Goal: Information Seeking & Learning: Check status

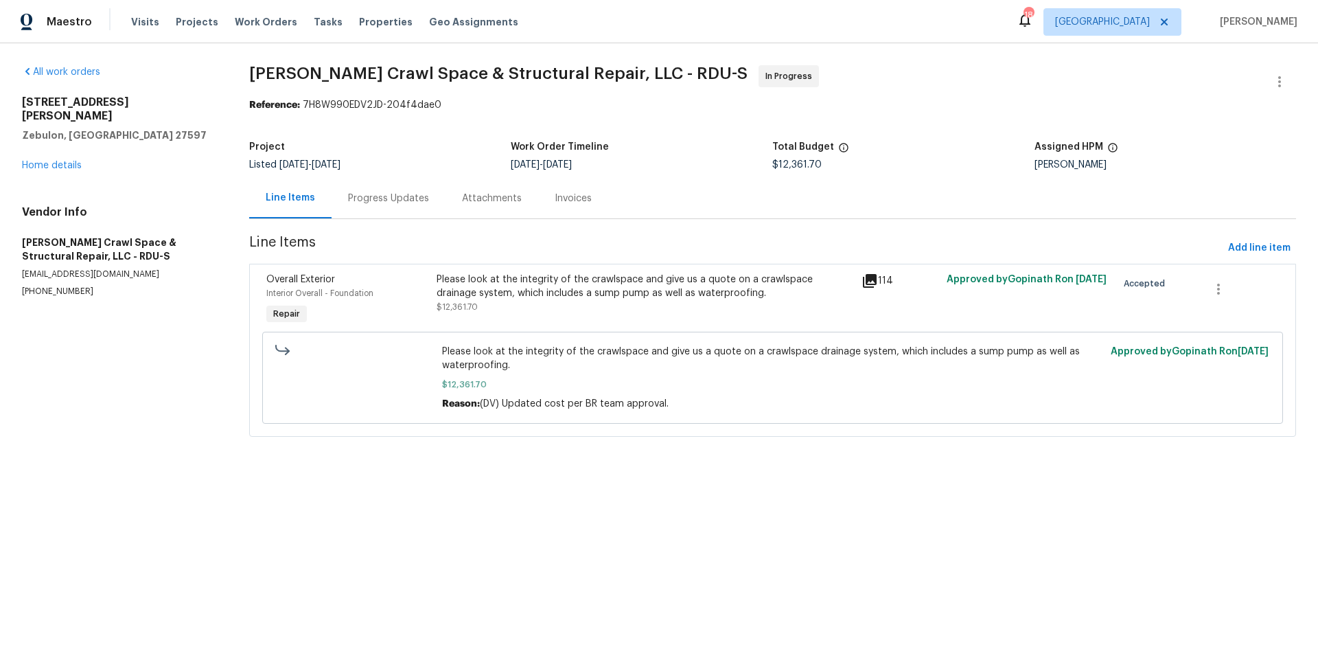
click at [386, 202] on div "Progress Updates" at bounding box center [388, 199] width 81 height 14
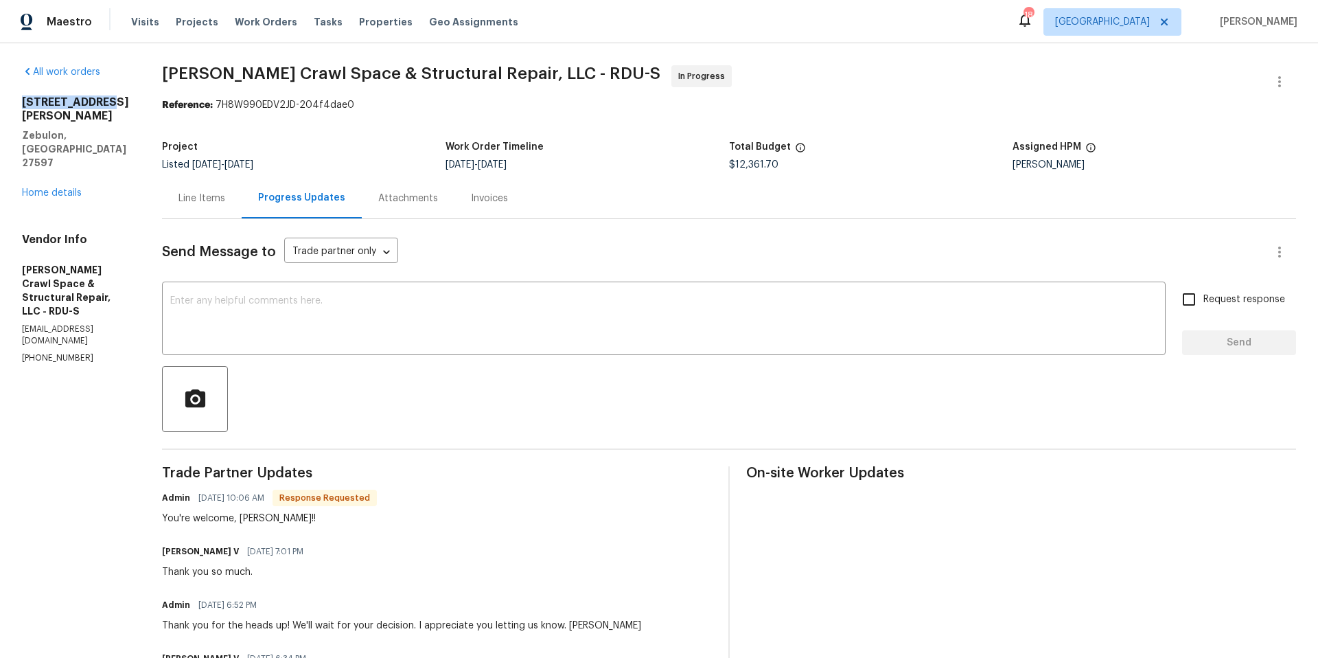
drag, startPoint x: 23, startPoint y: 103, endPoint x: 102, endPoint y: 101, distance: 79.7
click at [102, 101] on h2 "600 Proctor St" at bounding box center [75, 108] width 107 height 27
copy h2 "600 Proctor St"
click at [403, 204] on div "Attachments" at bounding box center [408, 199] width 60 height 14
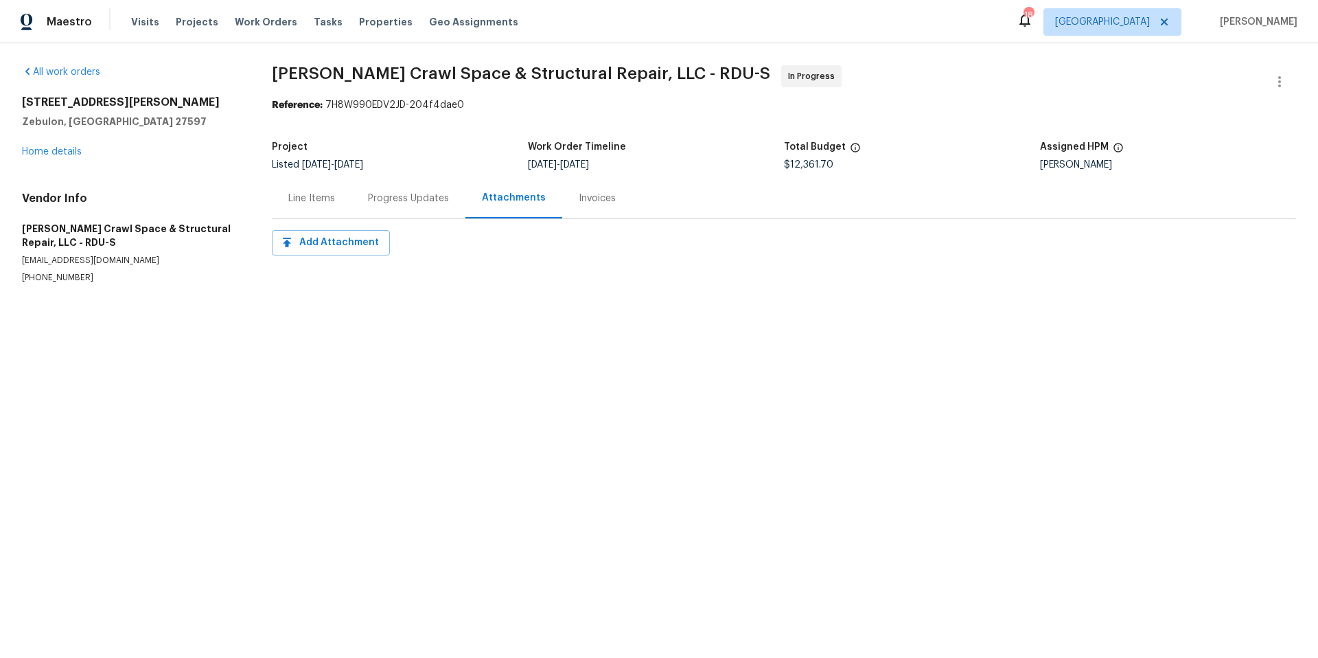
click at [301, 201] on div "Line Items" at bounding box center [311, 199] width 47 height 14
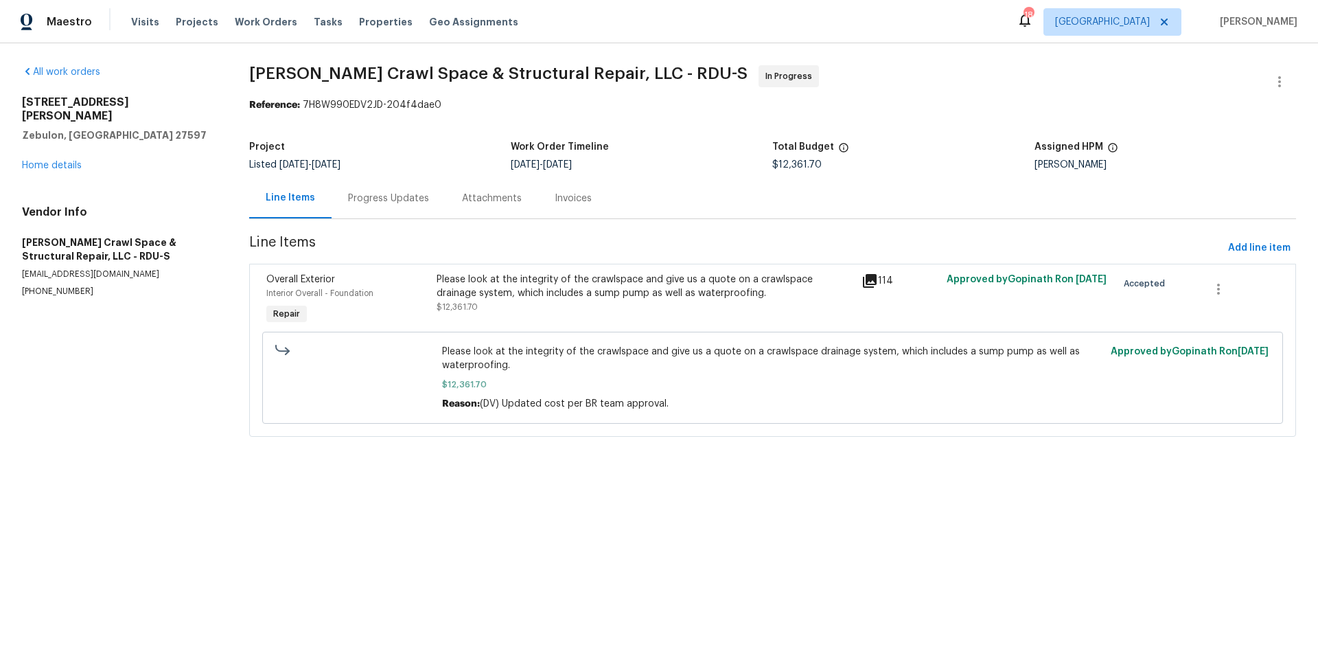
click at [863, 286] on icon at bounding box center [870, 281] width 16 height 16
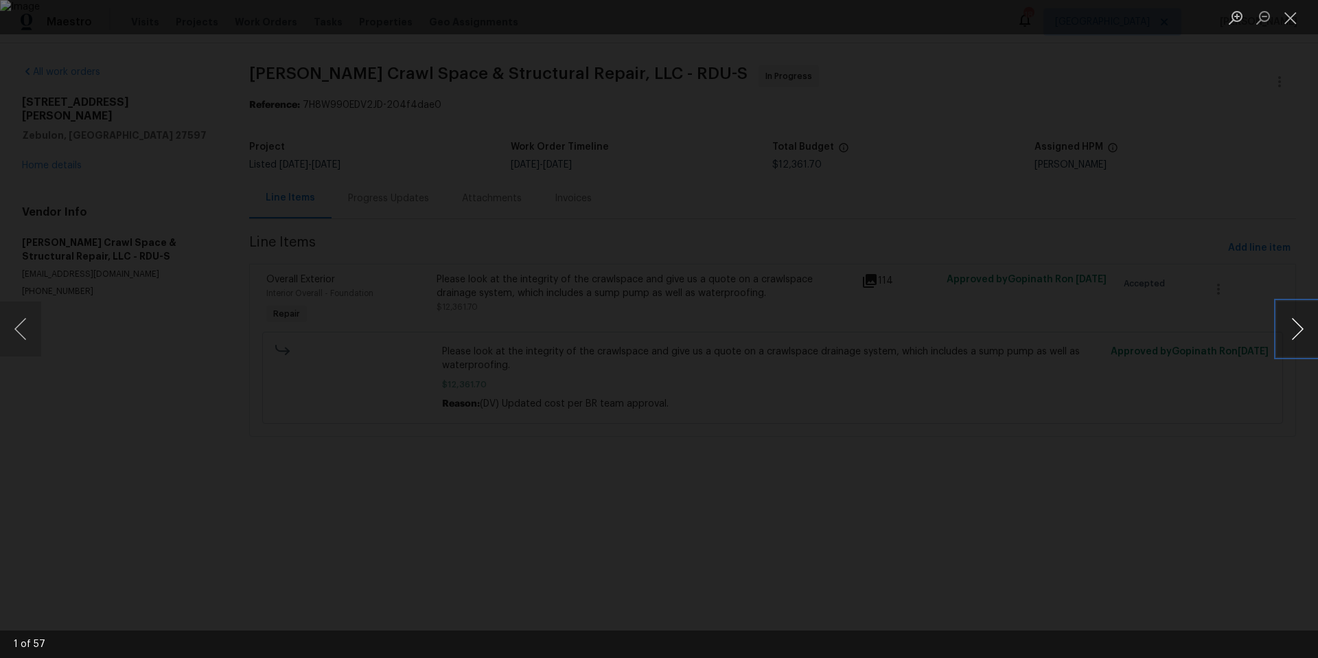
click at [1309, 331] on button "Next image" at bounding box center [1297, 328] width 41 height 55
click at [1167, 264] on div "Lightbox" at bounding box center [659, 329] width 1318 height 658
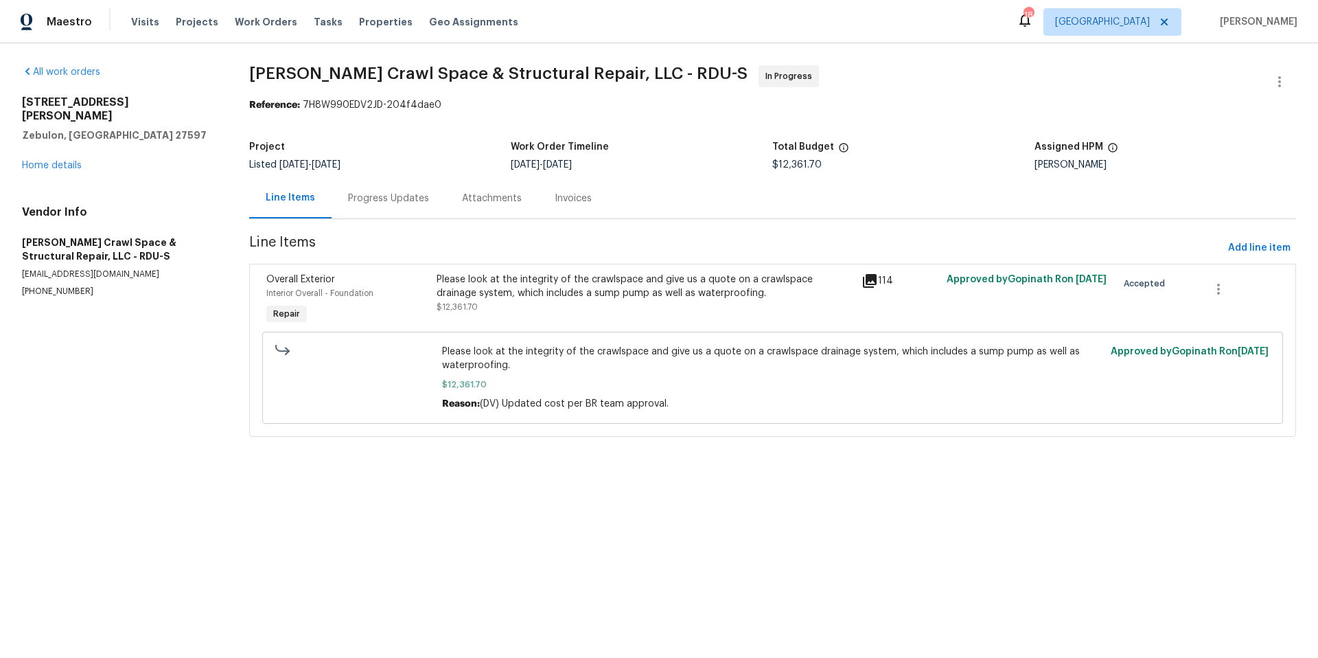
click at [397, 200] on div "Progress Updates" at bounding box center [388, 199] width 81 height 14
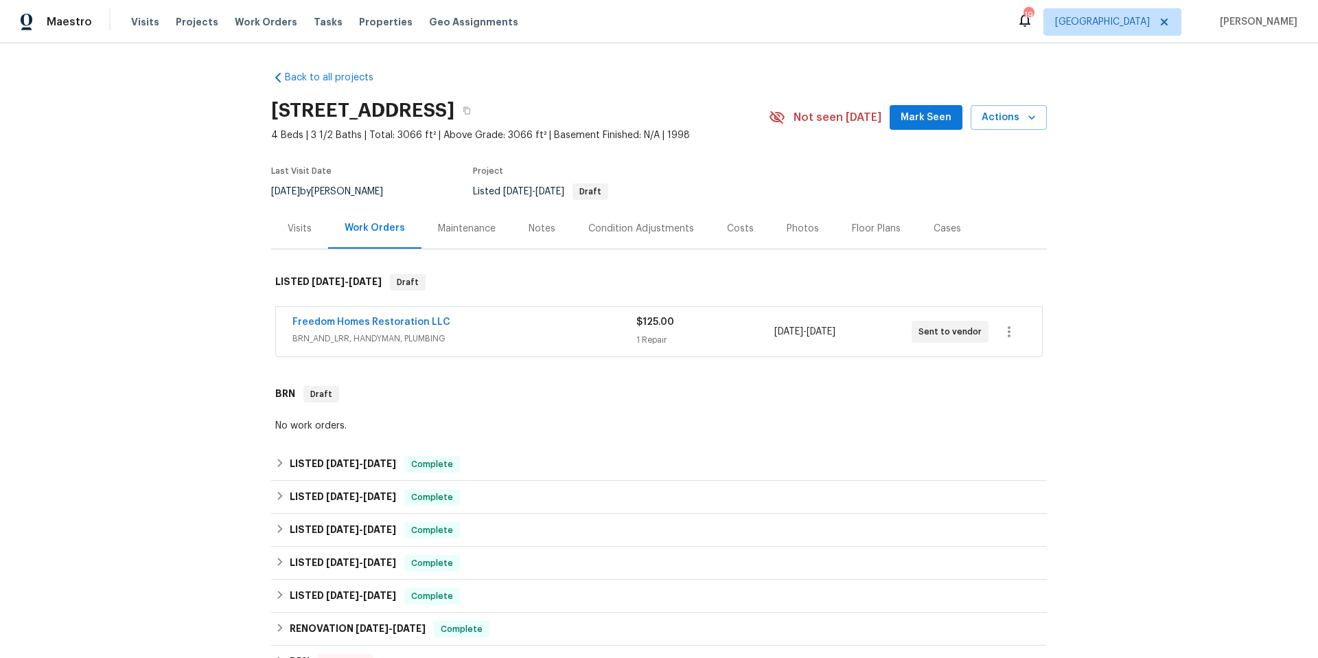
click at [508, 334] on span "BRN_AND_LRR, HANDYMAN, PLUMBING" at bounding box center [465, 339] width 344 height 14
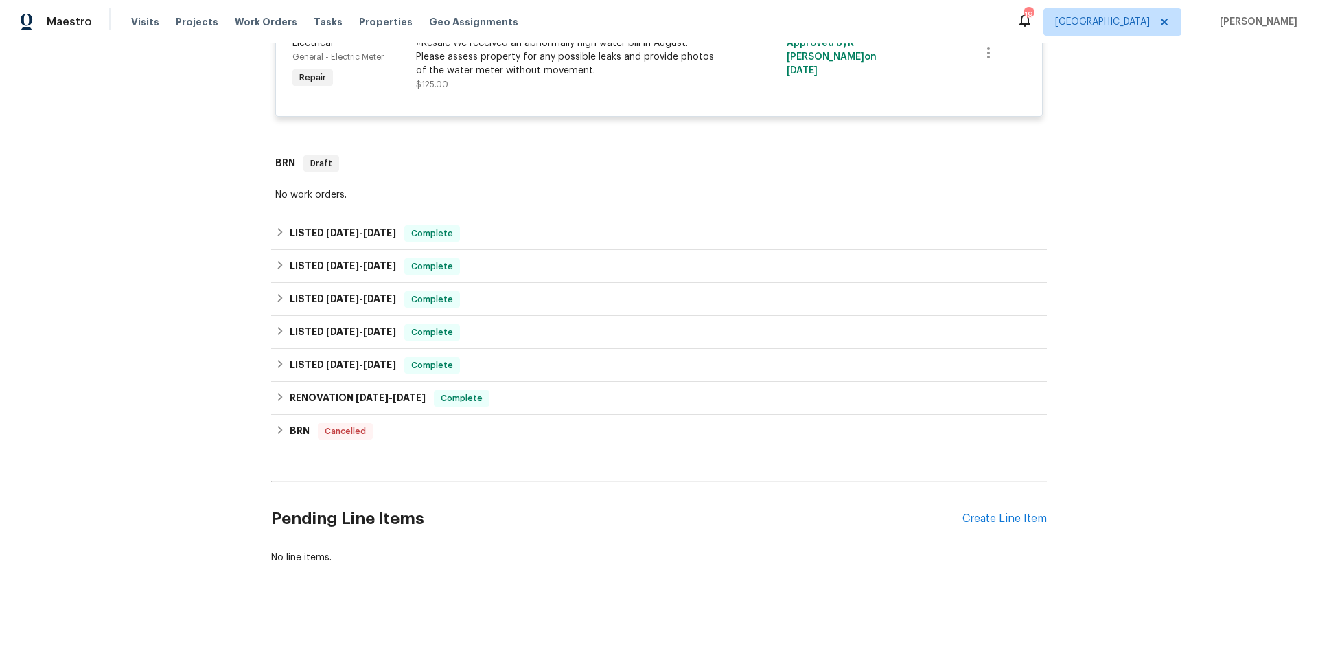
scroll to position [374, 0]
click at [514, 225] on div "LISTED 6/18/25 - 7/9/25 Complete" at bounding box center [659, 233] width 768 height 16
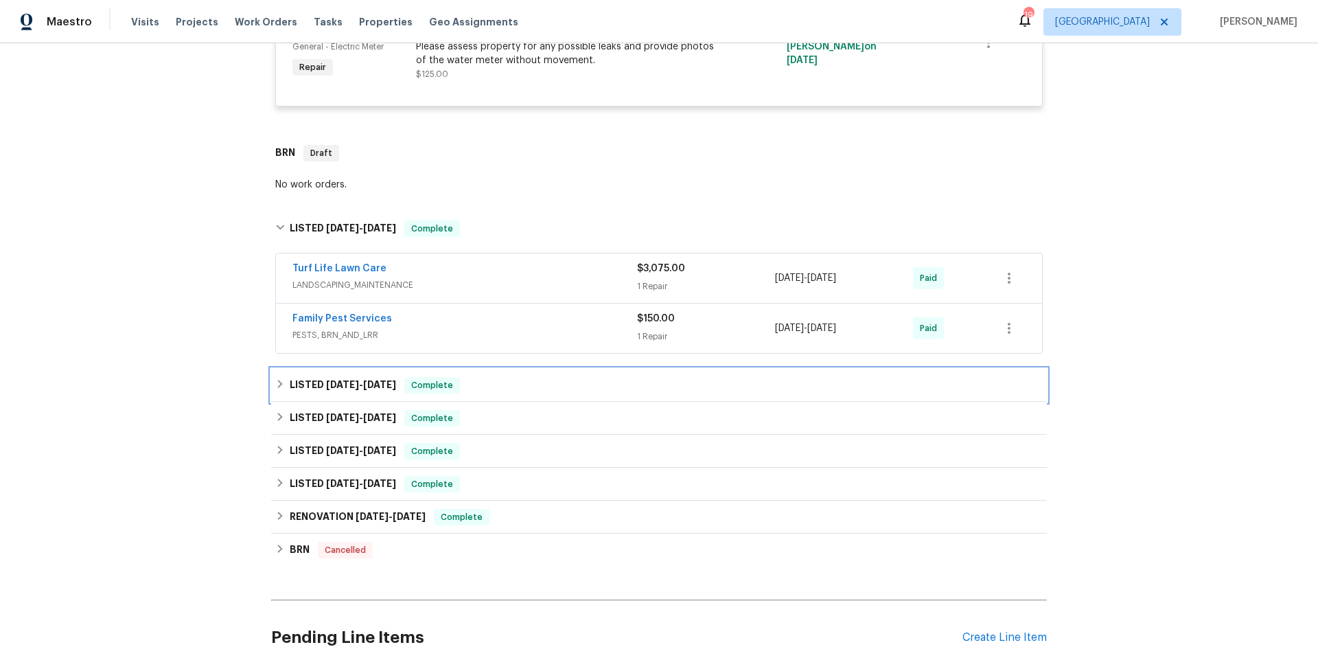
click at [545, 391] on div "LISTED 5/10/25 - 5/13/25 Complete" at bounding box center [659, 385] width 768 height 16
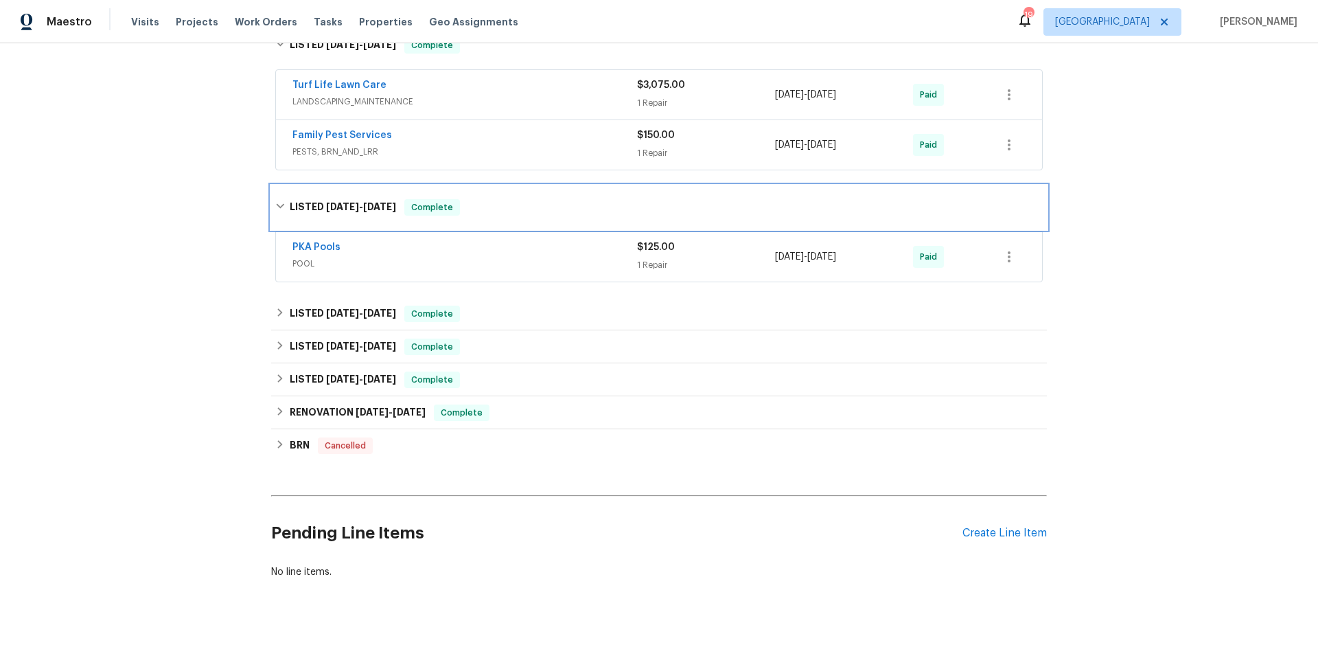
scroll to position [582, 0]
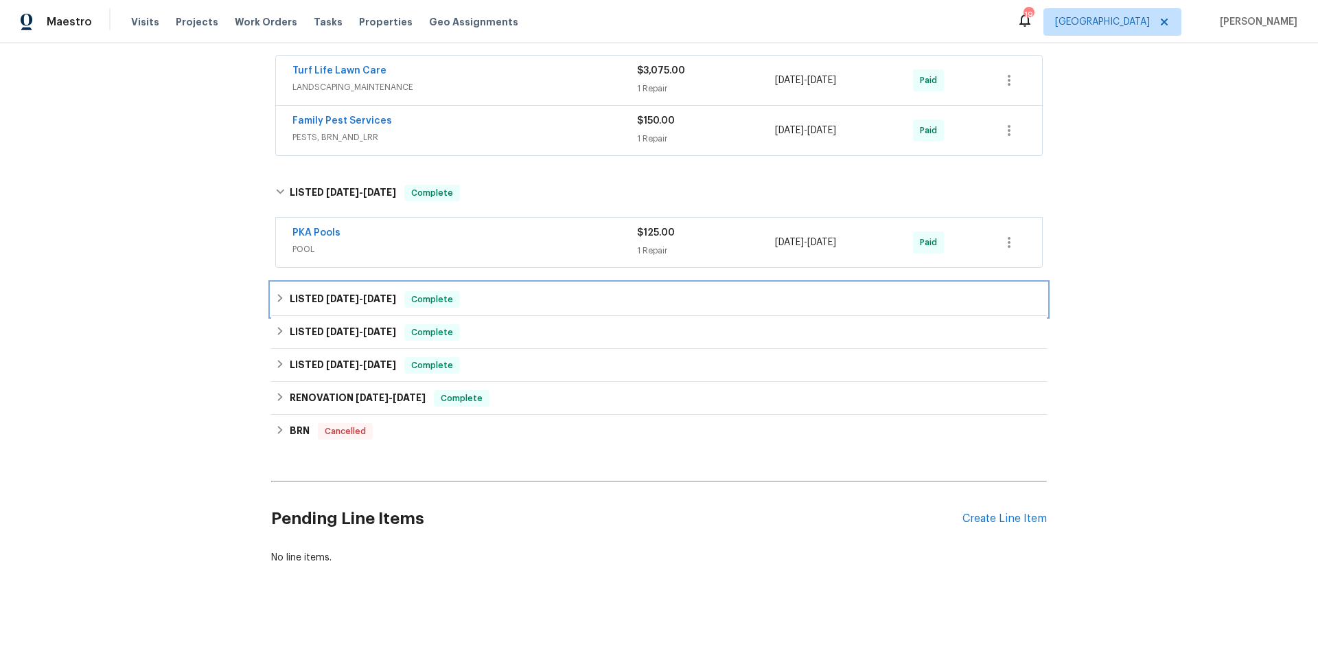
click at [539, 291] on div "LISTED [DATE] - [DATE] Complete" at bounding box center [659, 299] width 768 height 16
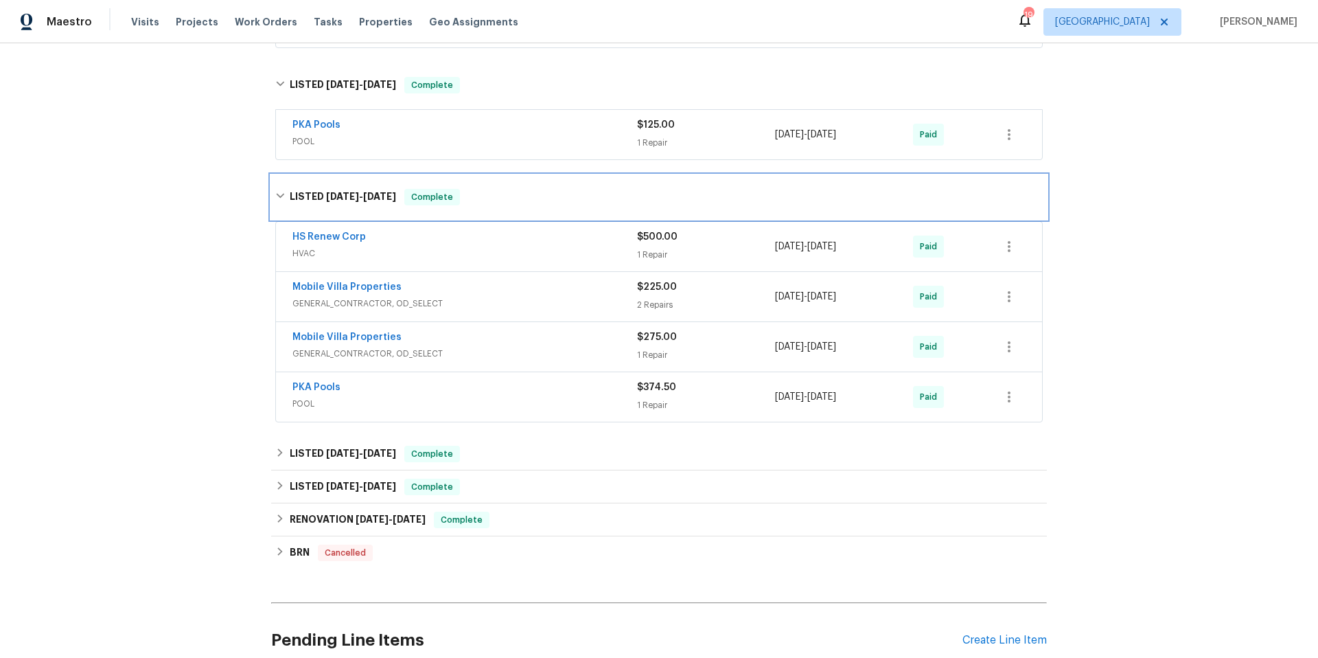
scroll to position [785, 0]
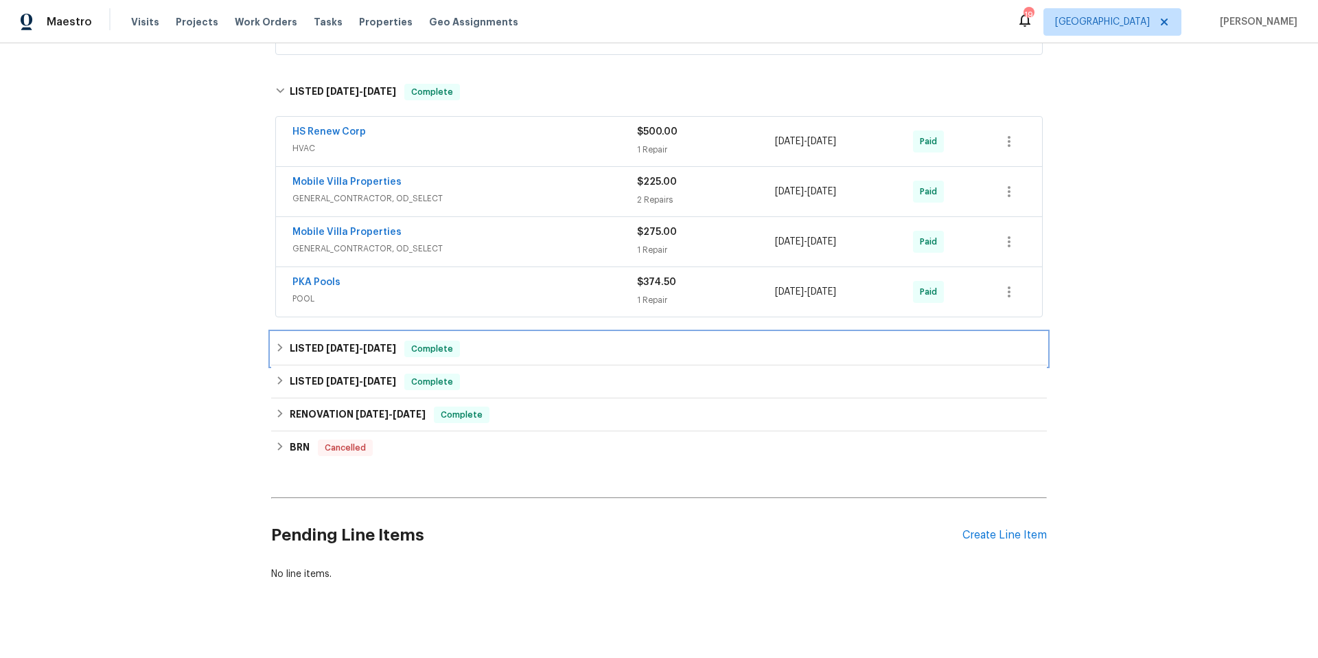
click at [513, 345] on div "LISTED 9/24/24 - 11/8/24 Complete" at bounding box center [659, 349] width 768 height 16
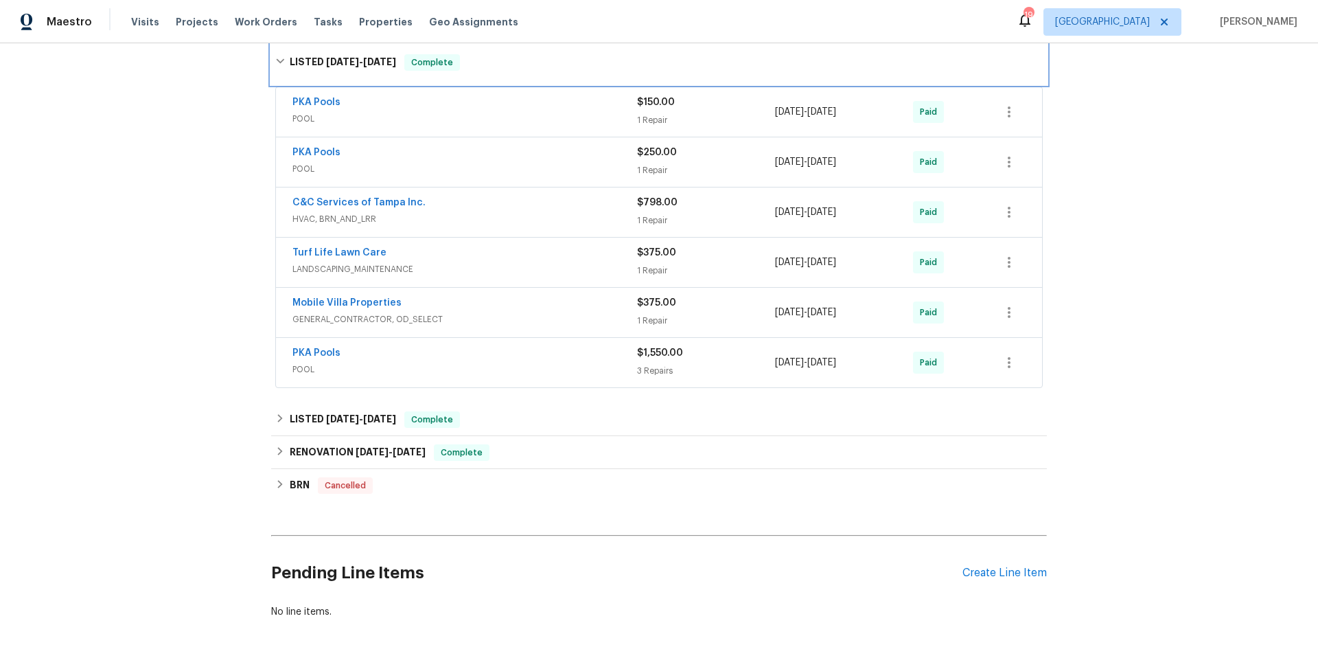
scroll to position [1079, 0]
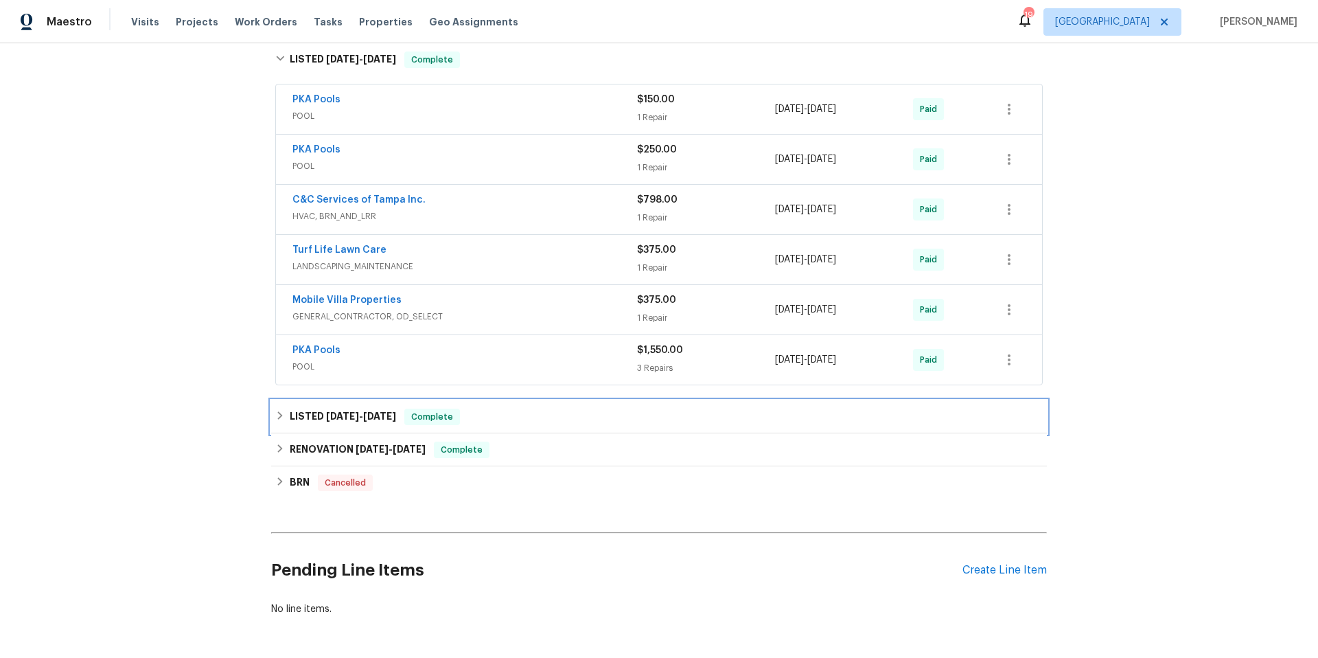
click at [563, 417] on div "LISTED 9/2/24 - 9/6/24 Complete" at bounding box center [659, 417] width 768 height 16
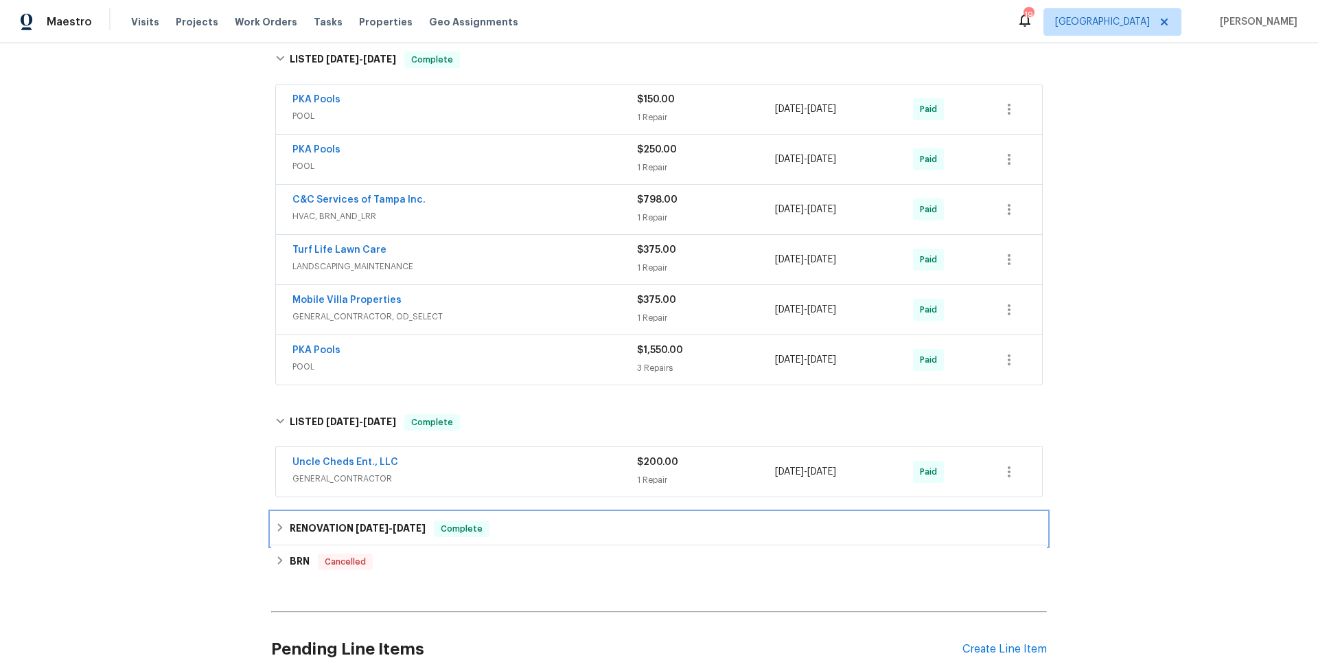
click at [561, 523] on div "RENOVATION 7/31/24 - 8/13/24 Complete" at bounding box center [659, 528] width 768 height 16
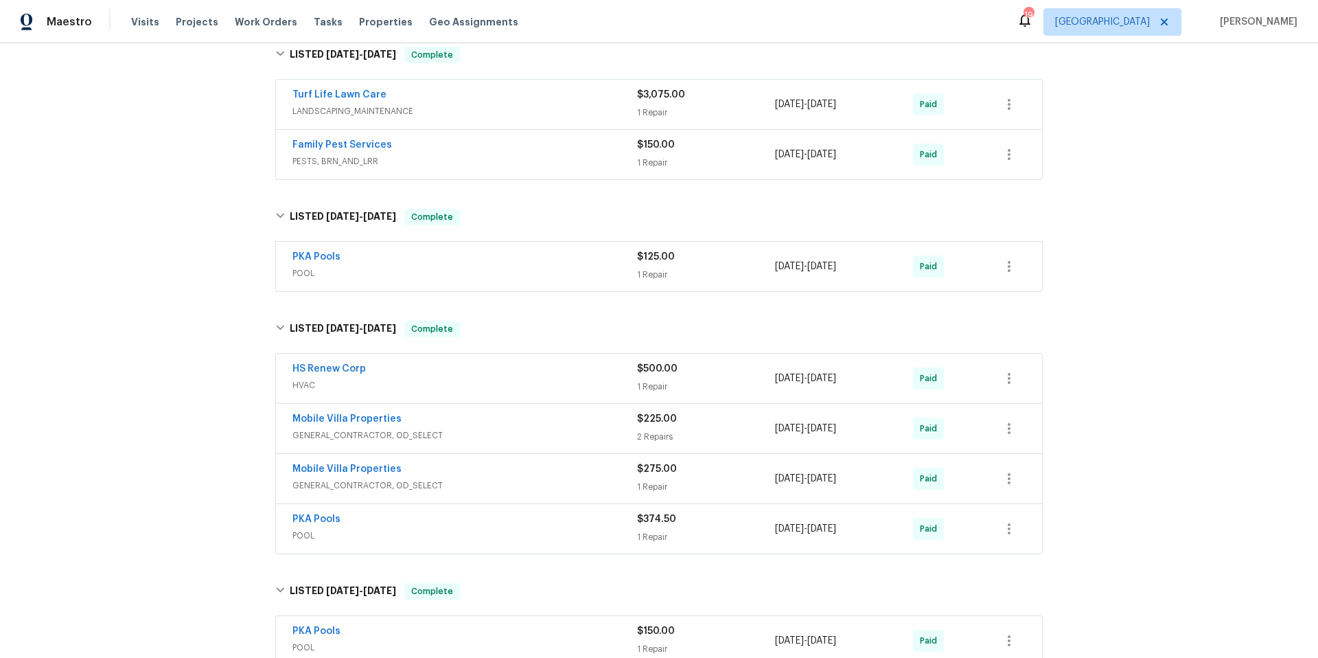
scroll to position [715, 0]
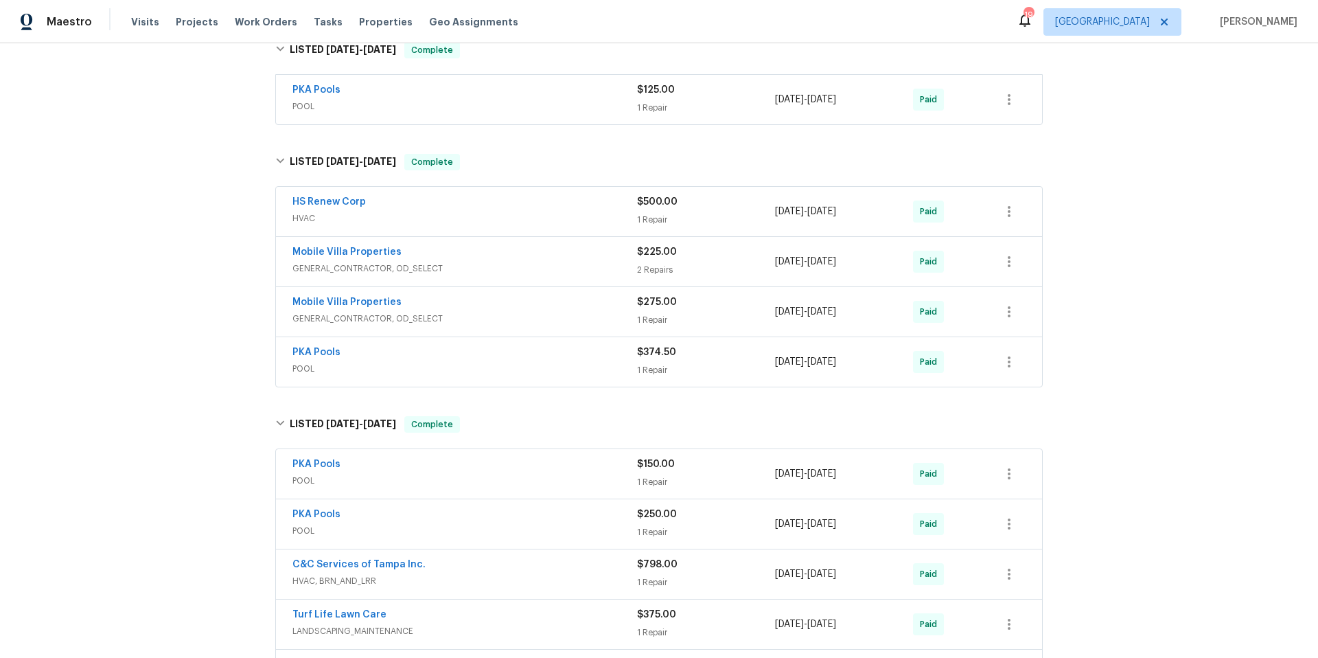
click at [409, 207] on div "HS Renew Corp" at bounding box center [465, 203] width 345 height 16
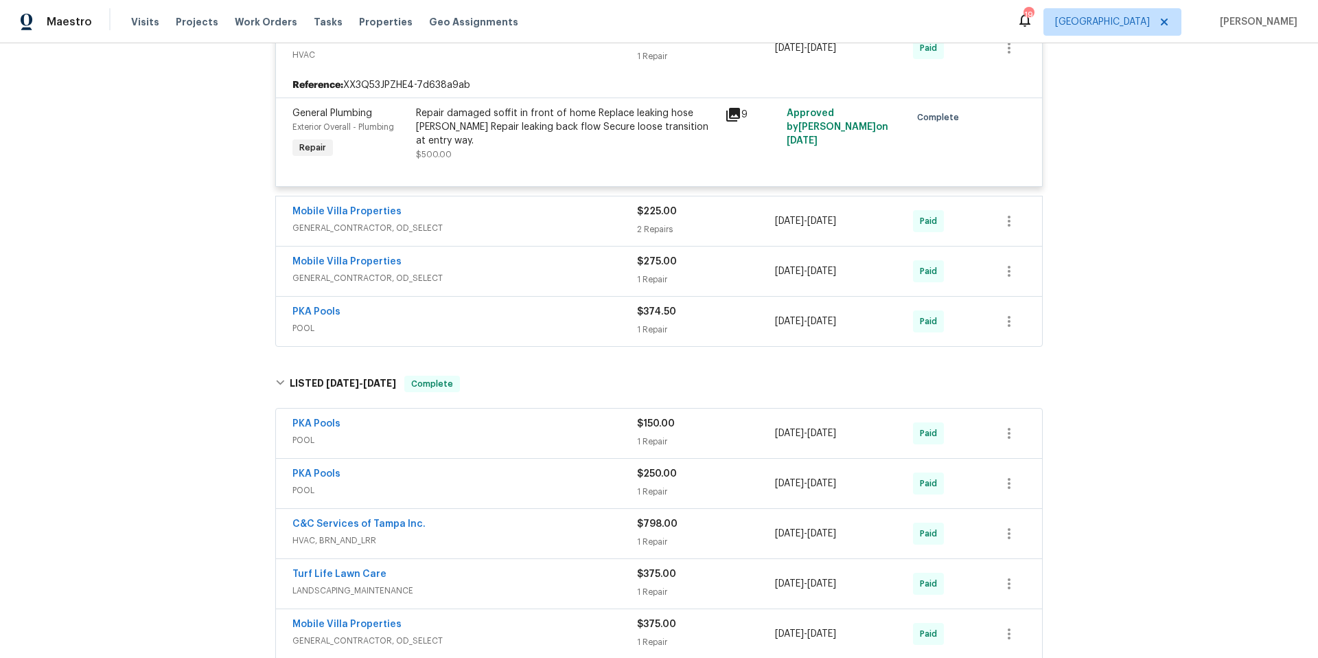
scroll to position [985, 0]
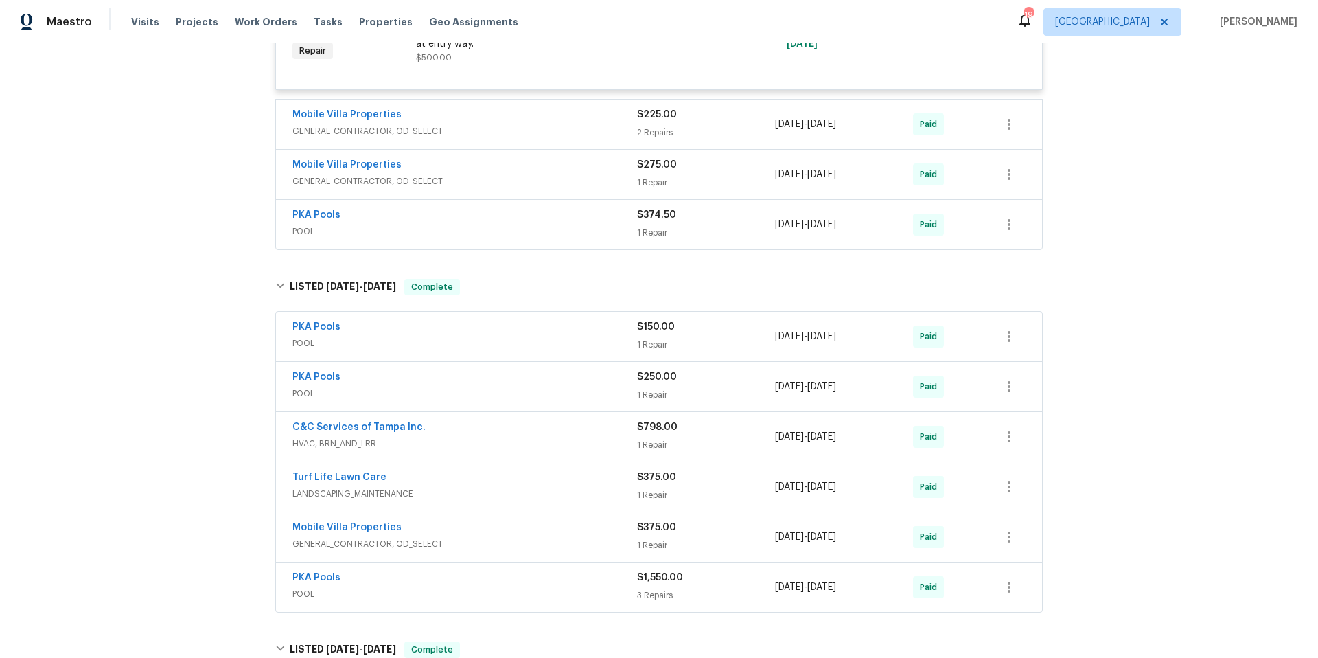
click at [488, 134] on span "GENERAL_CONTRACTOR, OD_SELECT" at bounding box center [465, 131] width 345 height 14
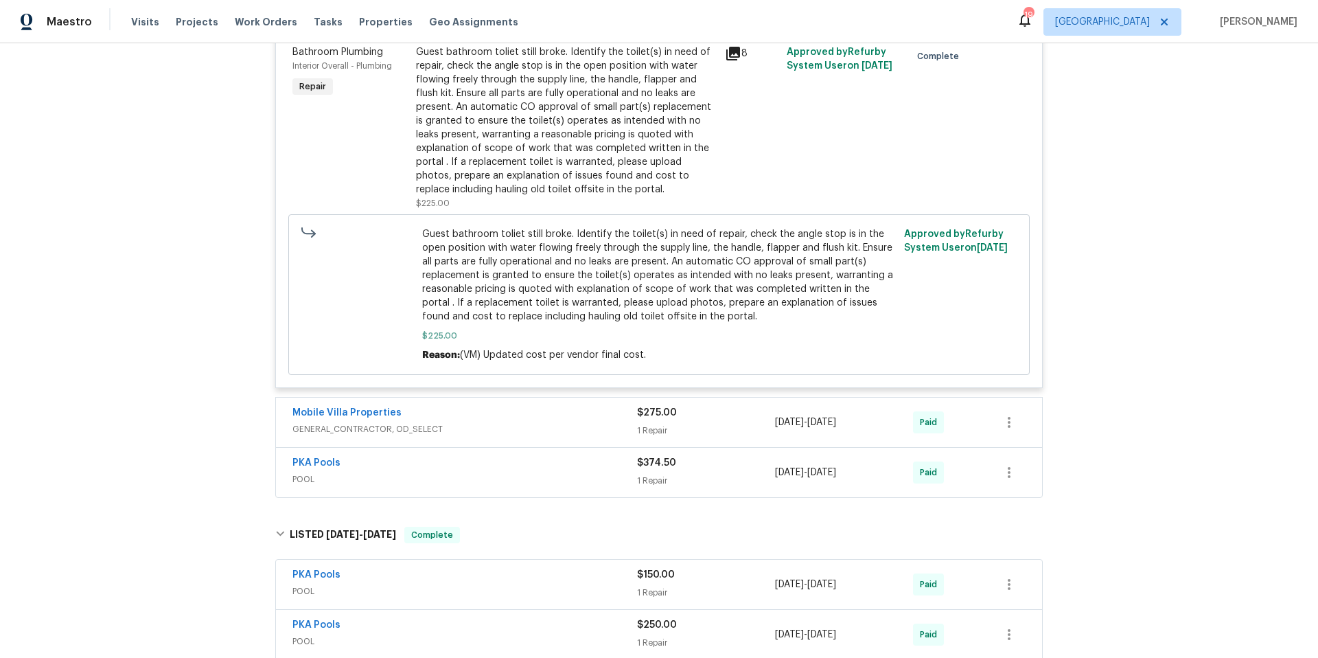
scroll to position [1492, 0]
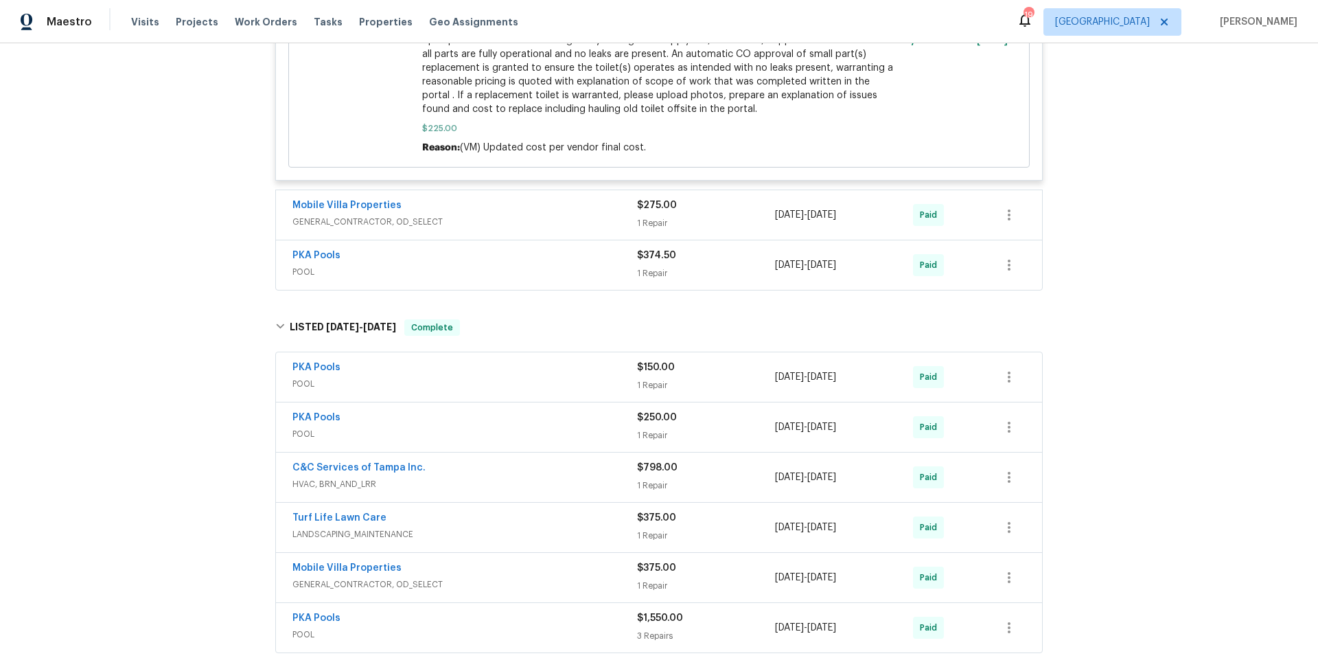
click at [461, 198] on div "Mobile Villa Properties" at bounding box center [465, 206] width 345 height 16
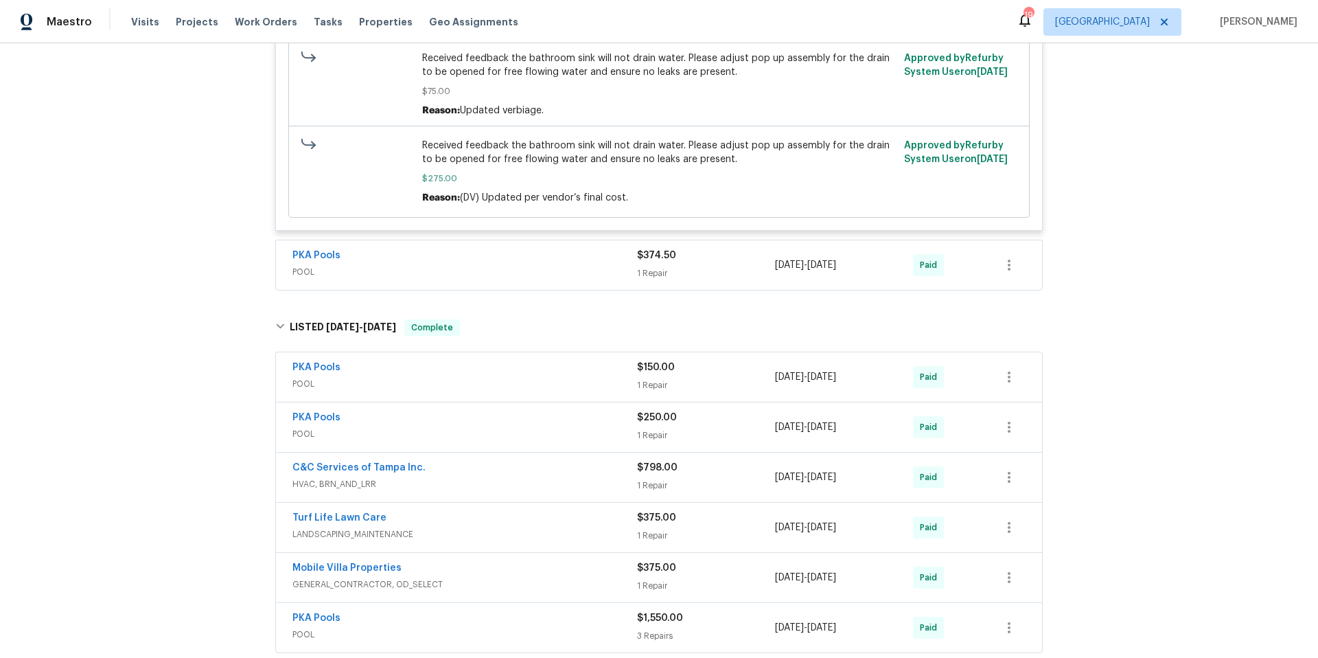
scroll to position [1954, 0]
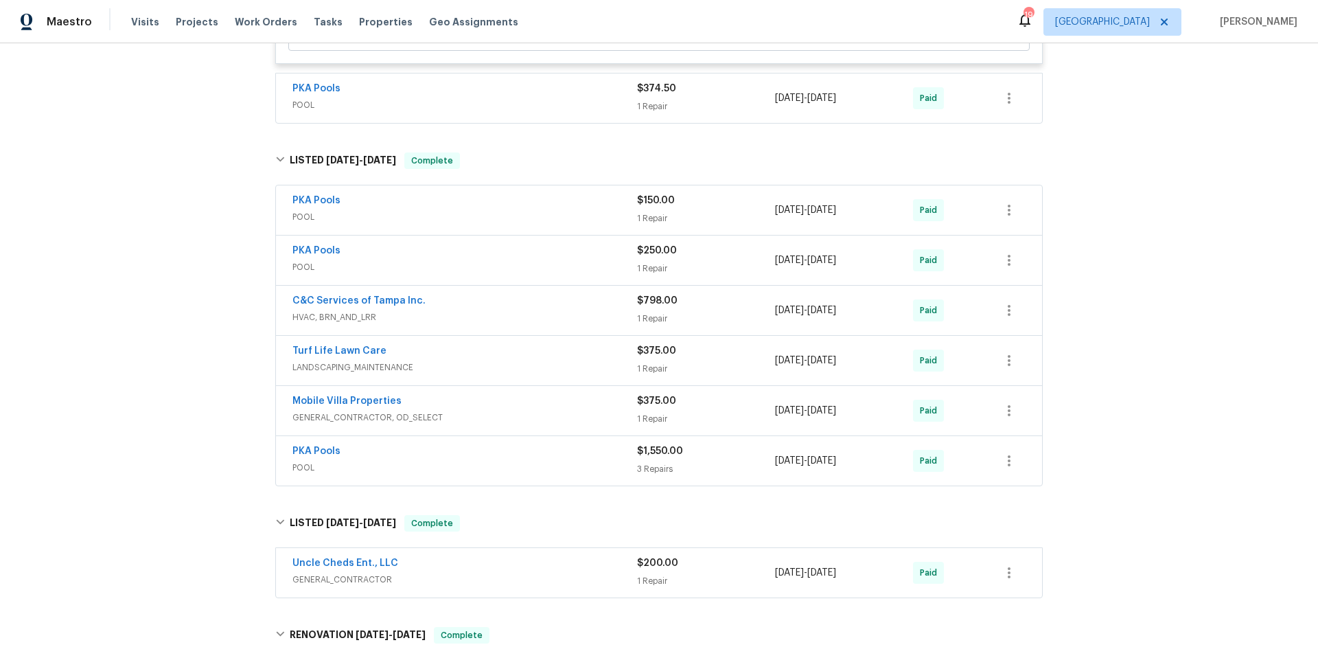
click at [512, 295] on div "C&C Services of Tampa Inc." at bounding box center [465, 302] width 345 height 16
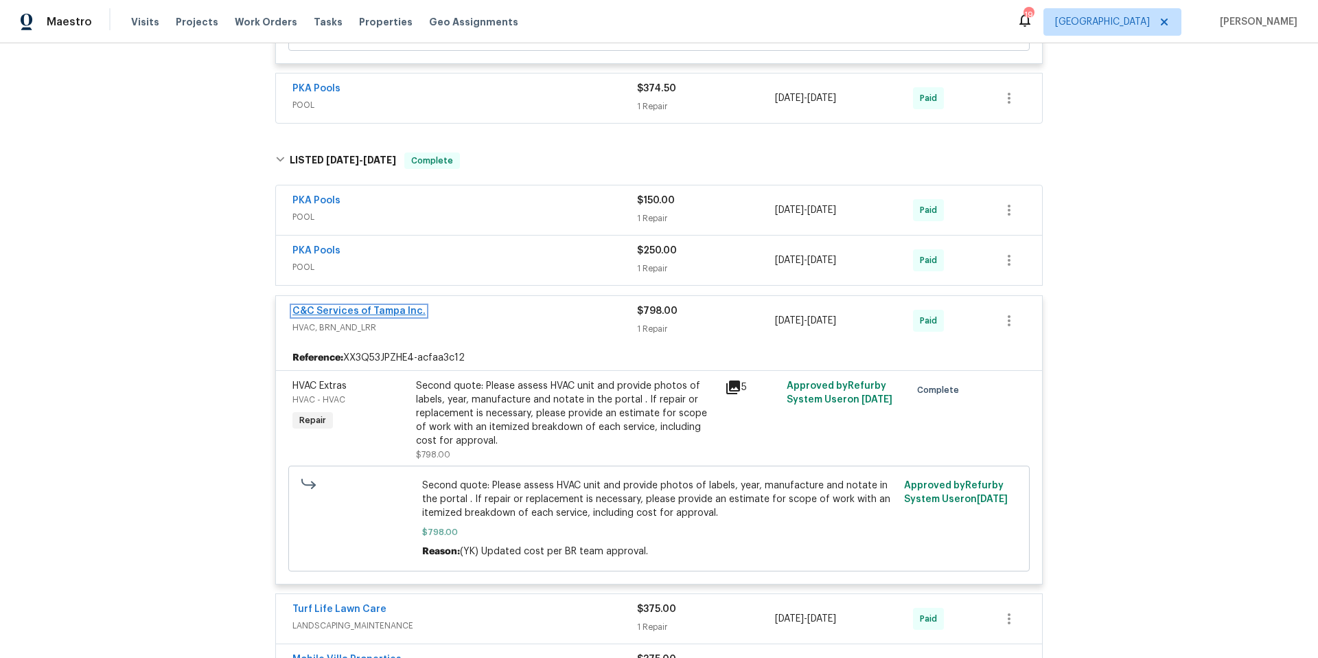
click at [366, 306] on link "C&C Services of Tampa Inc." at bounding box center [359, 311] width 133 height 10
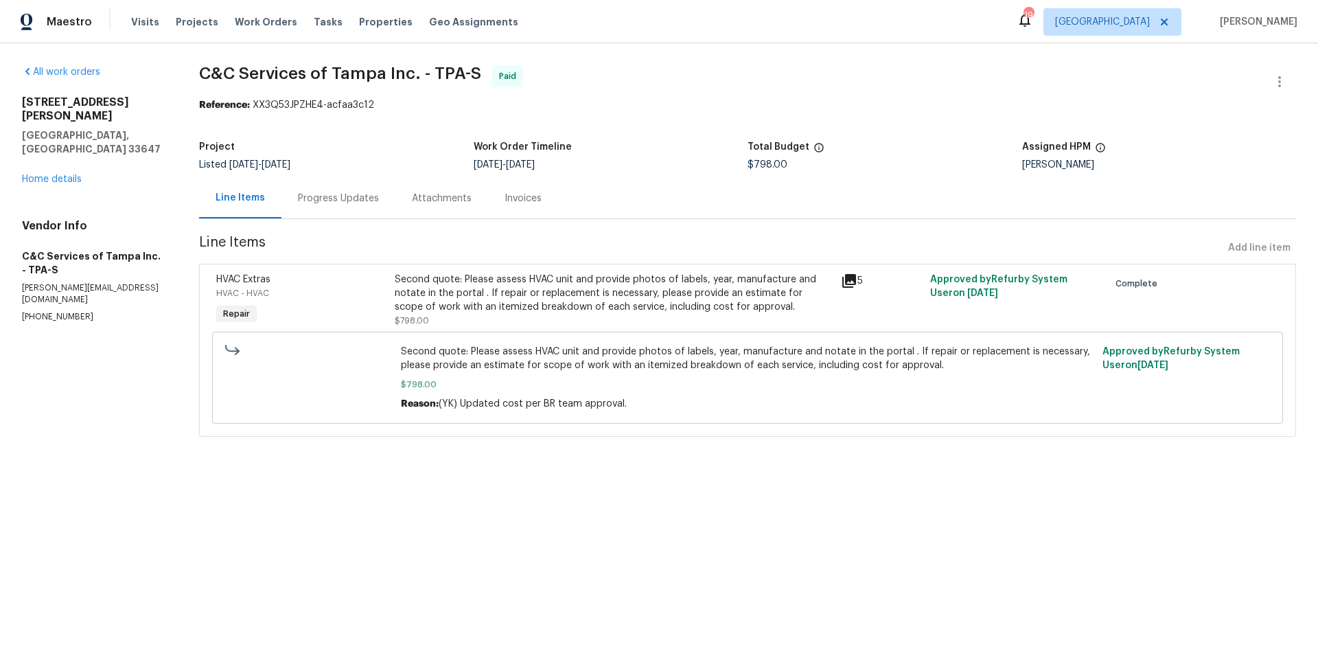
click at [344, 201] on div "Progress Updates" at bounding box center [338, 199] width 81 height 14
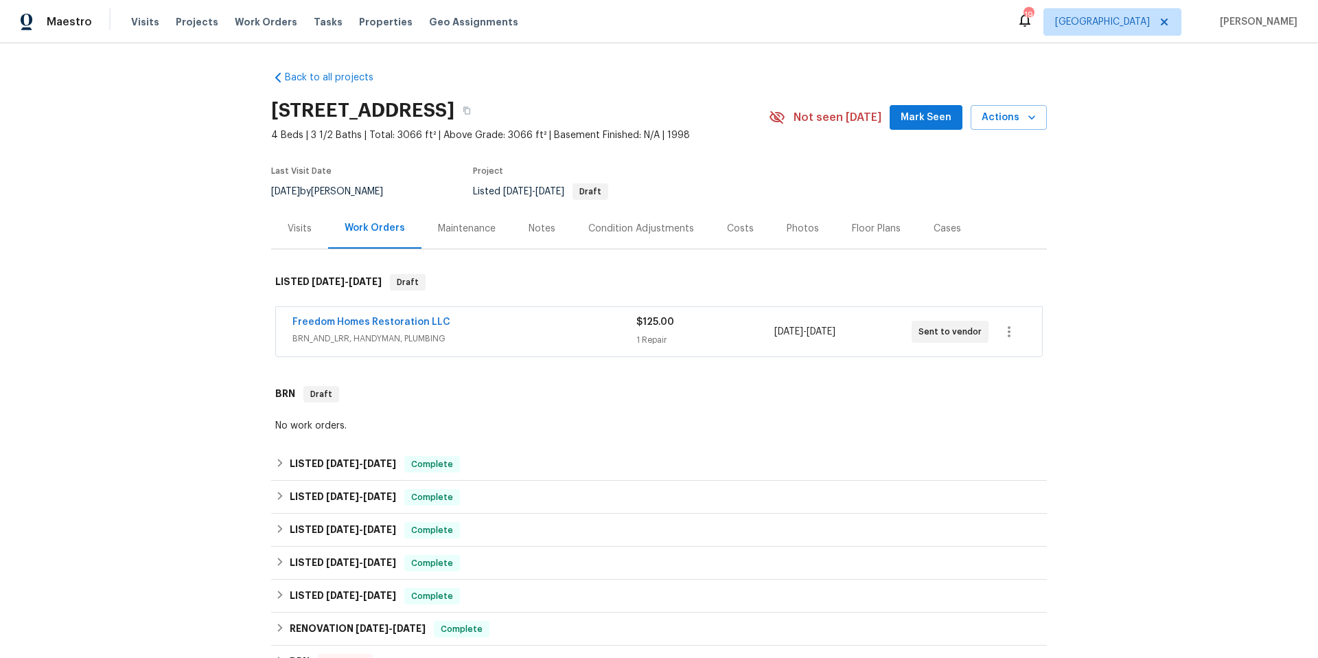
click at [490, 323] on div "Freedom Homes Restoration LLC" at bounding box center [465, 323] width 344 height 16
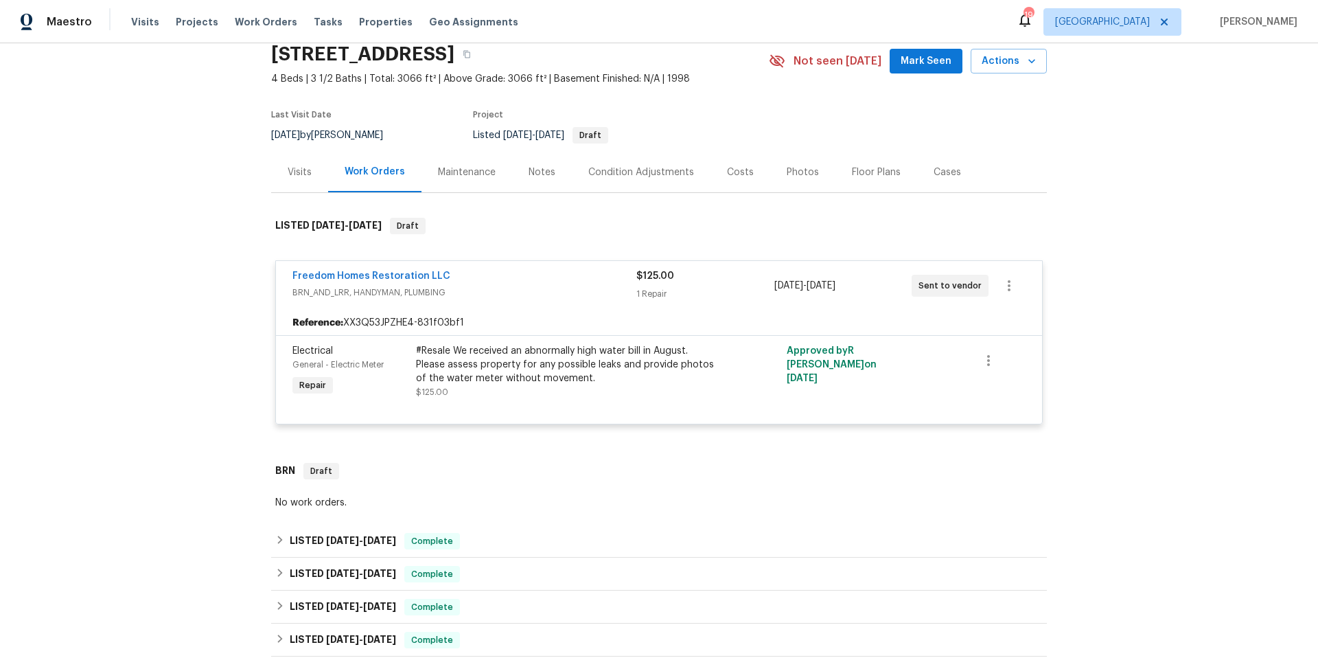
scroll to position [270, 0]
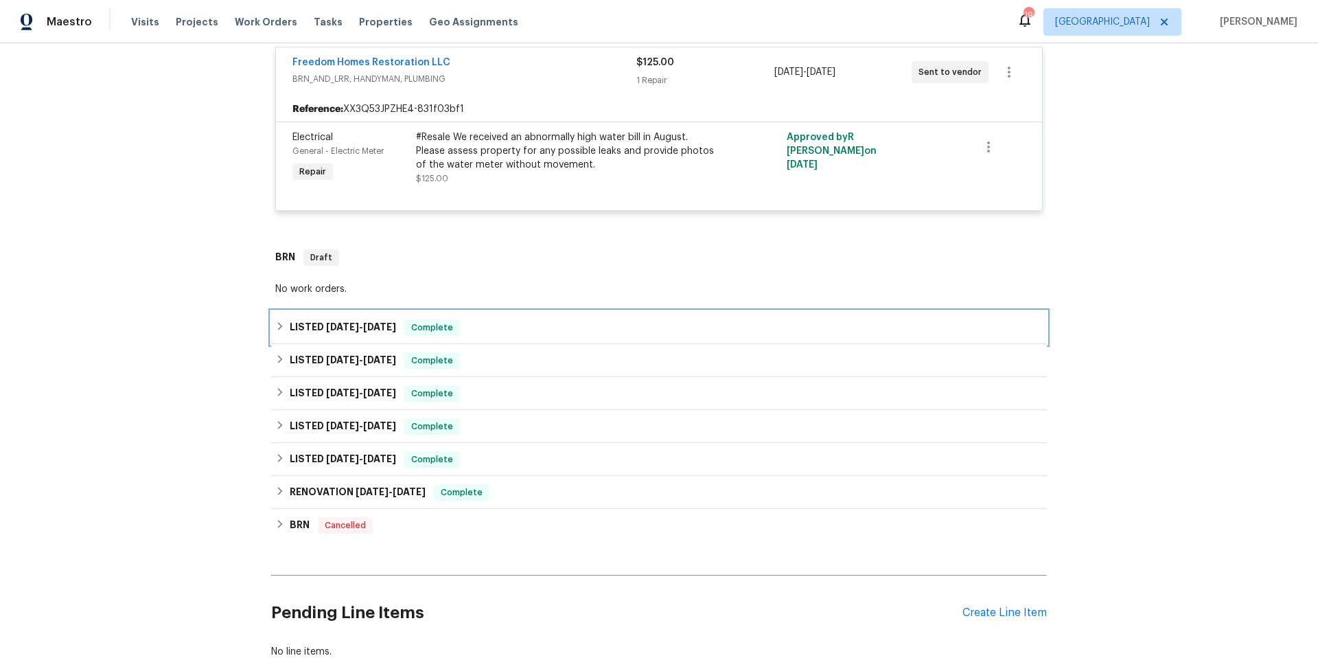
click at [481, 330] on div "LISTED 6/18/25 - 7/9/25 Complete" at bounding box center [659, 327] width 768 height 16
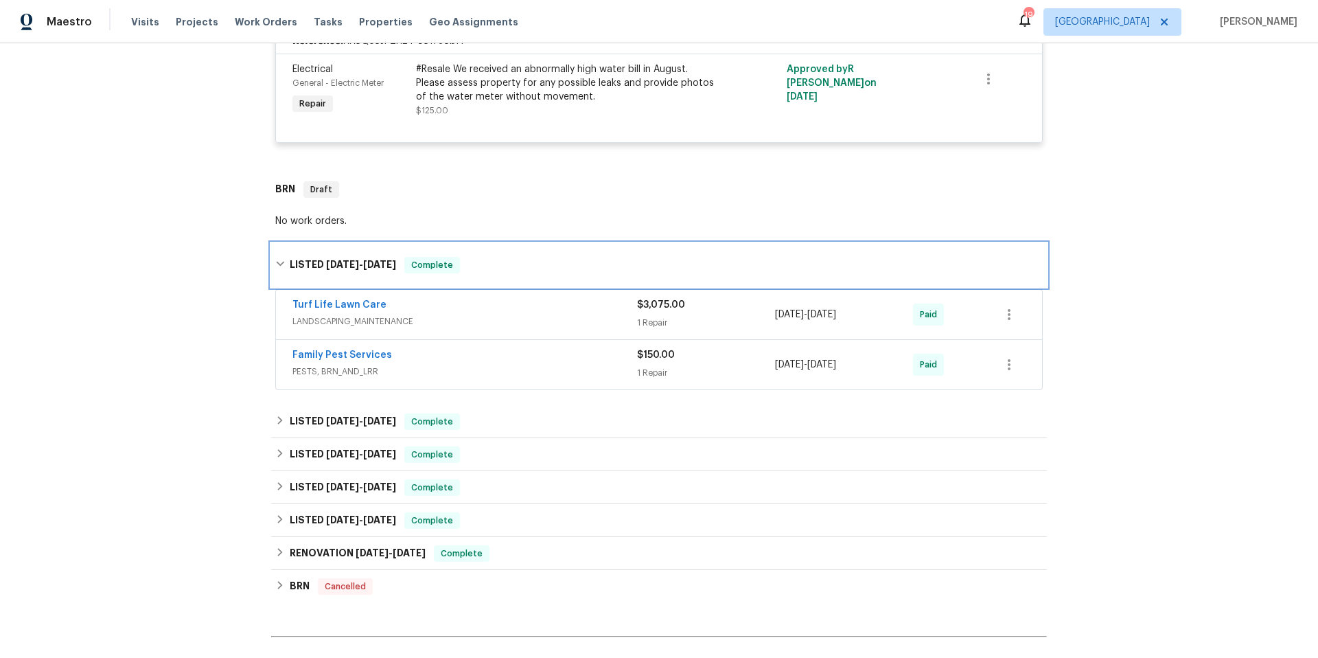
scroll to position [354, 0]
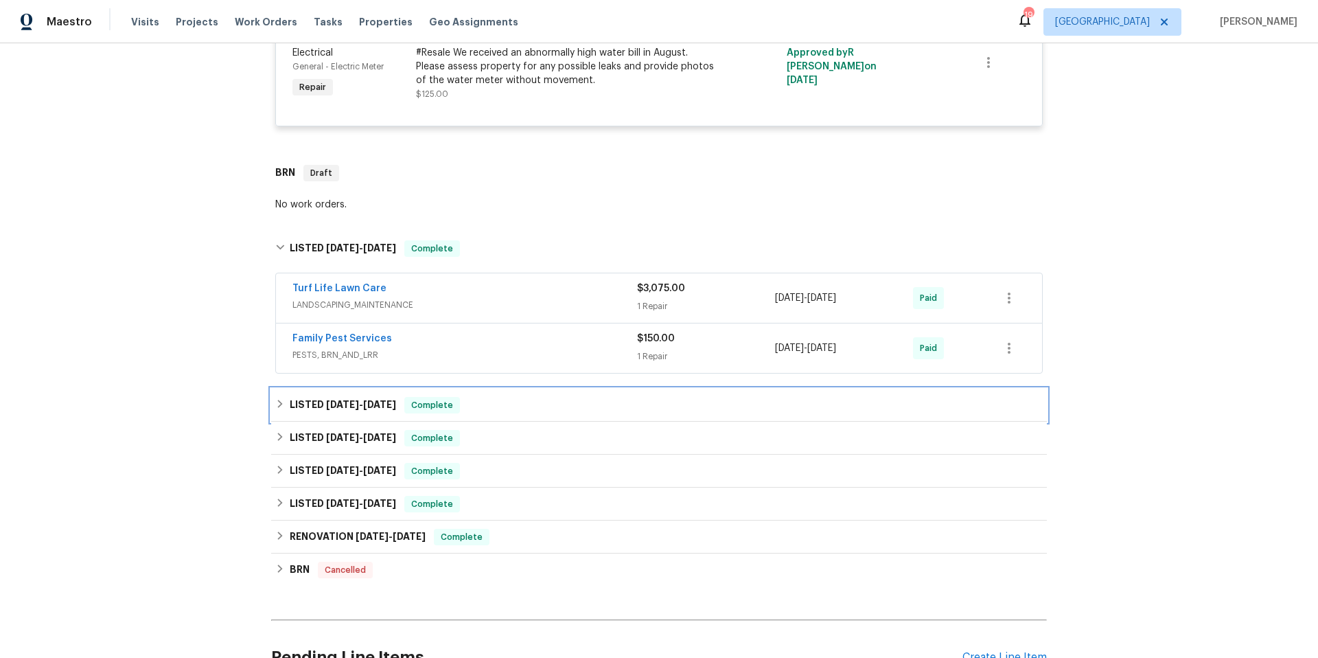
click at [559, 405] on div "LISTED 5/10/25 - 5/13/25 Complete" at bounding box center [659, 405] width 768 height 16
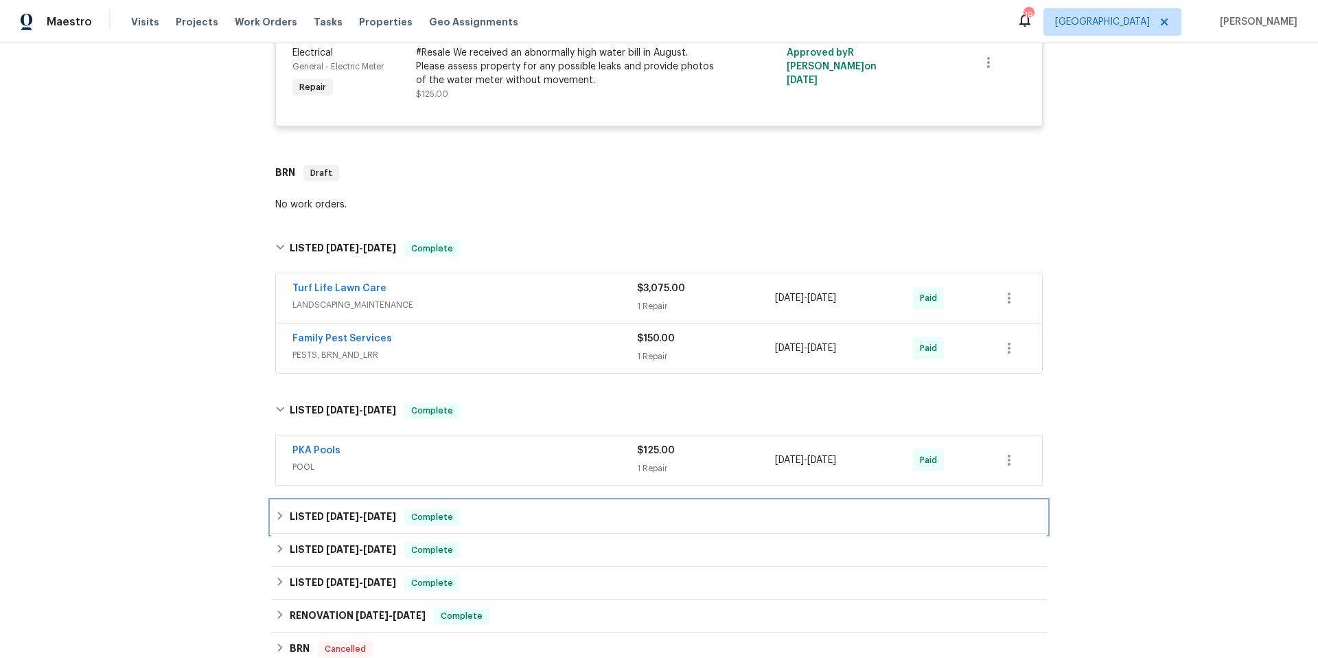
click at [546, 512] on div "LISTED 11/20/24 - 3/14/25 Complete" at bounding box center [659, 517] width 768 height 16
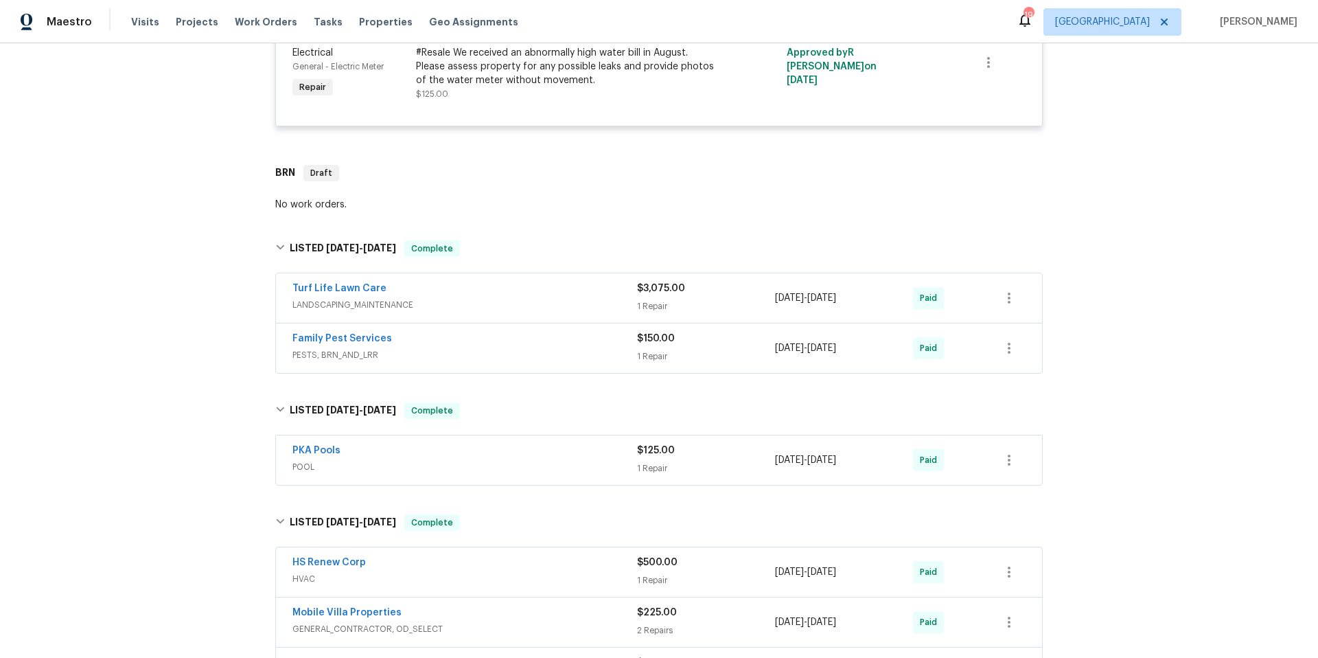
click at [484, 299] on span "LANDSCAPING_MAINTENANCE" at bounding box center [465, 305] width 345 height 14
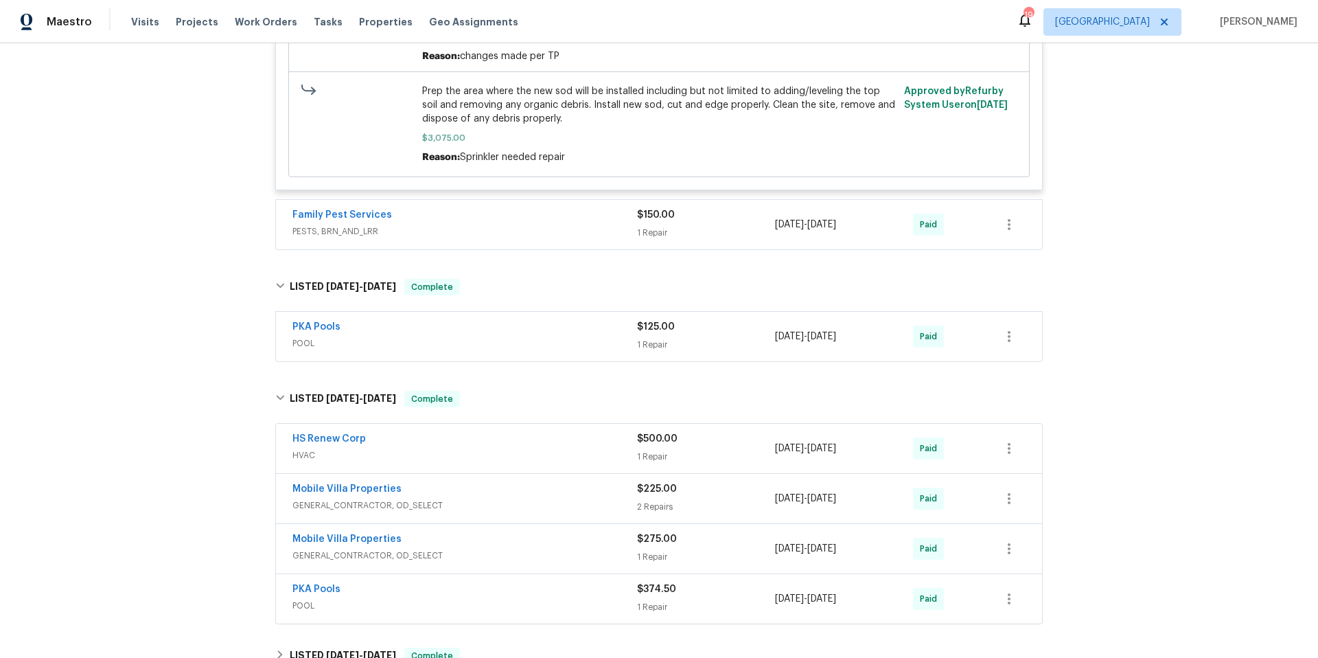
scroll to position [884, 0]
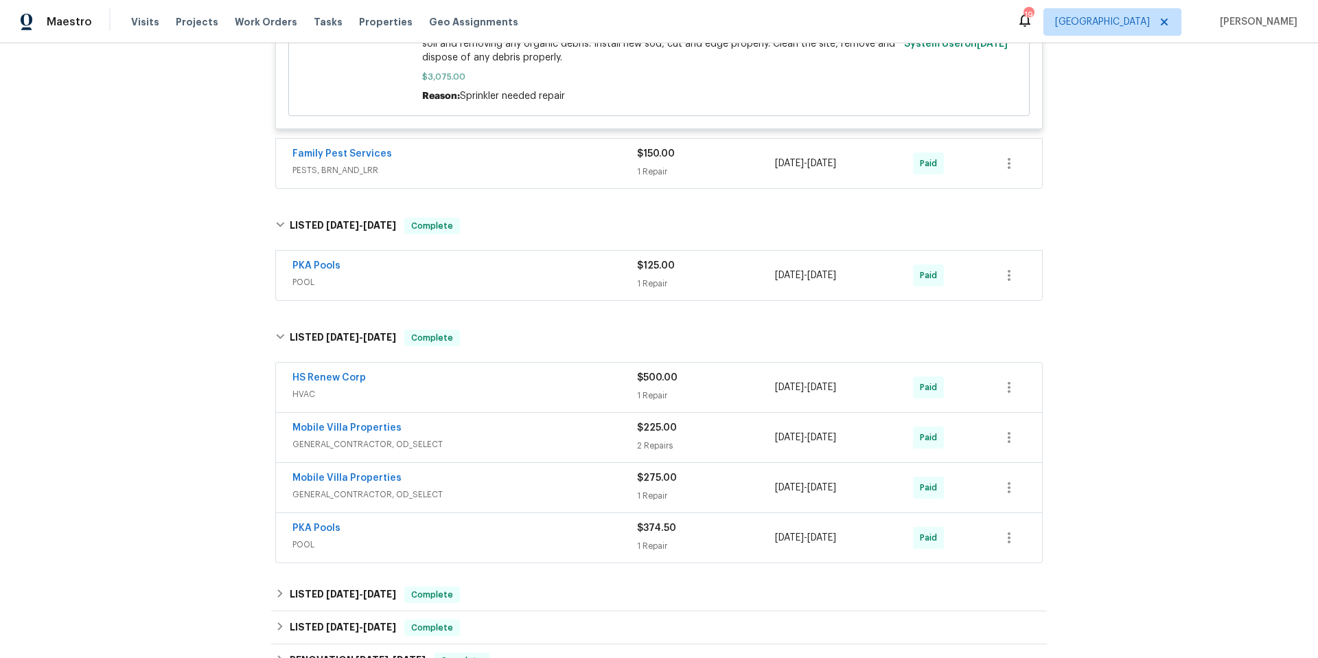
click at [533, 439] on span "GENERAL_CONTRACTOR, OD_SELECT" at bounding box center [465, 444] width 345 height 14
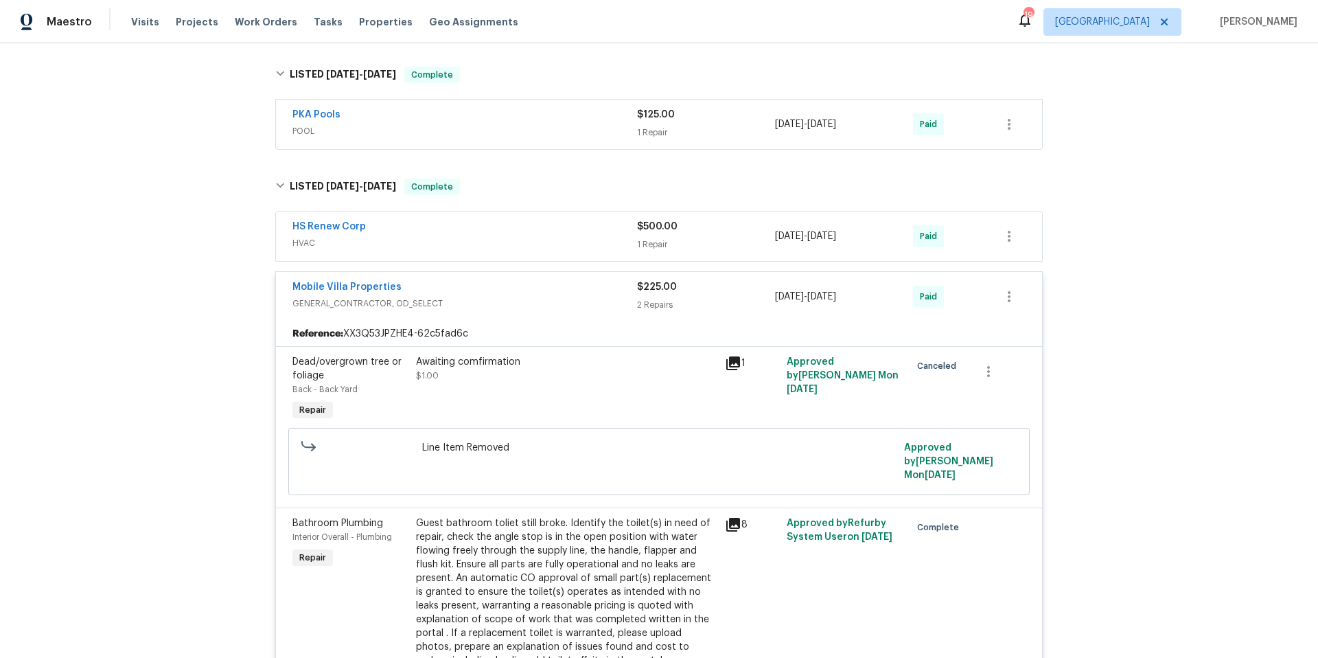
scroll to position [1021, 0]
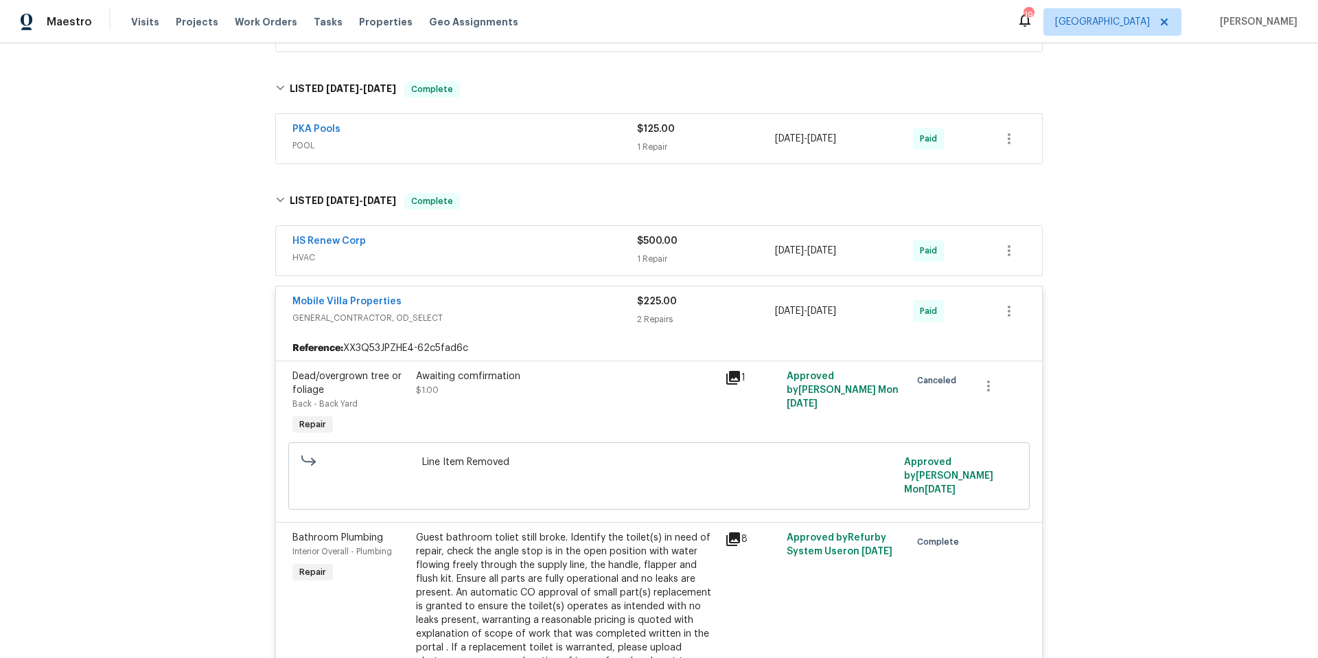
click at [506, 307] on div "Mobile Villa Properties" at bounding box center [465, 303] width 345 height 16
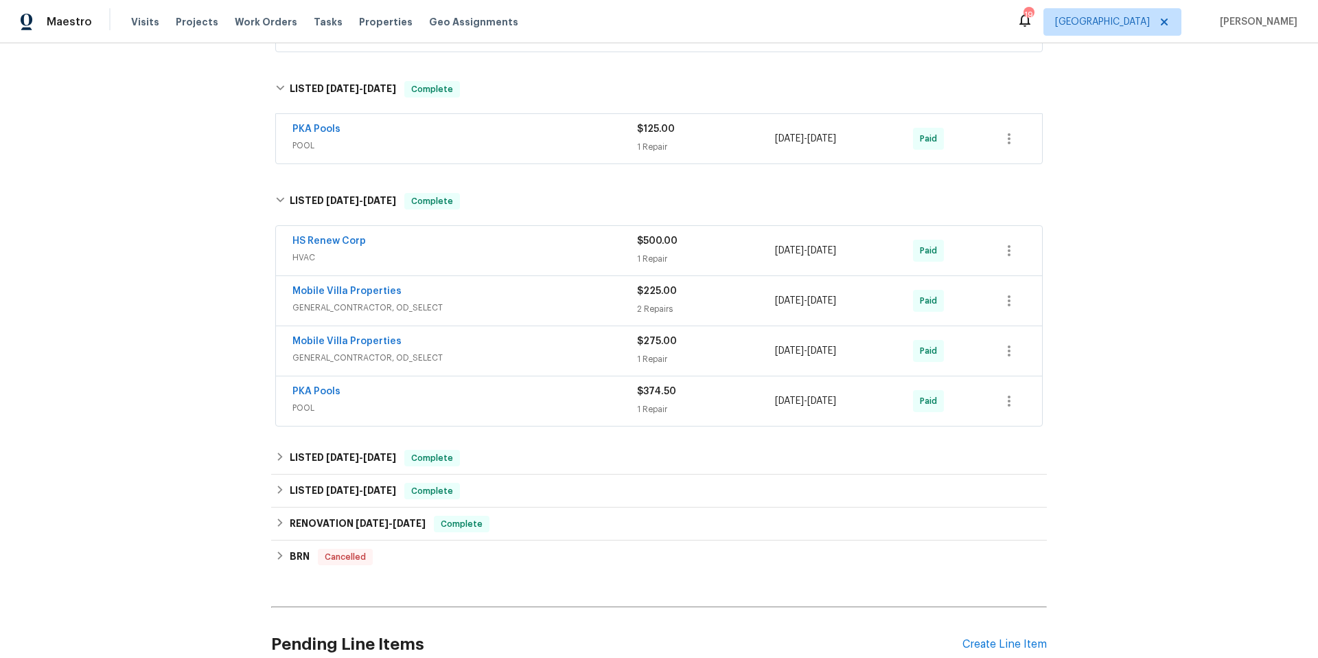
click at [507, 246] on div "HS Renew Corp" at bounding box center [465, 242] width 345 height 16
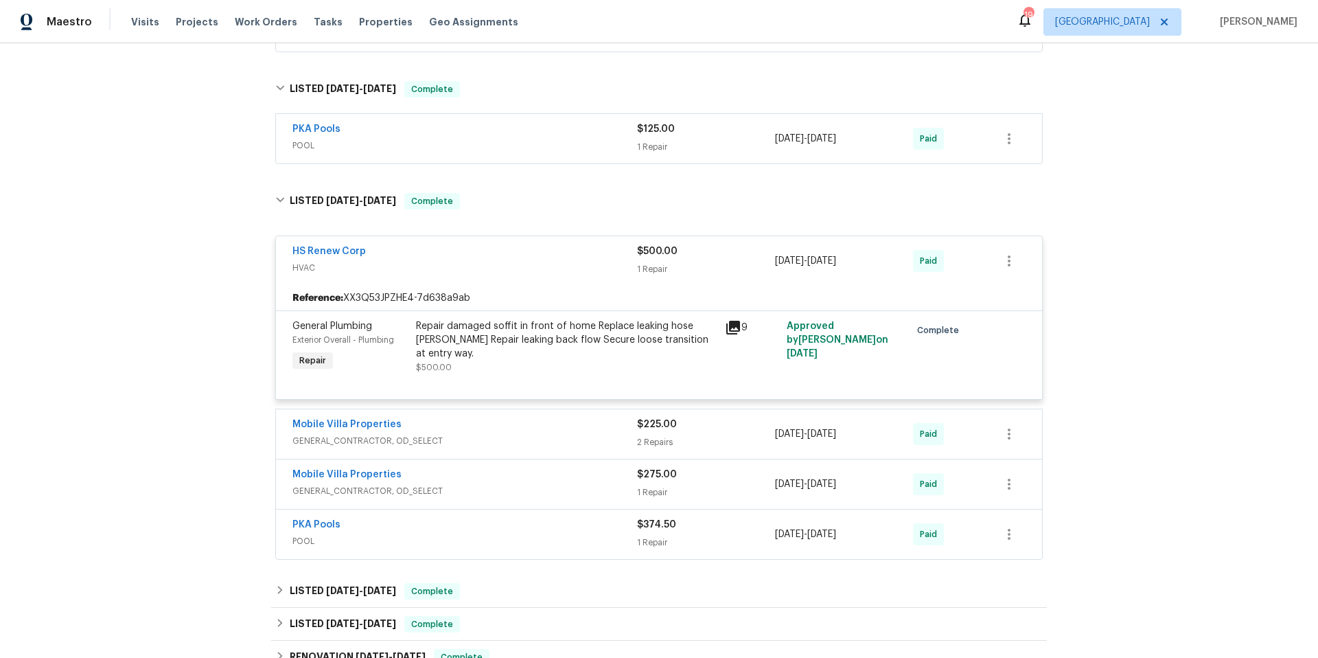
click at [507, 246] on div "HS Renew Corp" at bounding box center [465, 252] width 345 height 16
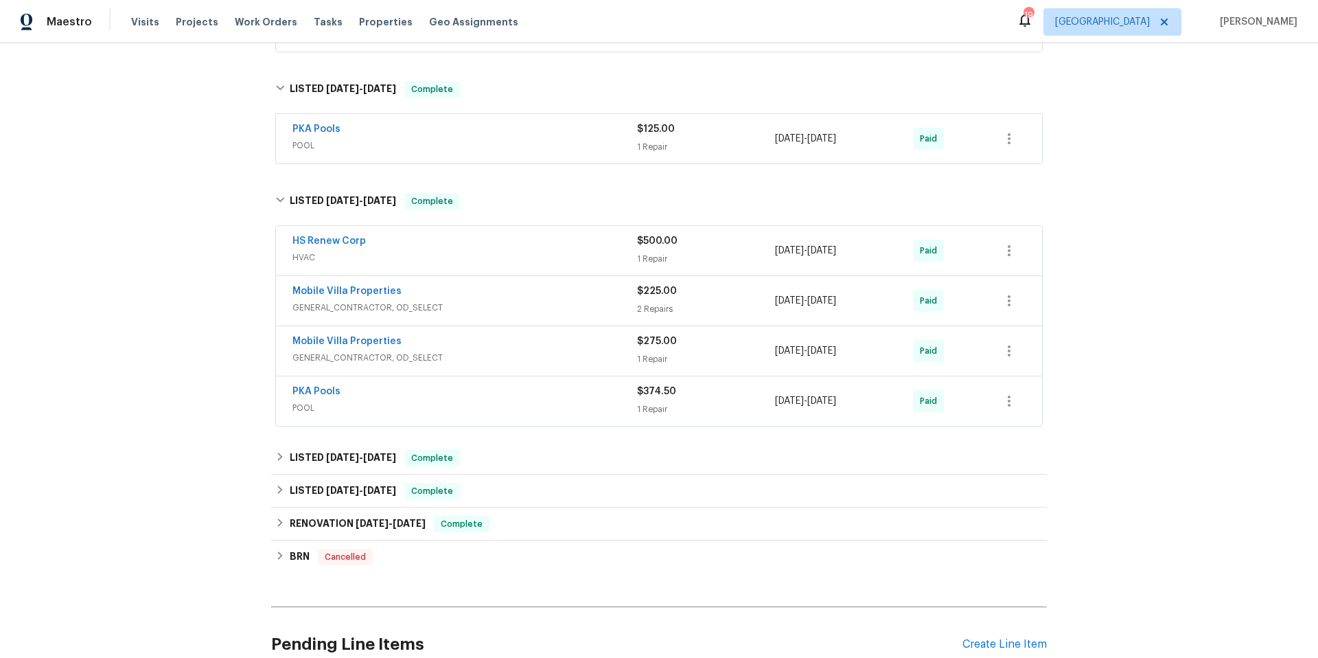
click at [487, 351] on div "Mobile Villa Properties" at bounding box center [465, 342] width 345 height 16
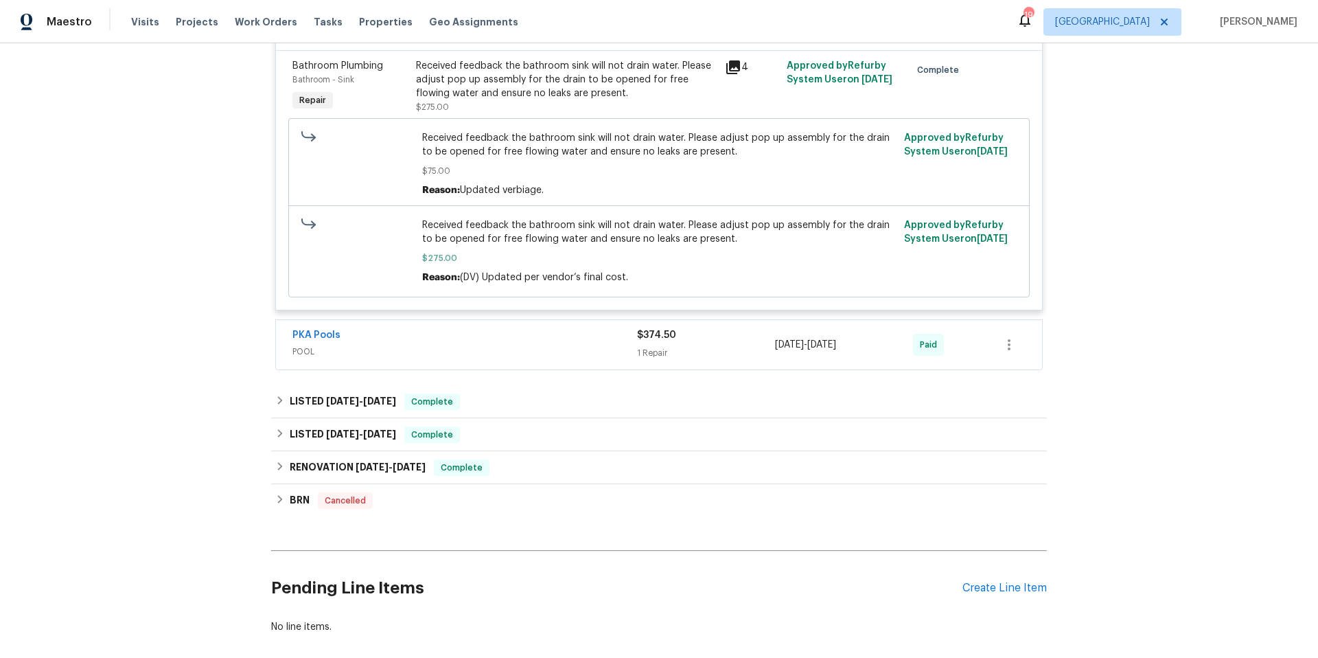
scroll to position [1382, 0]
click at [494, 397] on div "LISTED 9/24/24 - 11/8/24 Complete" at bounding box center [659, 401] width 768 height 16
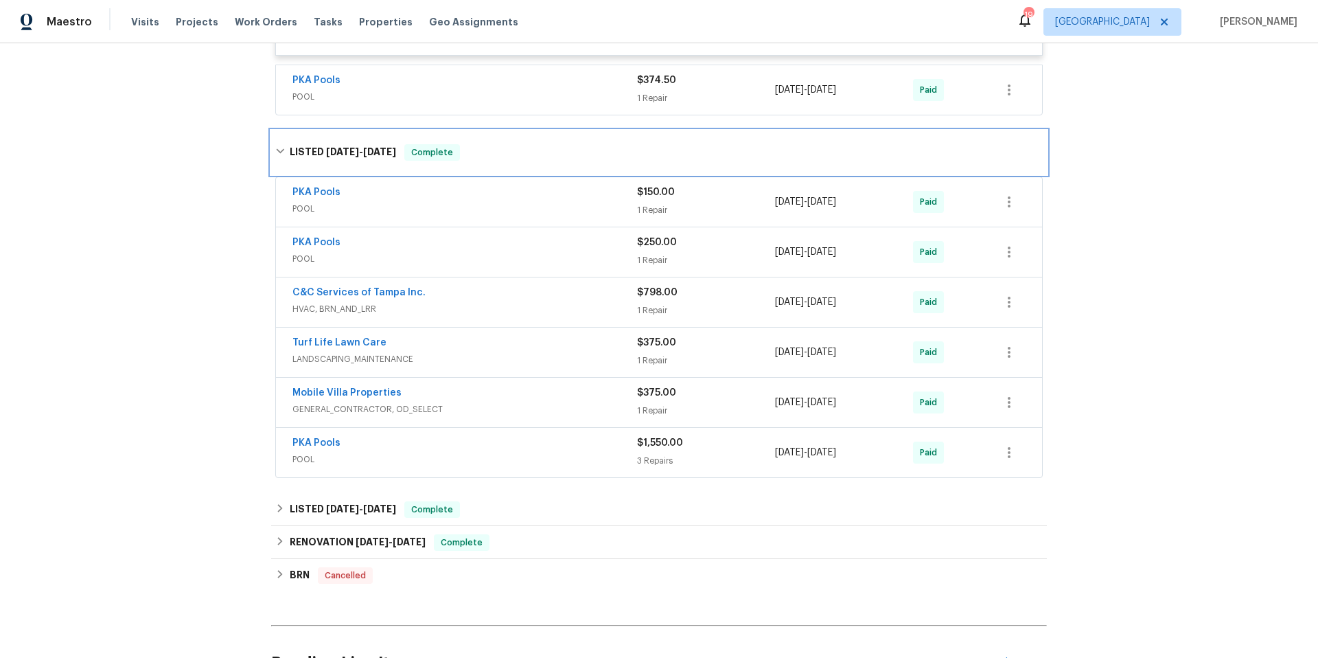
scroll to position [1637, 0]
click at [505, 411] on span "GENERAL_CONTRACTOR, OD_SELECT" at bounding box center [465, 409] width 345 height 14
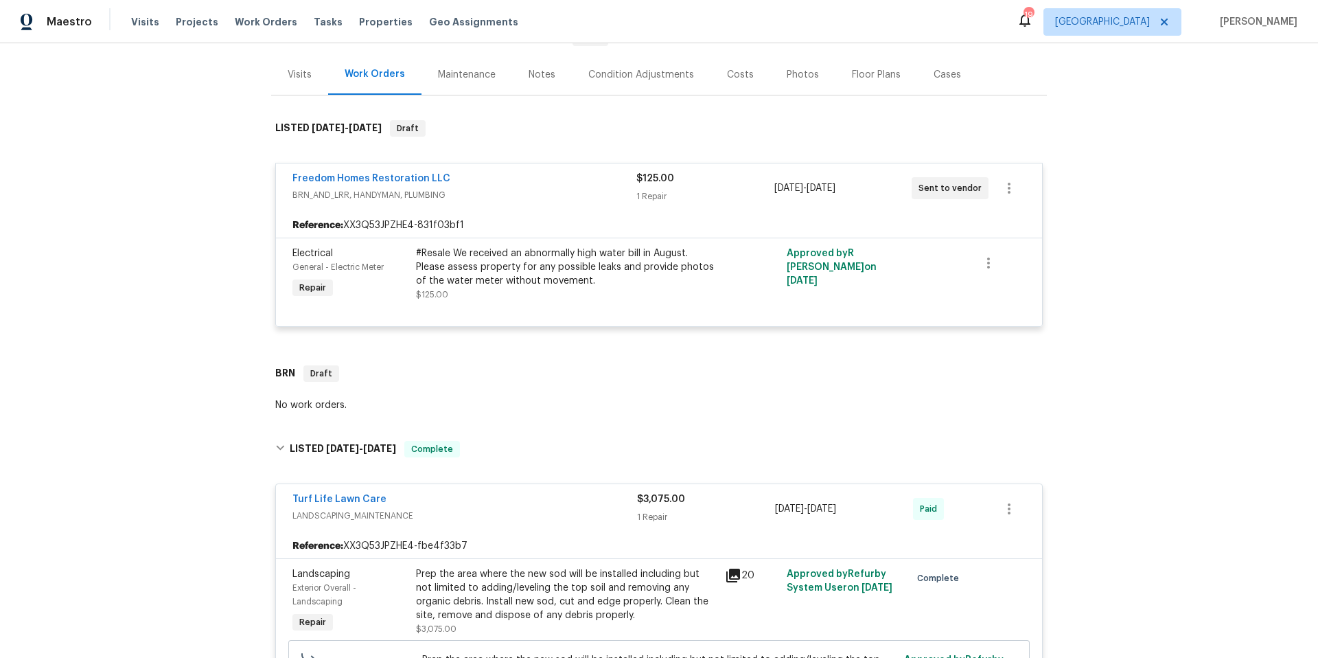
scroll to position [0, 0]
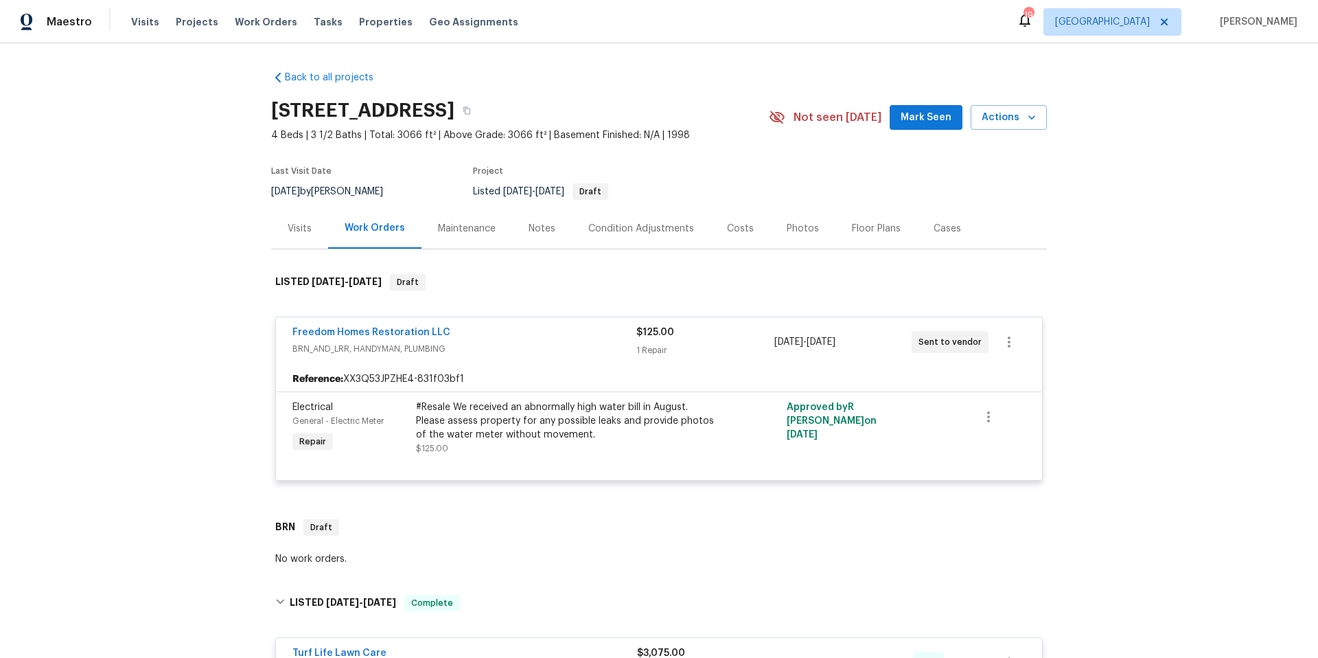
click at [799, 229] on div "Photos" at bounding box center [803, 229] width 32 height 14
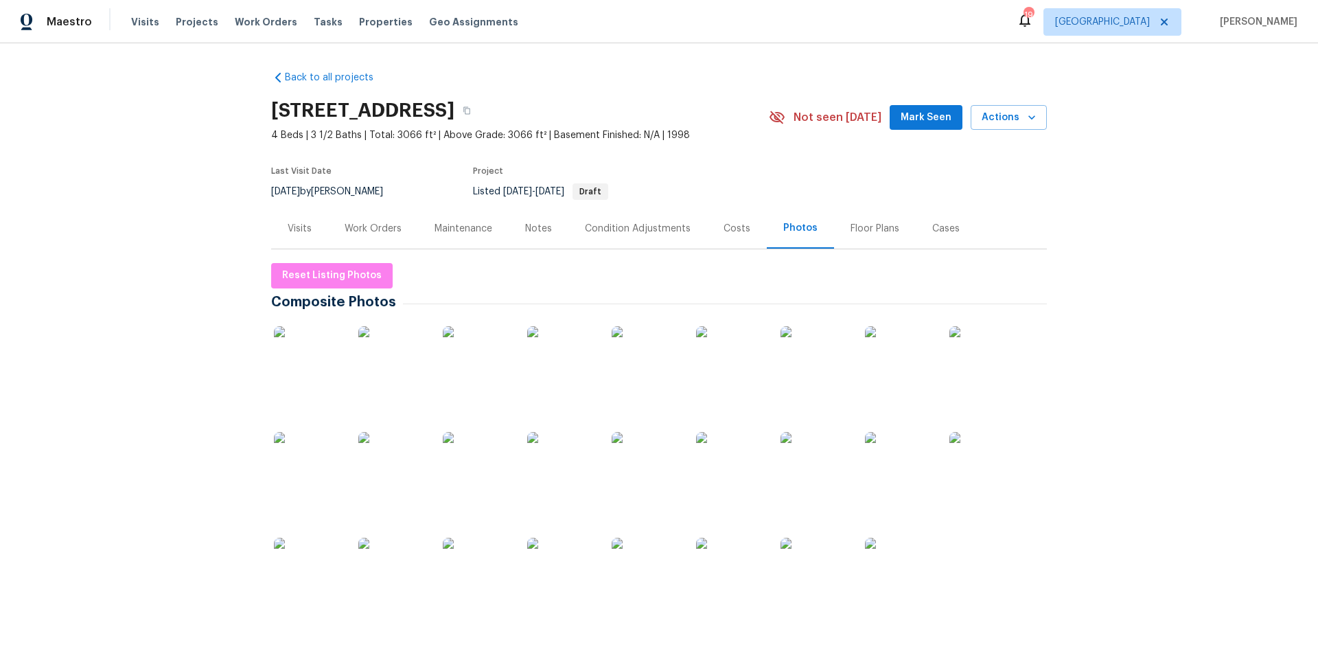
click at [488, 571] on img at bounding box center [477, 572] width 69 height 69
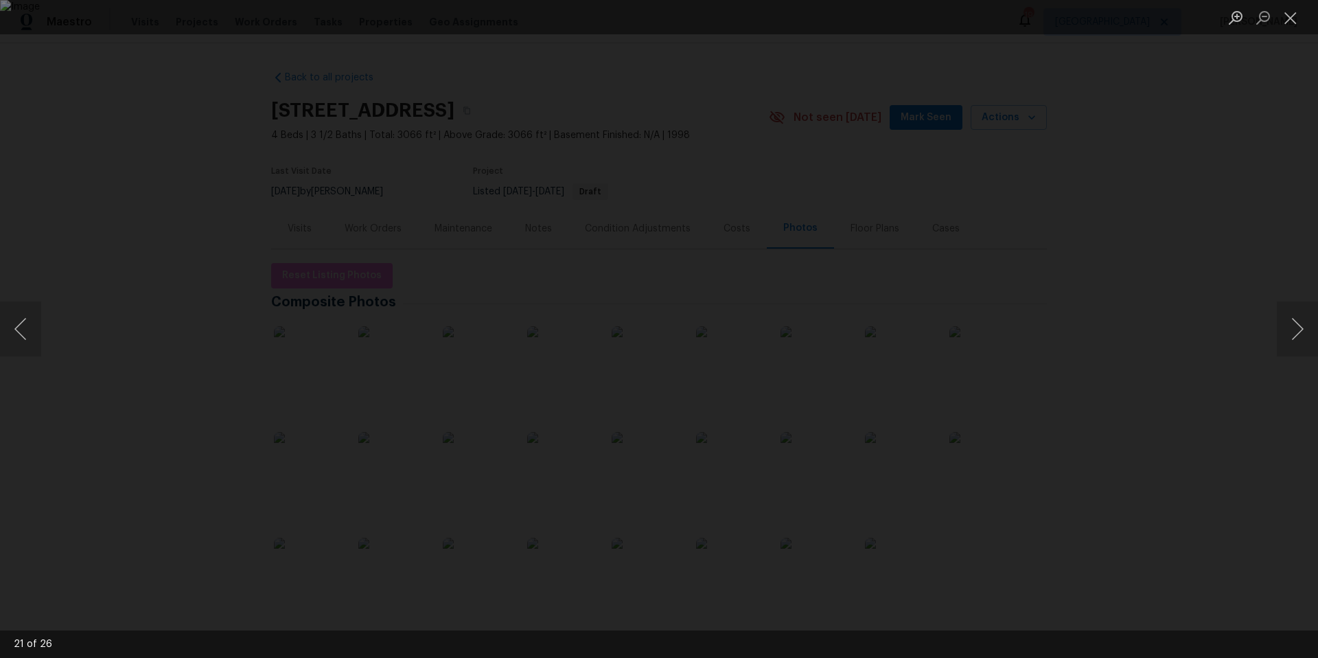
click at [1145, 157] on div "Lightbox" at bounding box center [659, 329] width 1318 height 658
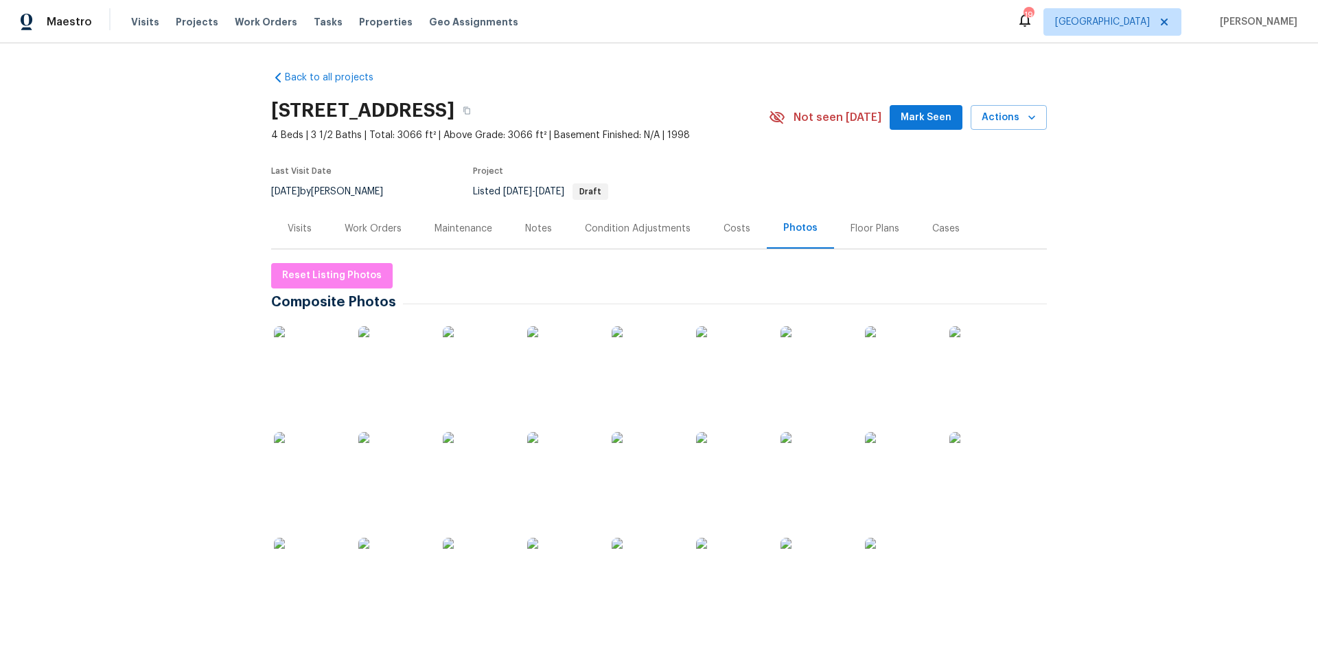
click at [867, 228] on div "Floor Plans" at bounding box center [875, 229] width 49 height 14
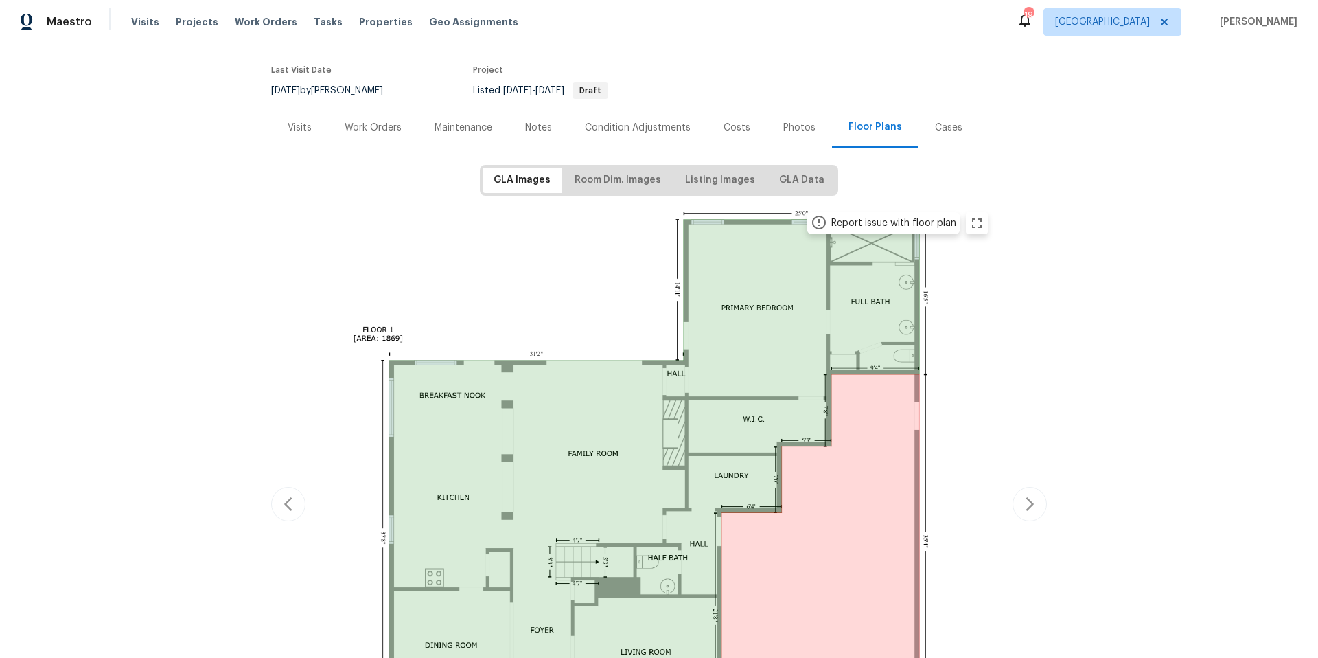
scroll to position [260, 0]
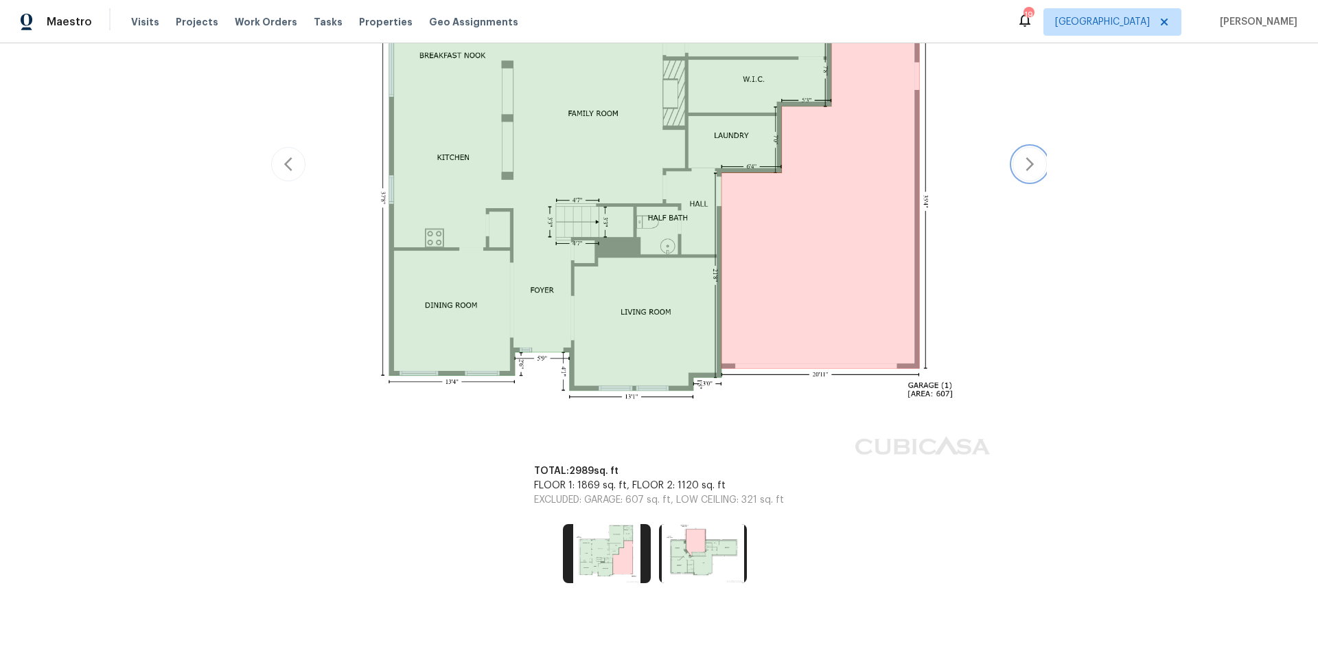
click at [1025, 171] on icon "button" at bounding box center [1030, 164] width 16 height 16
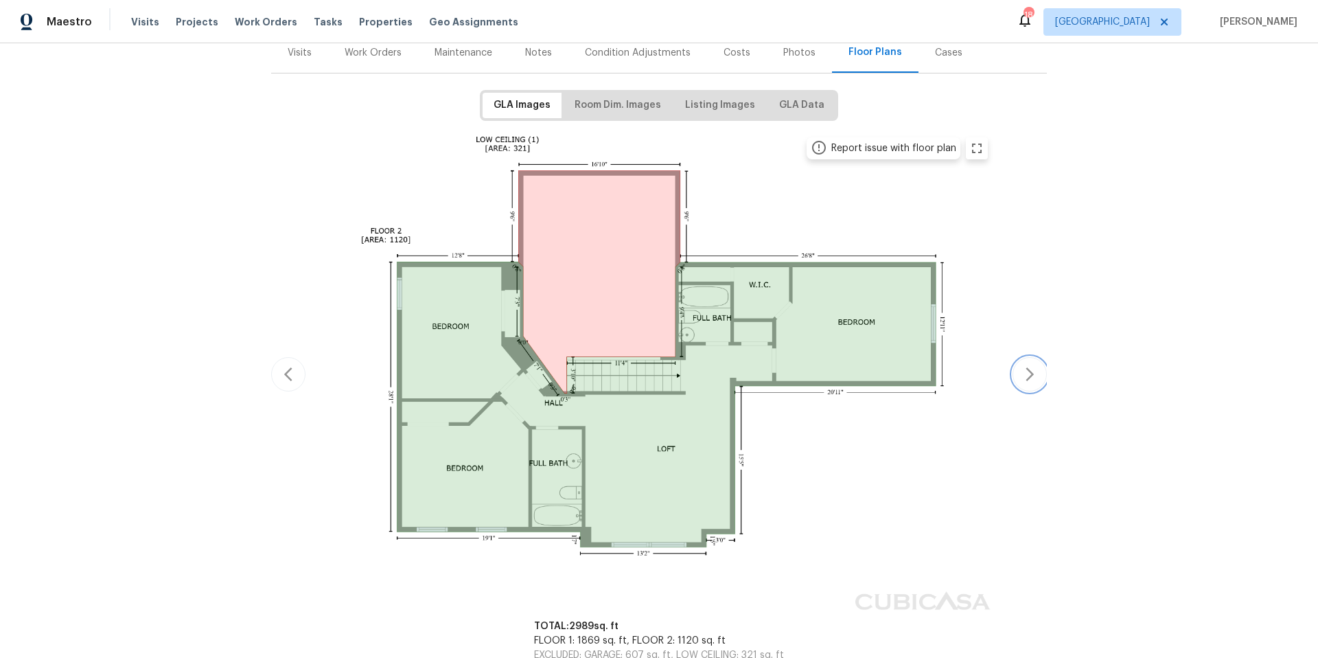
scroll to position [71, 0]
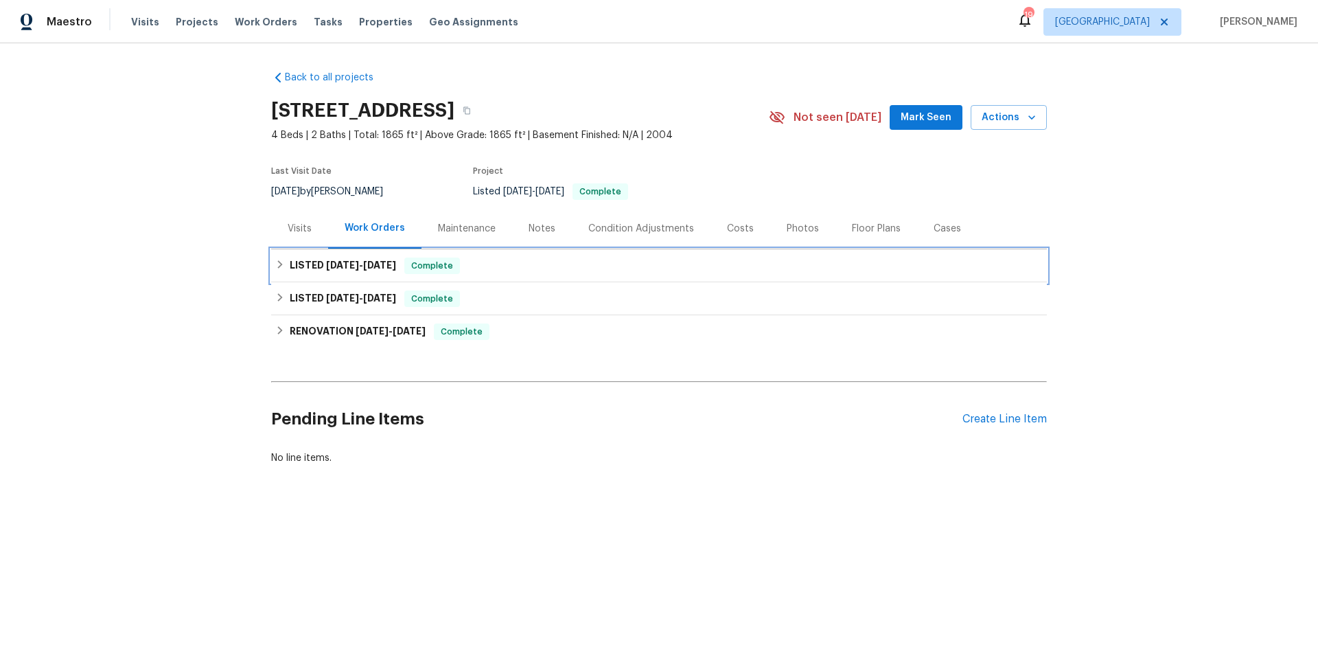
click at [524, 268] on div "LISTED [DATE] - [DATE] Complete" at bounding box center [659, 266] width 768 height 16
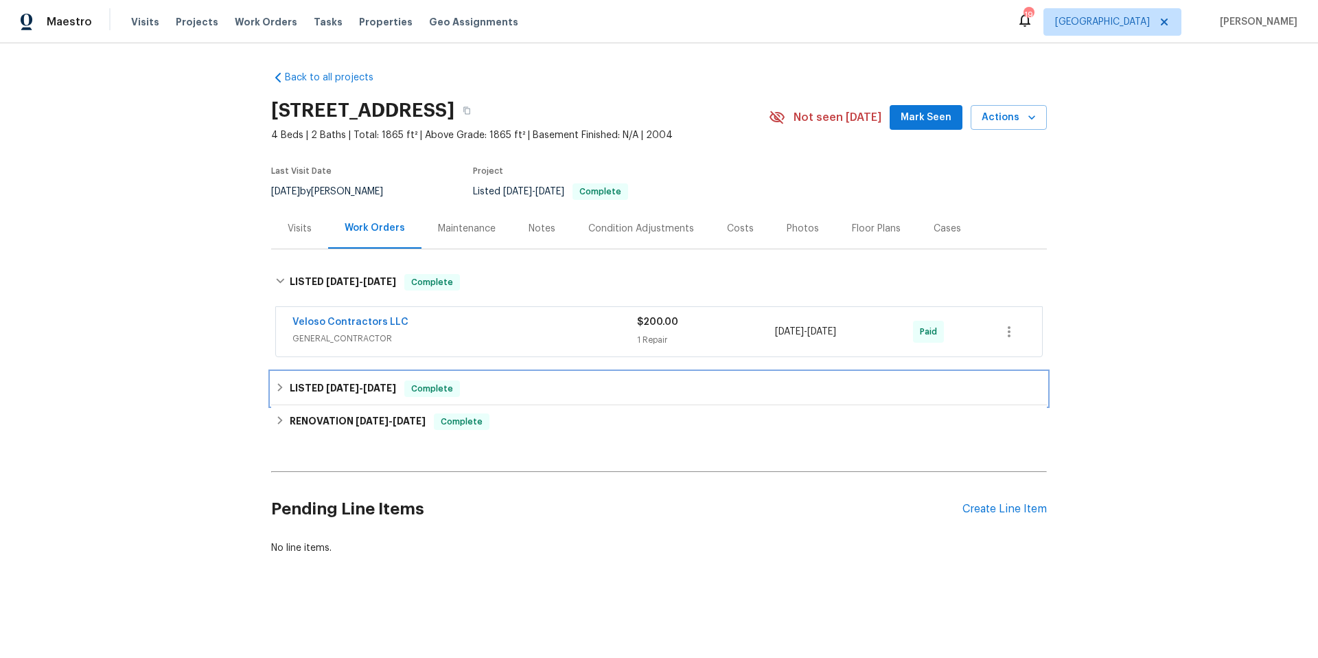
click at [540, 389] on div "LISTED [DATE] - [DATE] Complete" at bounding box center [659, 388] width 768 height 16
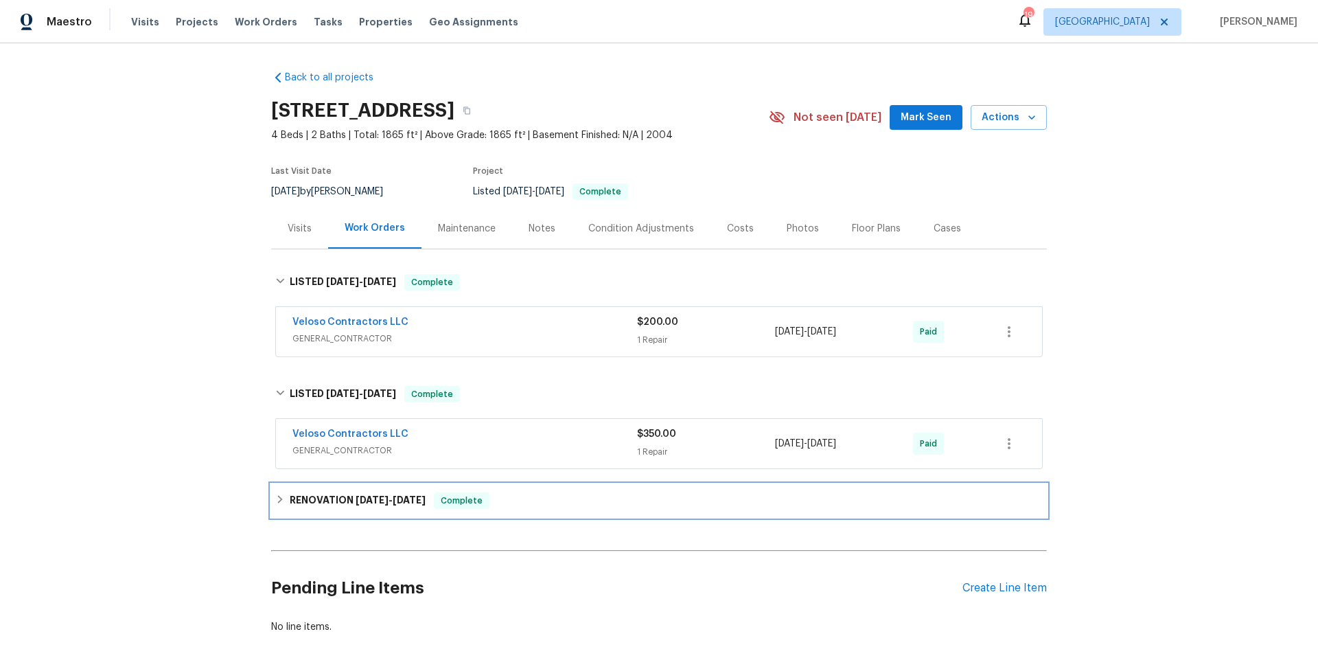
click at [556, 506] on div "RENOVATION [DATE] - [DATE] Complete" at bounding box center [659, 500] width 768 height 16
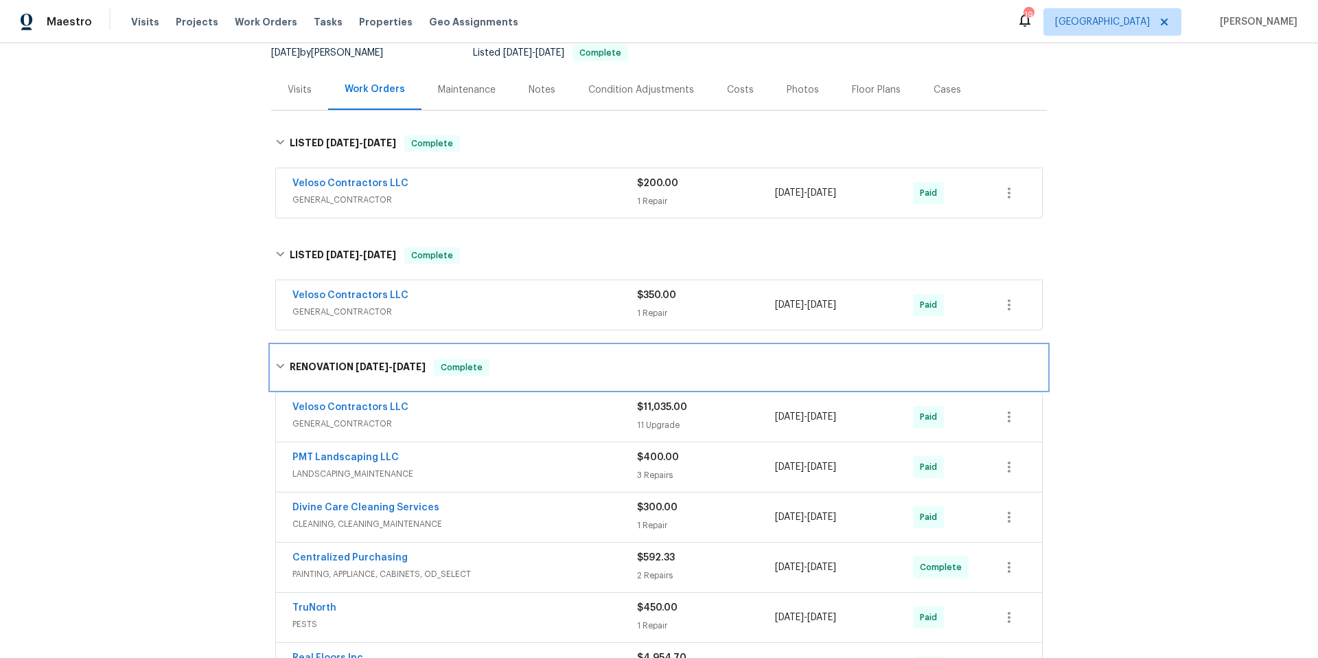
scroll to position [387, 0]
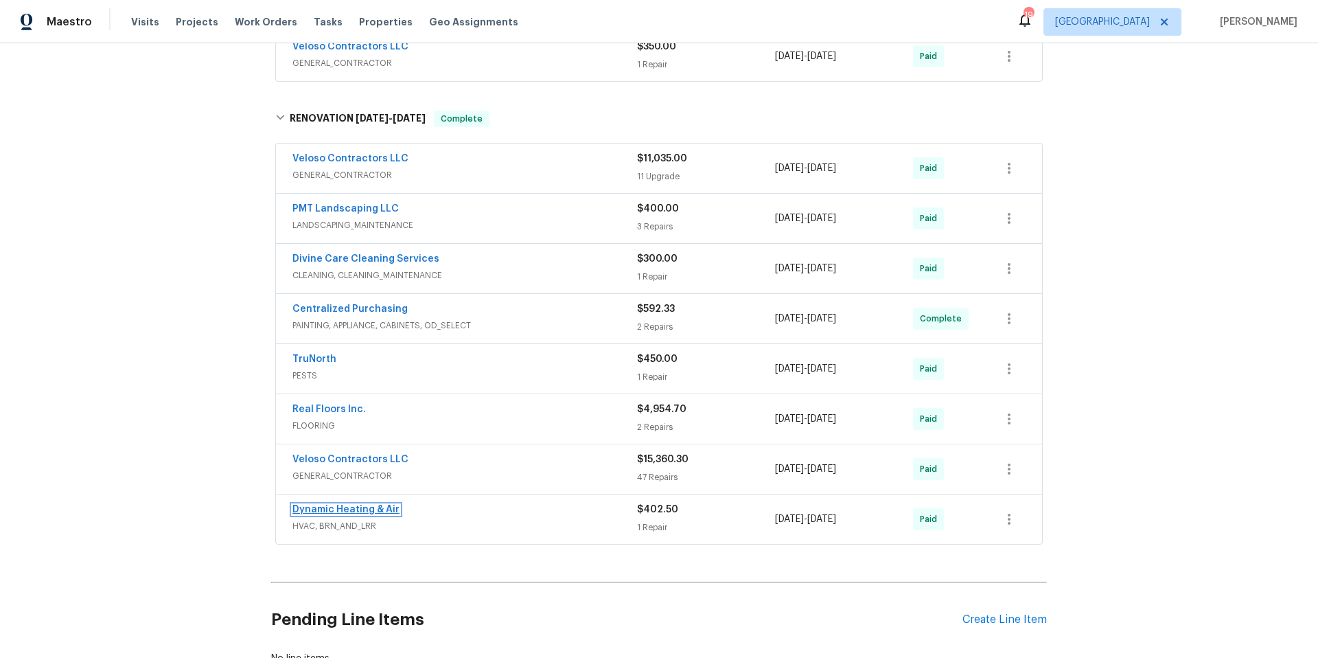
click at [356, 511] on link "Dynamic Heating & Air" at bounding box center [346, 510] width 107 height 10
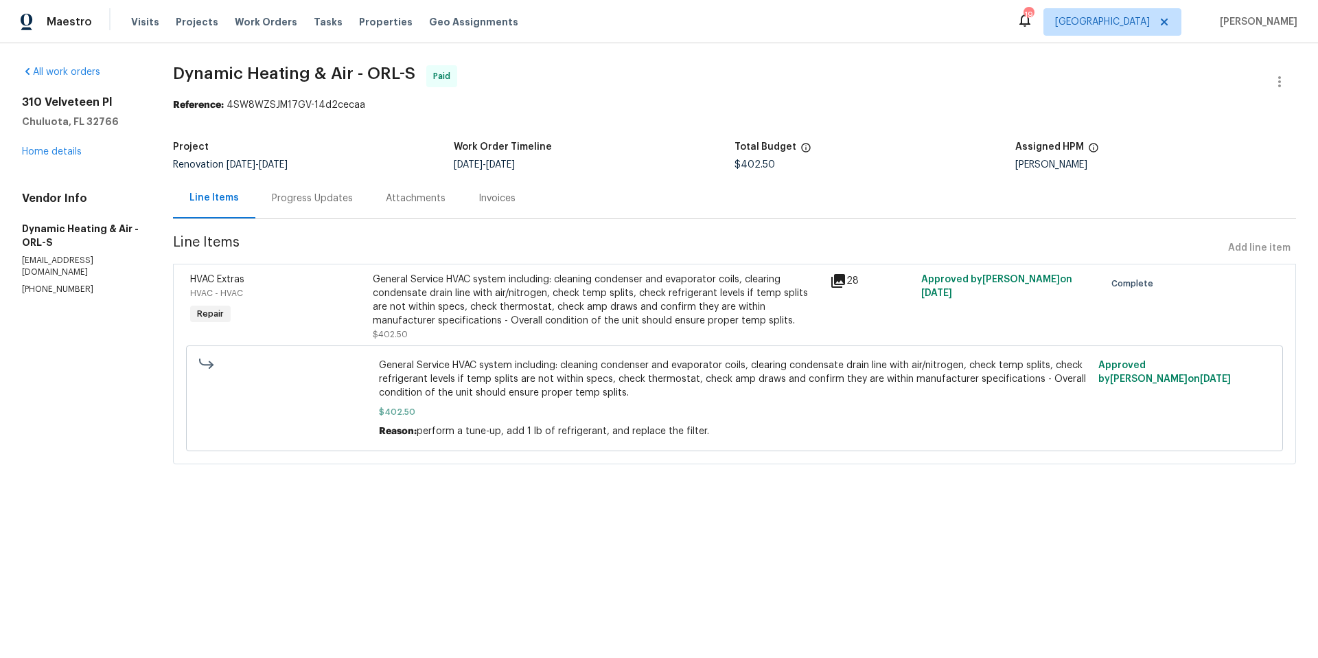
click at [288, 196] on div "Progress Updates" at bounding box center [312, 199] width 81 height 14
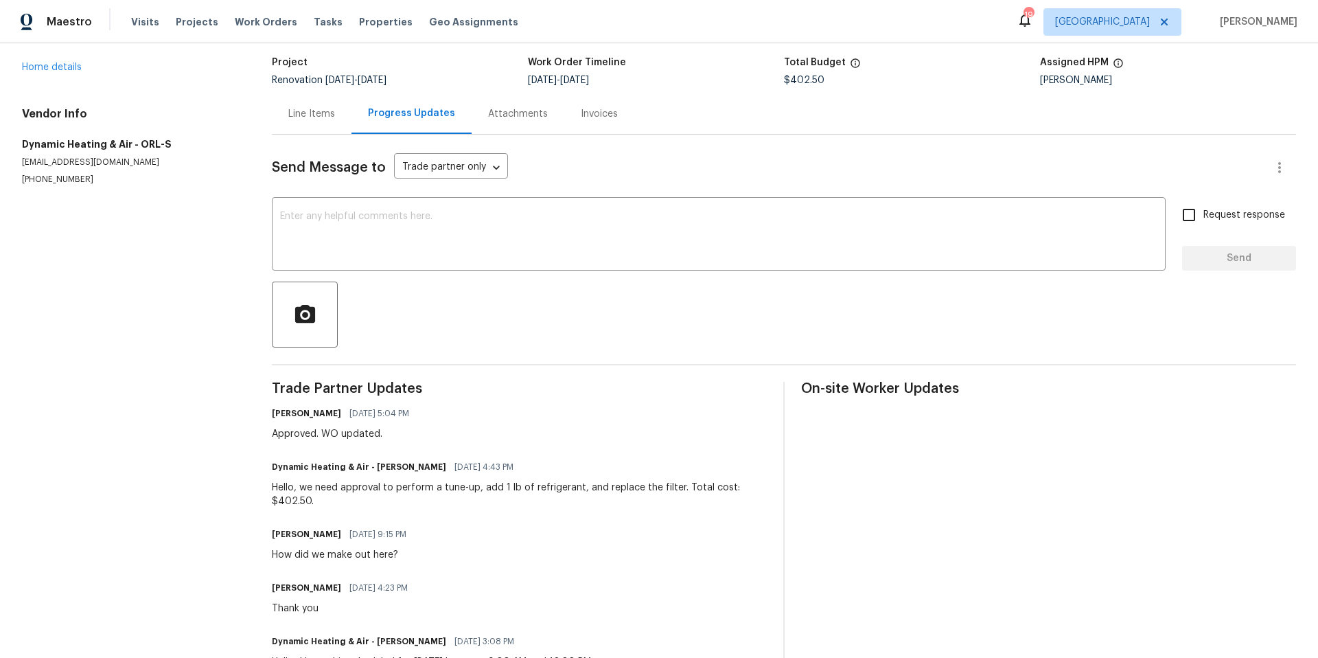
scroll to position [84, 0]
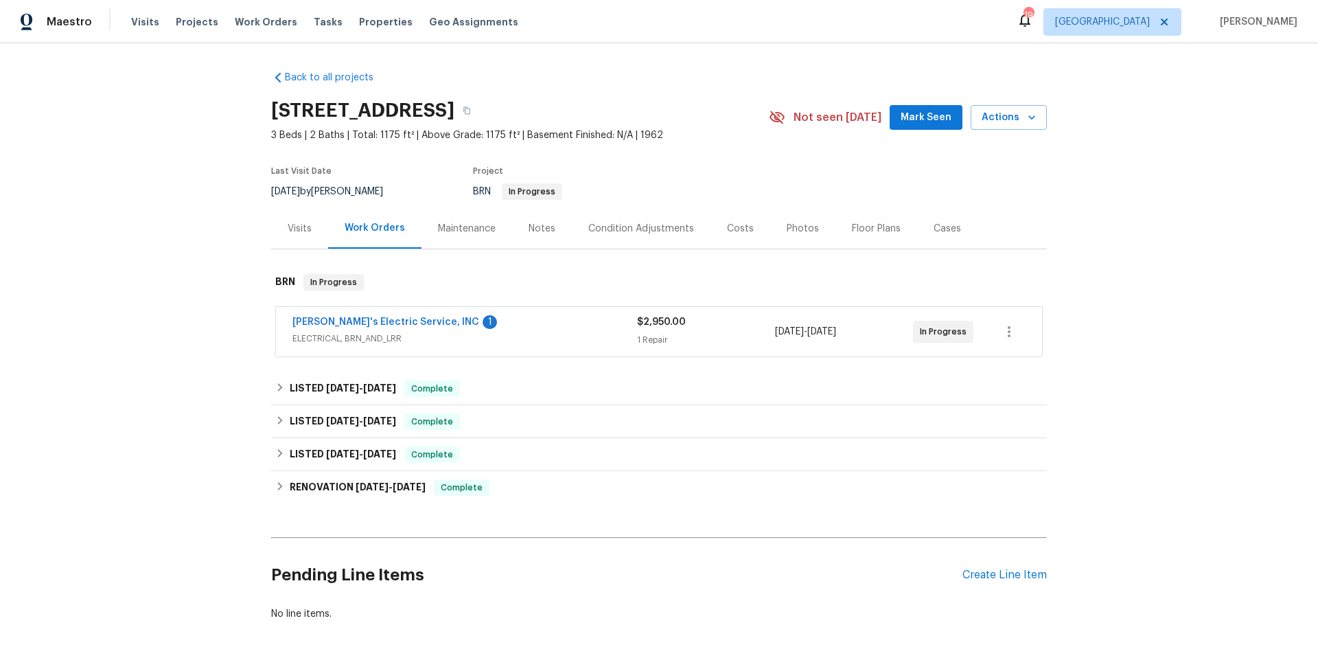
click at [293, 231] on div "Visits" at bounding box center [300, 229] width 24 height 14
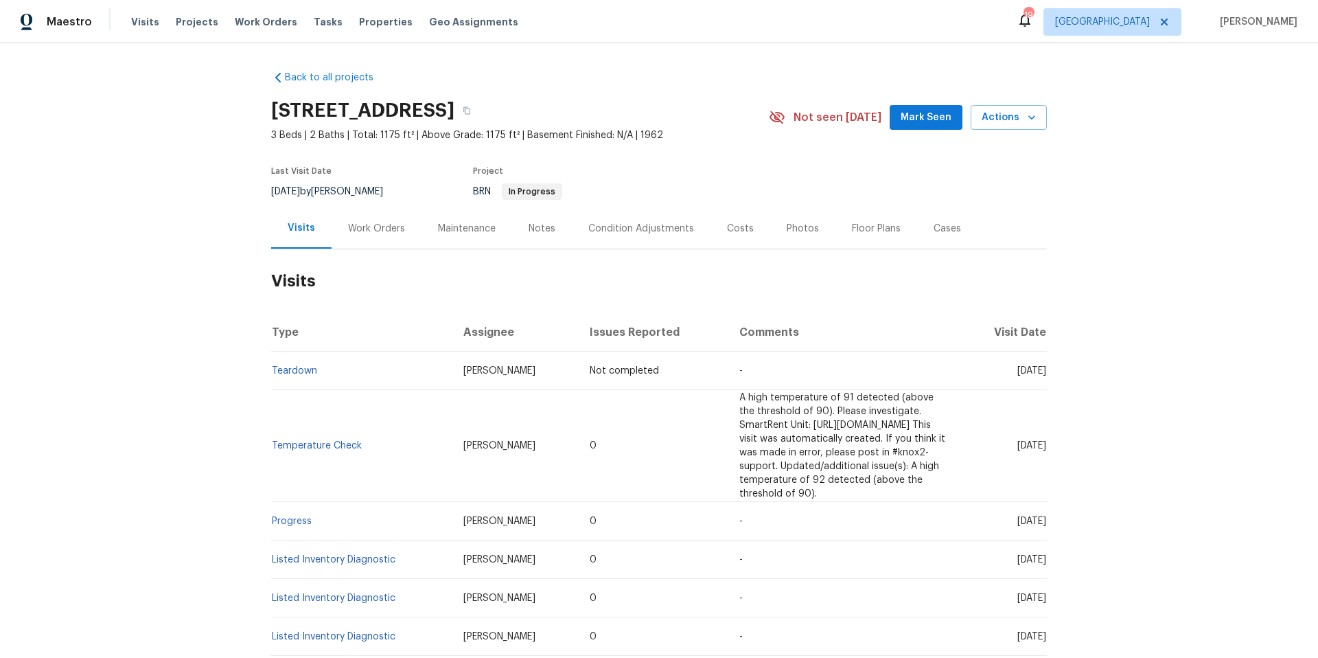
click at [459, 231] on div "Maintenance" at bounding box center [467, 229] width 58 height 14
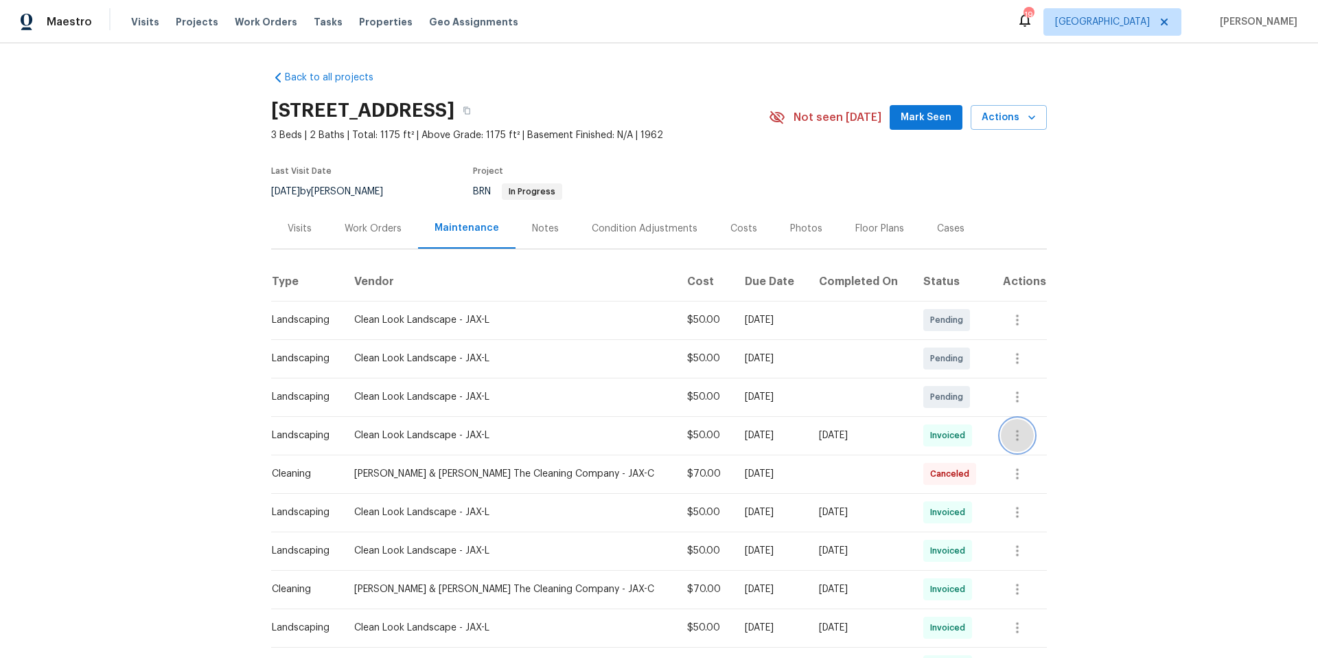
click at [1012, 437] on icon "button" at bounding box center [1017, 435] width 16 height 16
click at [1028, 461] on li "View details" at bounding box center [1045, 458] width 96 height 23
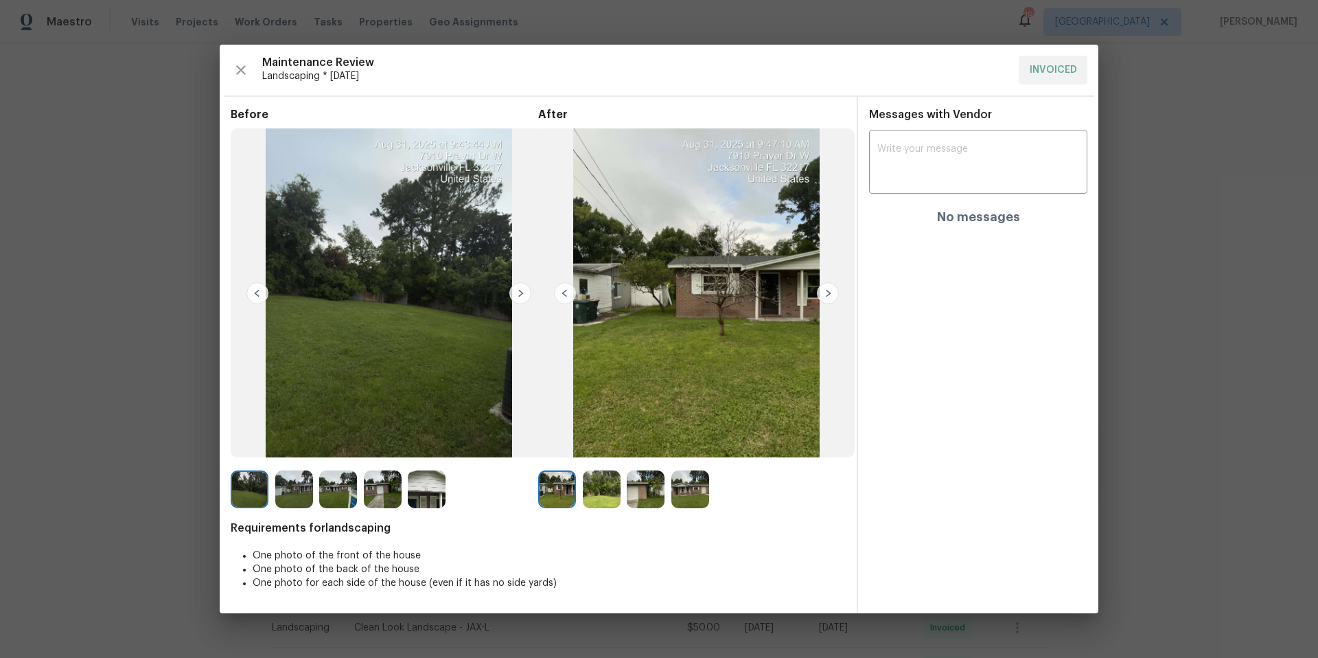
click at [826, 297] on img at bounding box center [828, 293] width 22 height 22
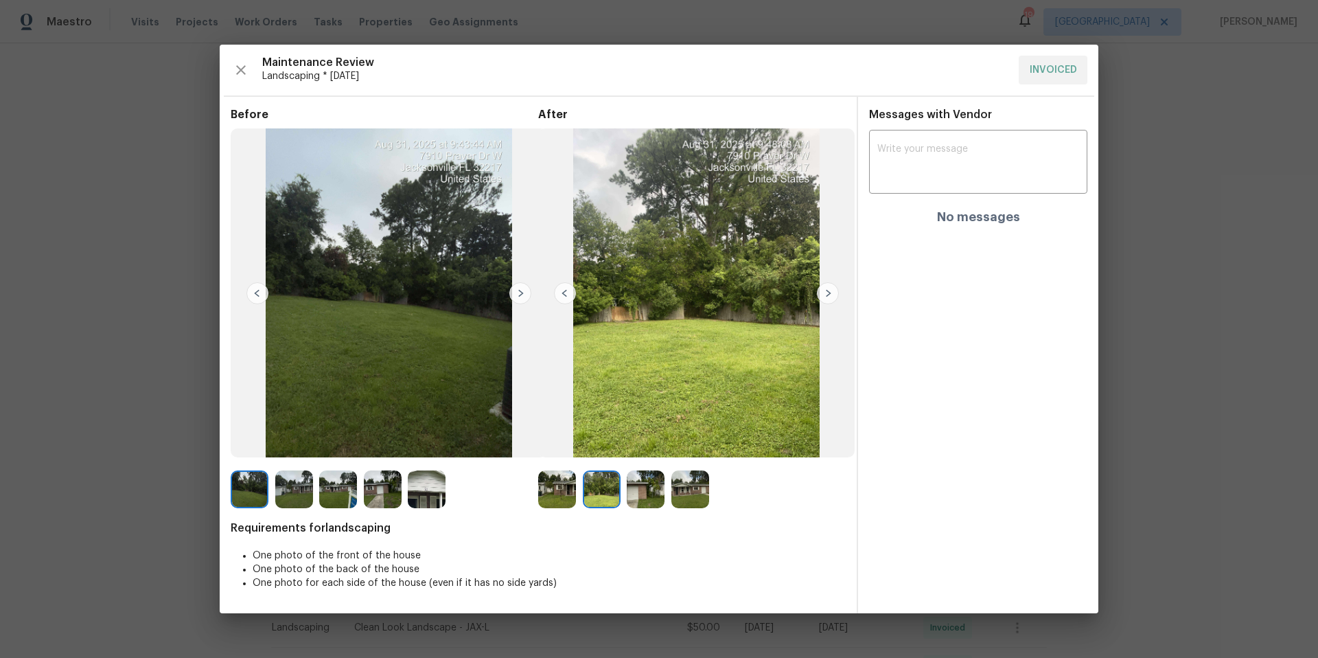
click at [827, 297] on img at bounding box center [828, 293] width 22 height 22
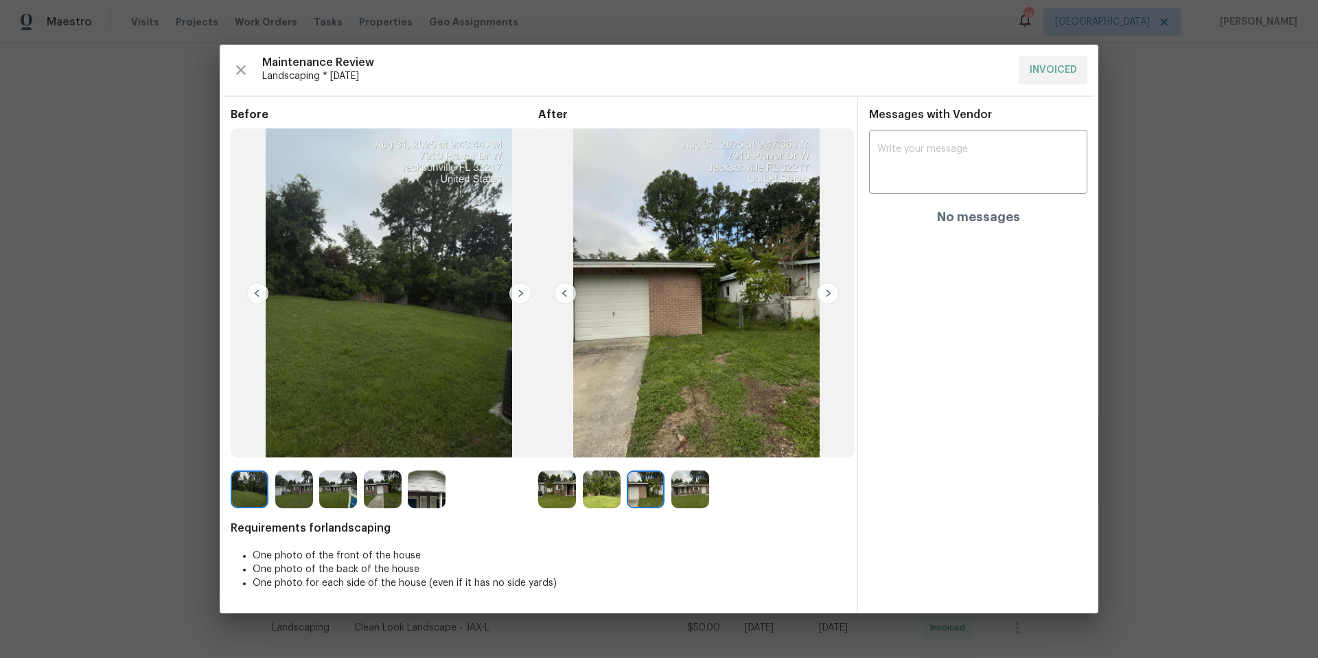
click at [827, 297] on img at bounding box center [828, 293] width 22 height 22
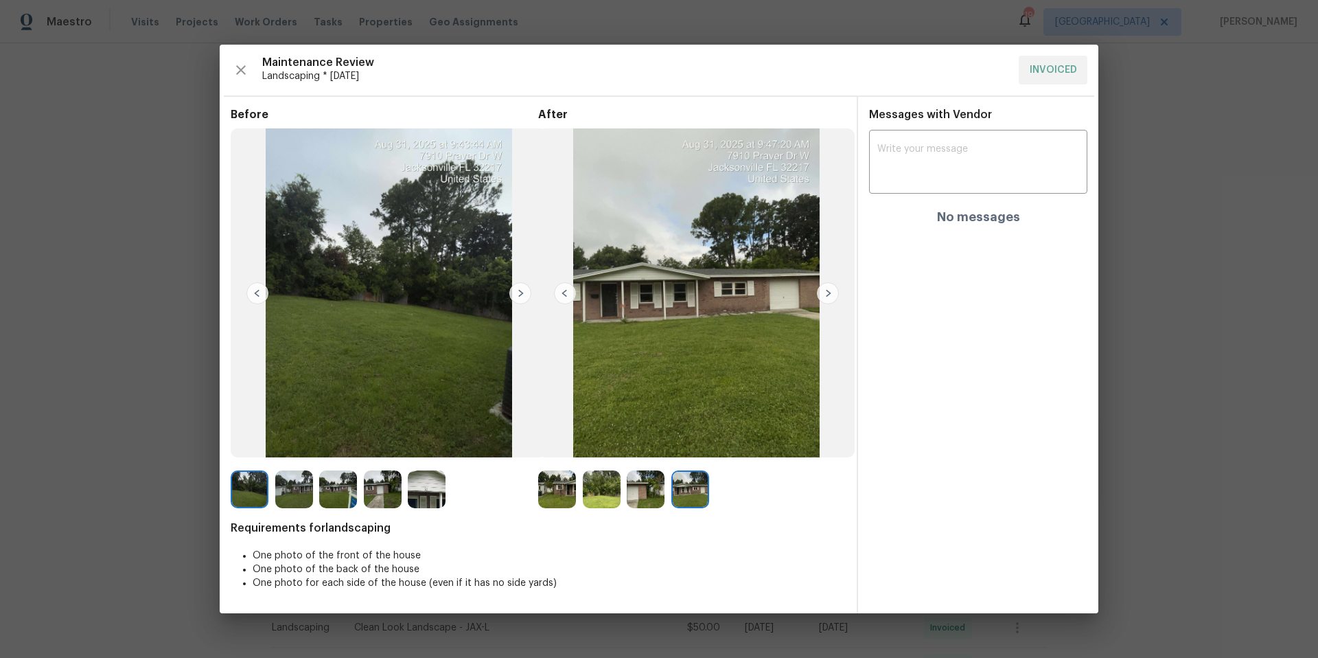
click at [827, 297] on img at bounding box center [828, 293] width 22 height 22
click at [828, 295] on img at bounding box center [828, 293] width 22 height 22
click at [238, 74] on icon "button" at bounding box center [241, 70] width 16 height 16
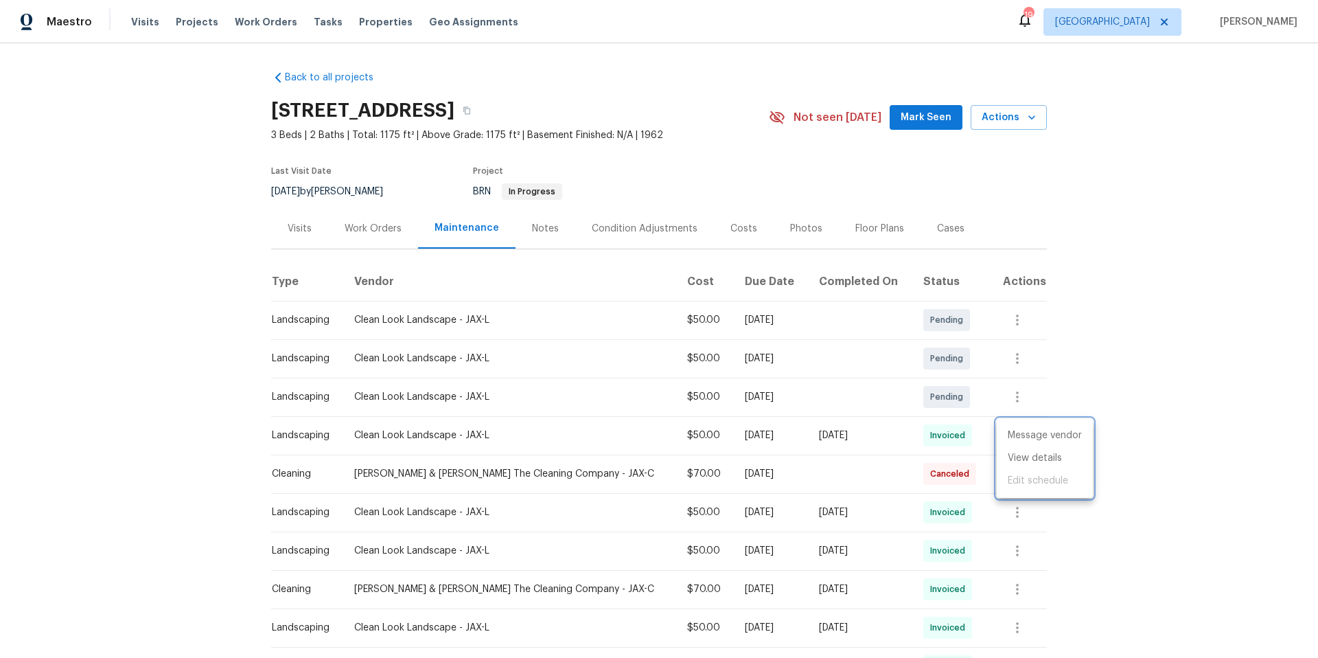
click at [363, 229] on div at bounding box center [659, 329] width 1318 height 658
click at [370, 229] on div "Work Orders" at bounding box center [373, 229] width 57 height 14
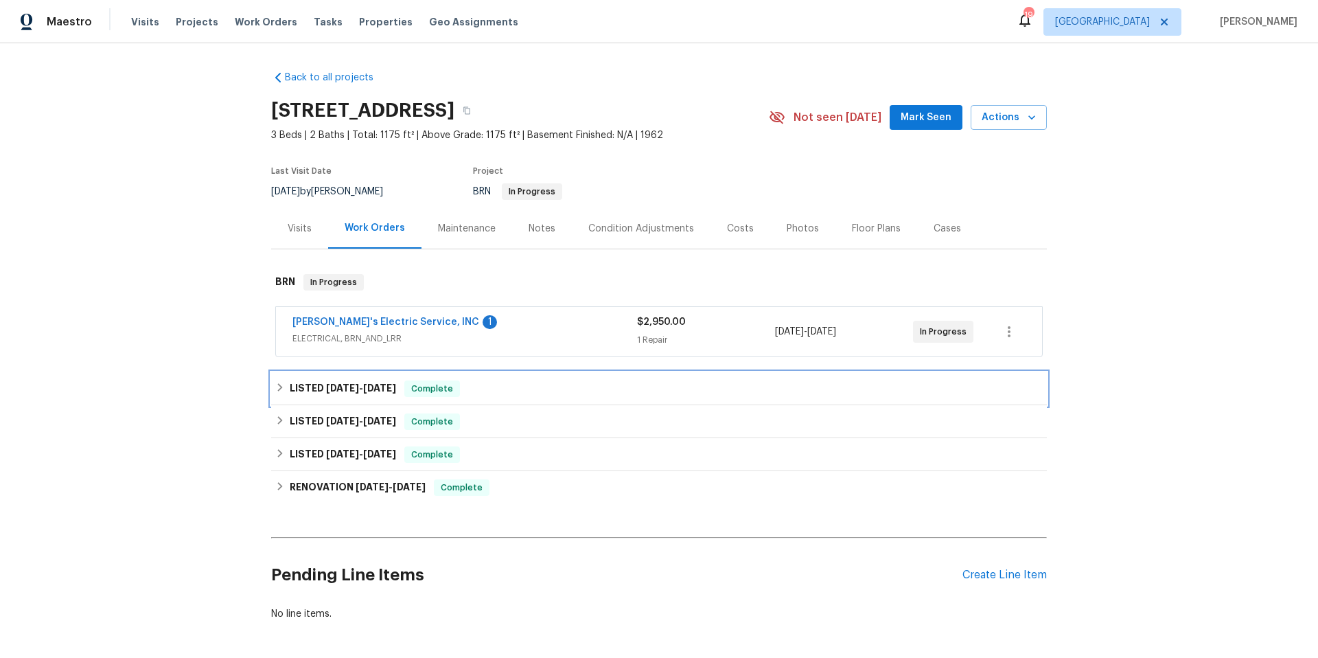
click at [524, 390] on div "LISTED [DATE] - [DATE] Complete" at bounding box center [659, 388] width 768 height 16
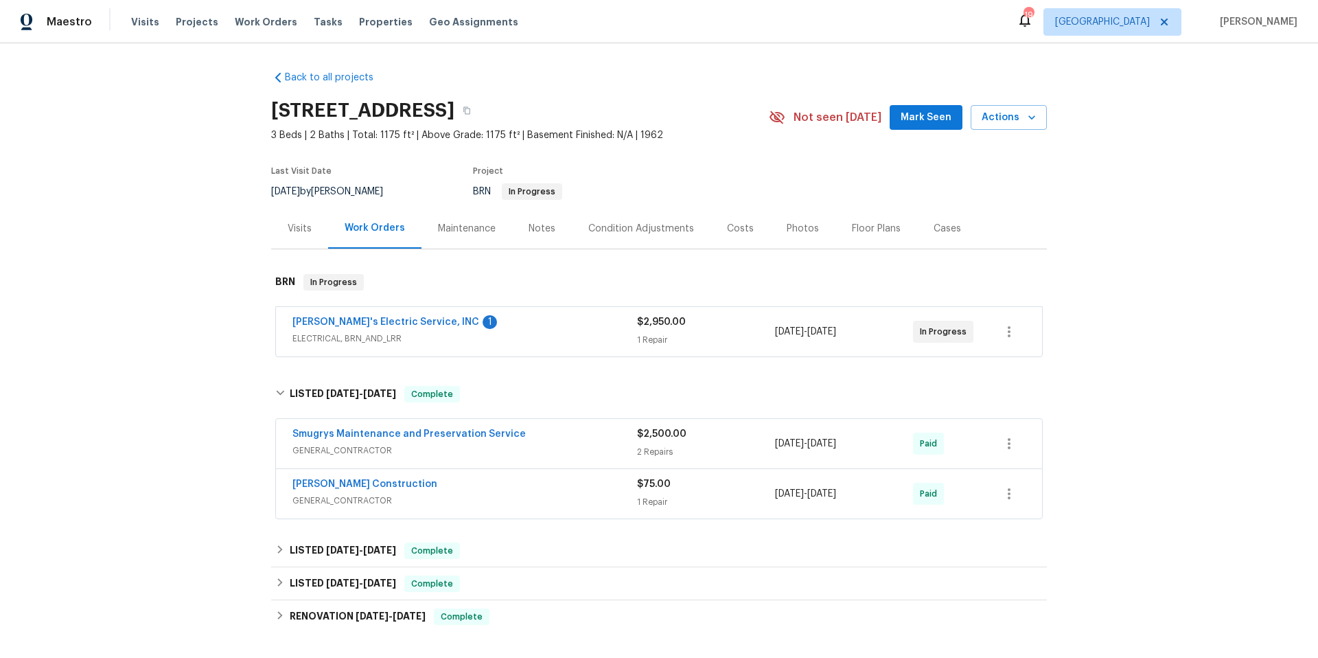
click at [540, 439] on div "Smugrys Maintenance and Preservation Service" at bounding box center [465, 435] width 345 height 16
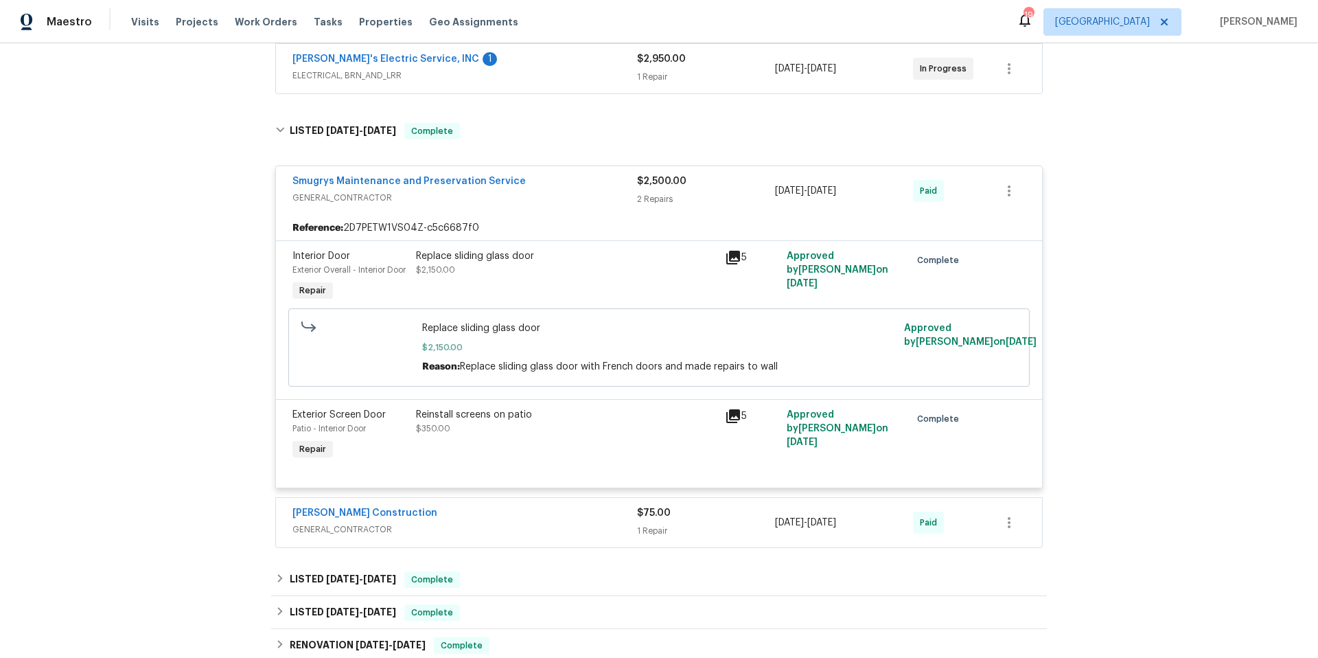
scroll to position [502, 0]
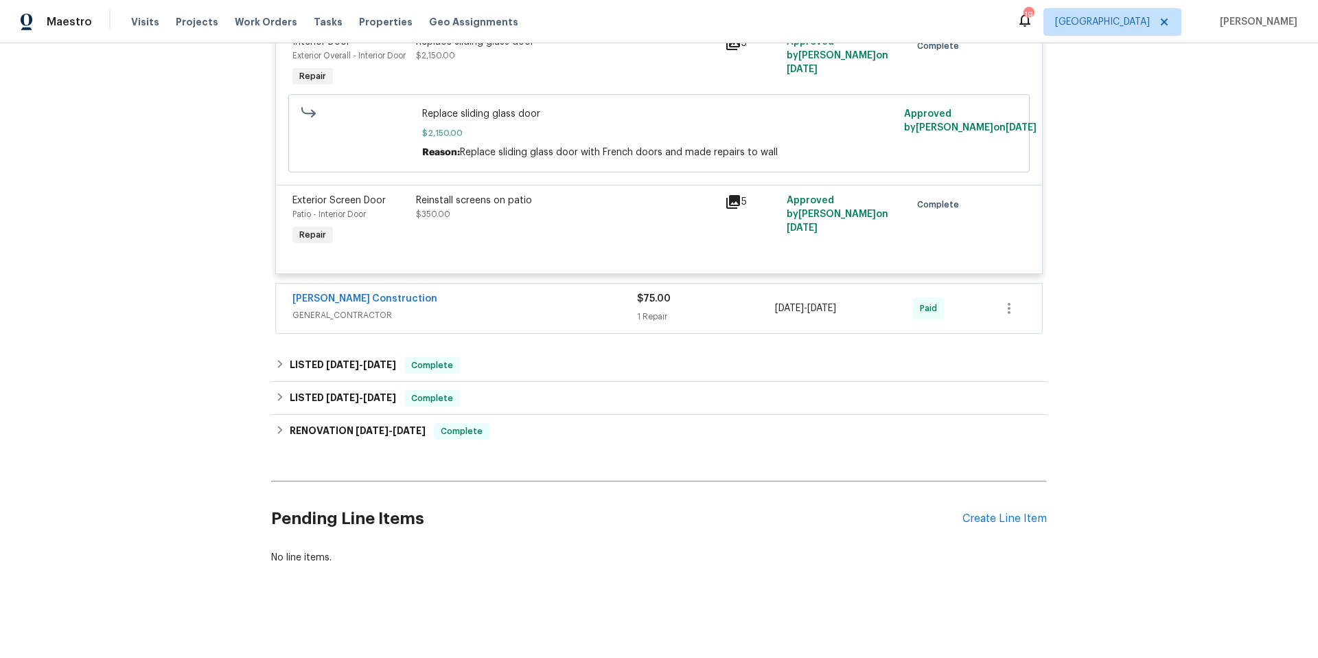
click at [474, 293] on div "[PERSON_NAME] Construction" at bounding box center [465, 300] width 345 height 16
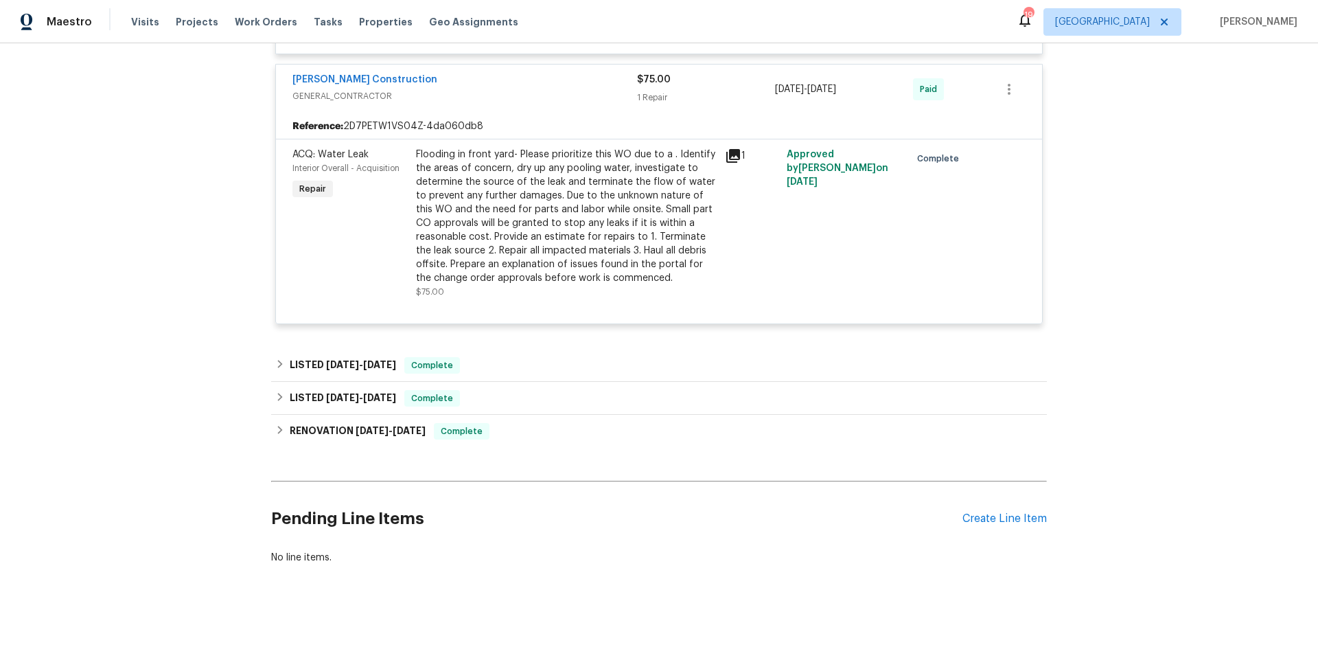
scroll to position [722, 0]
click at [514, 358] on div "LISTED [DATE] - [DATE] Complete" at bounding box center [659, 365] width 768 height 16
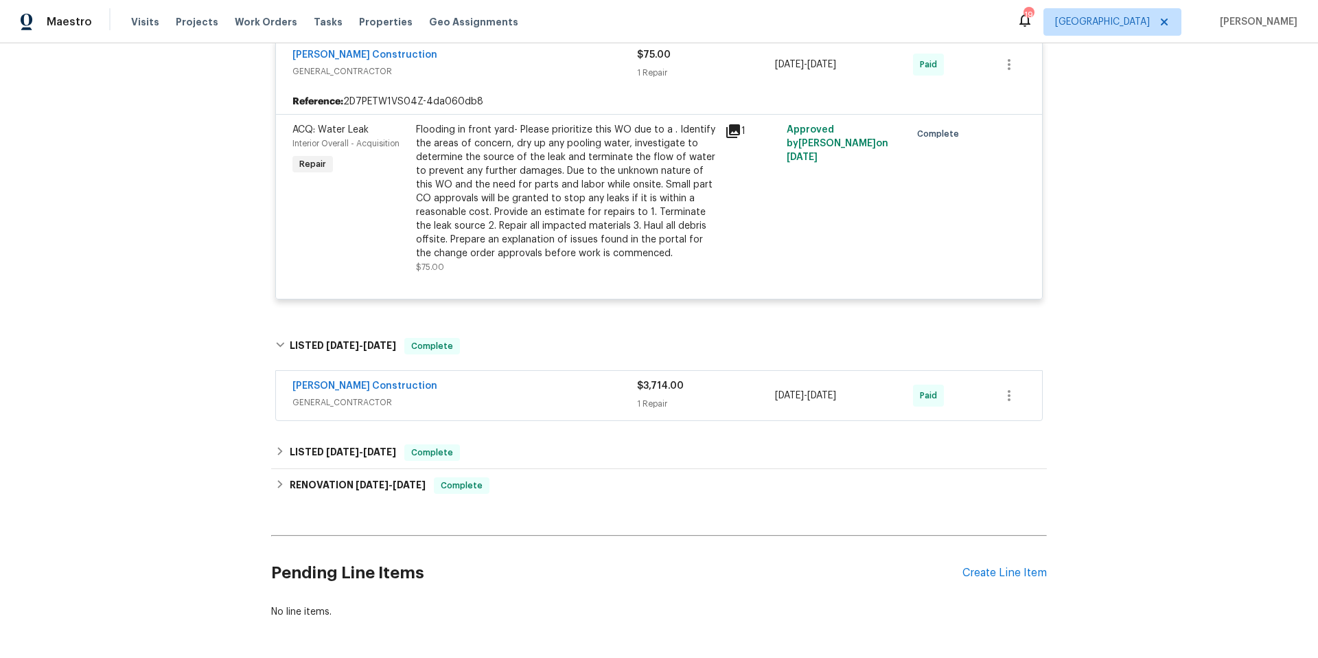
click at [528, 409] on span "GENERAL_CONTRACTOR" at bounding box center [465, 403] width 345 height 14
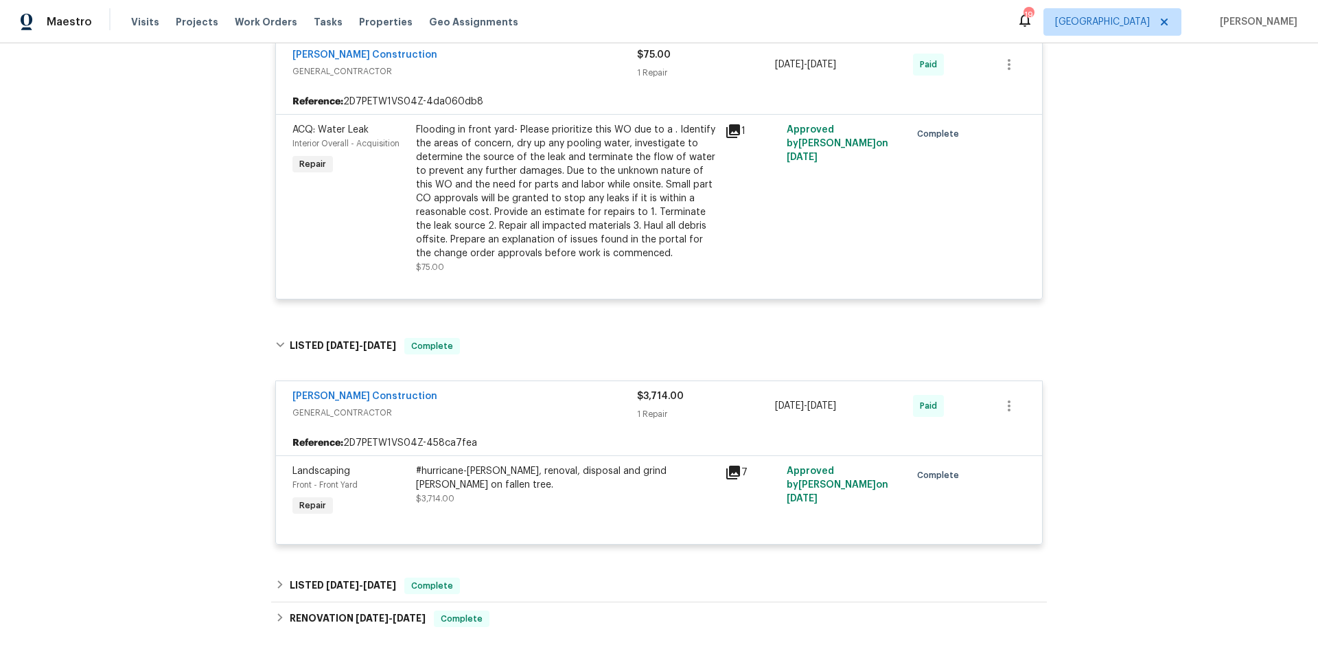
scroll to position [934, 0]
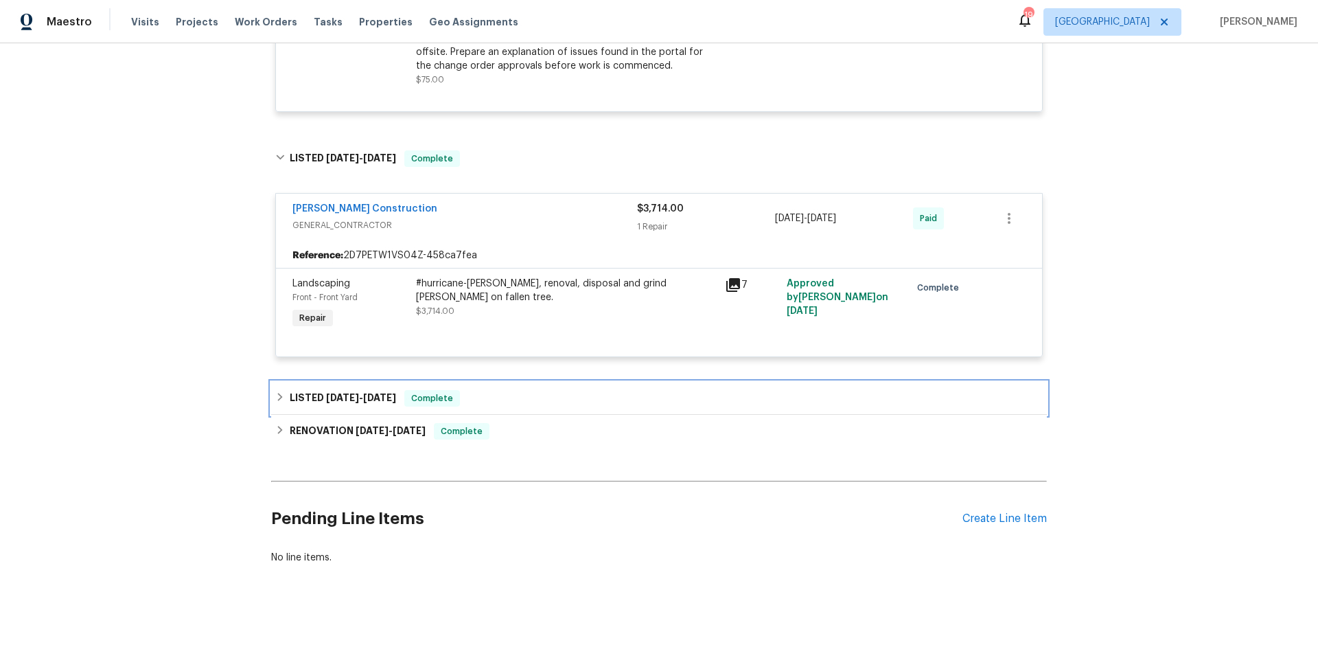
click at [520, 391] on div "LISTED [DATE] - [DATE] Complete" at bounding box center [659, 398] width 768 height 16
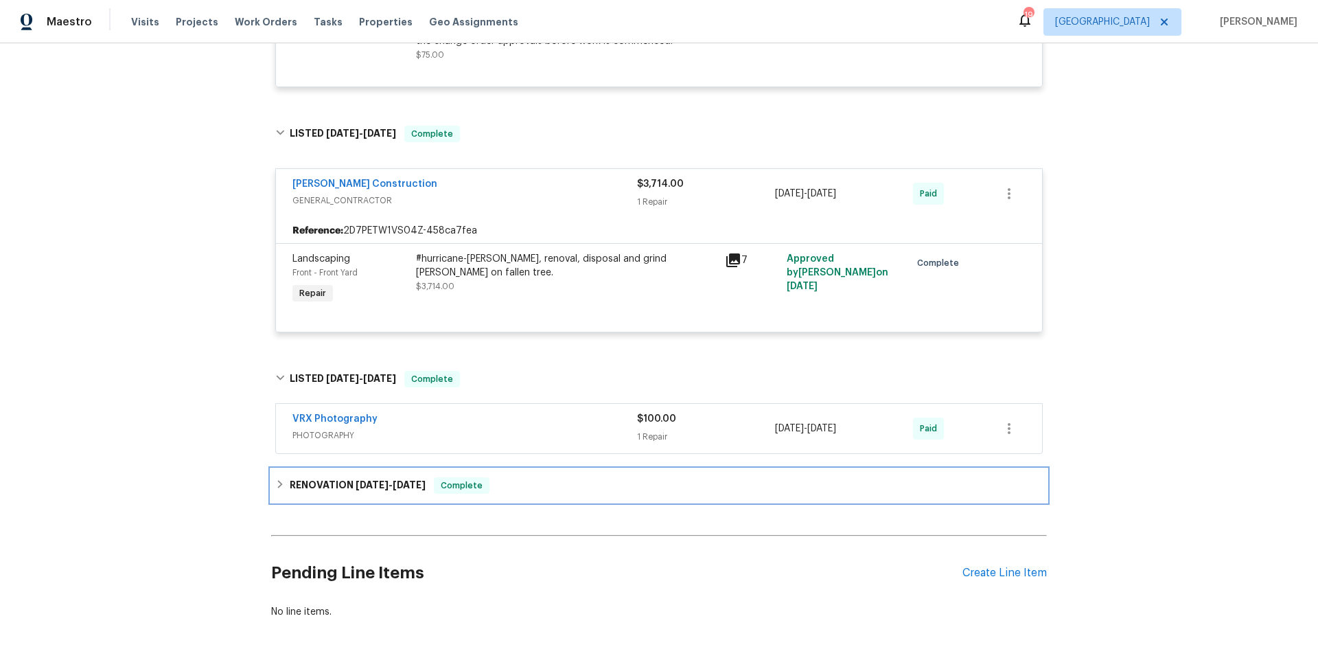
click at [542, 494] on div "RENOVATION [DATE] - [DATE] Complete" at bounding box center [659, 485] width 768 height 16
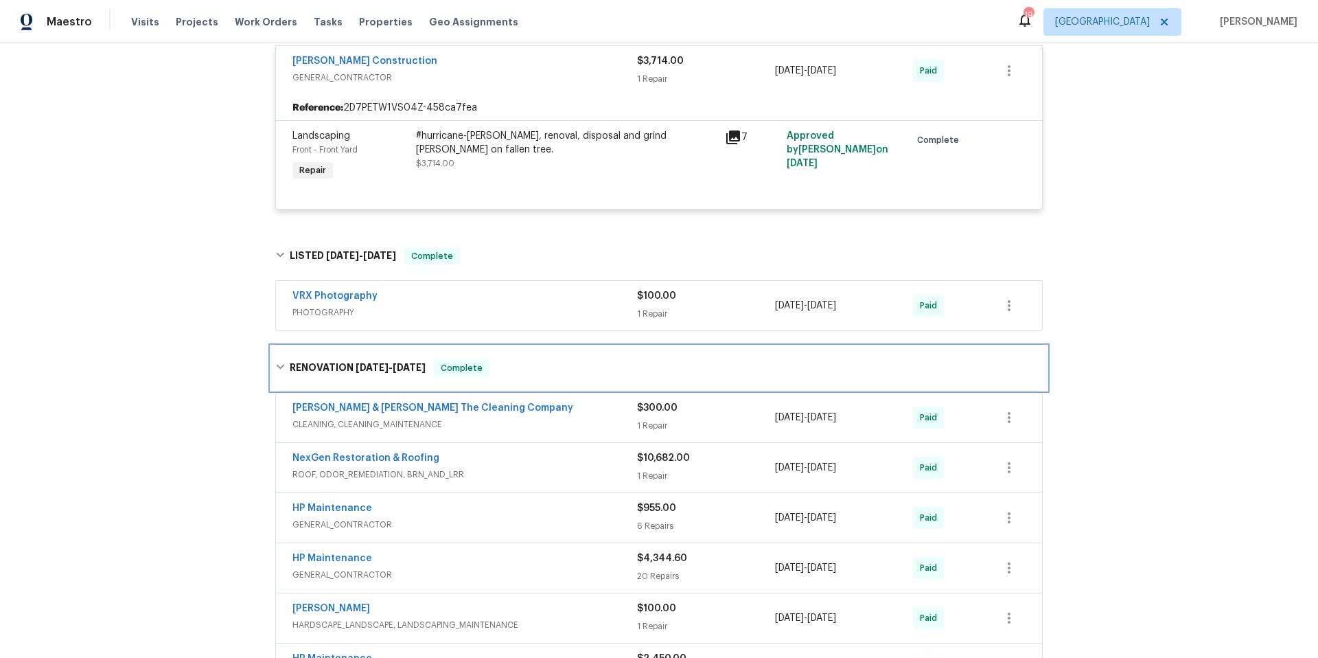
scroll to position [1197, 0]
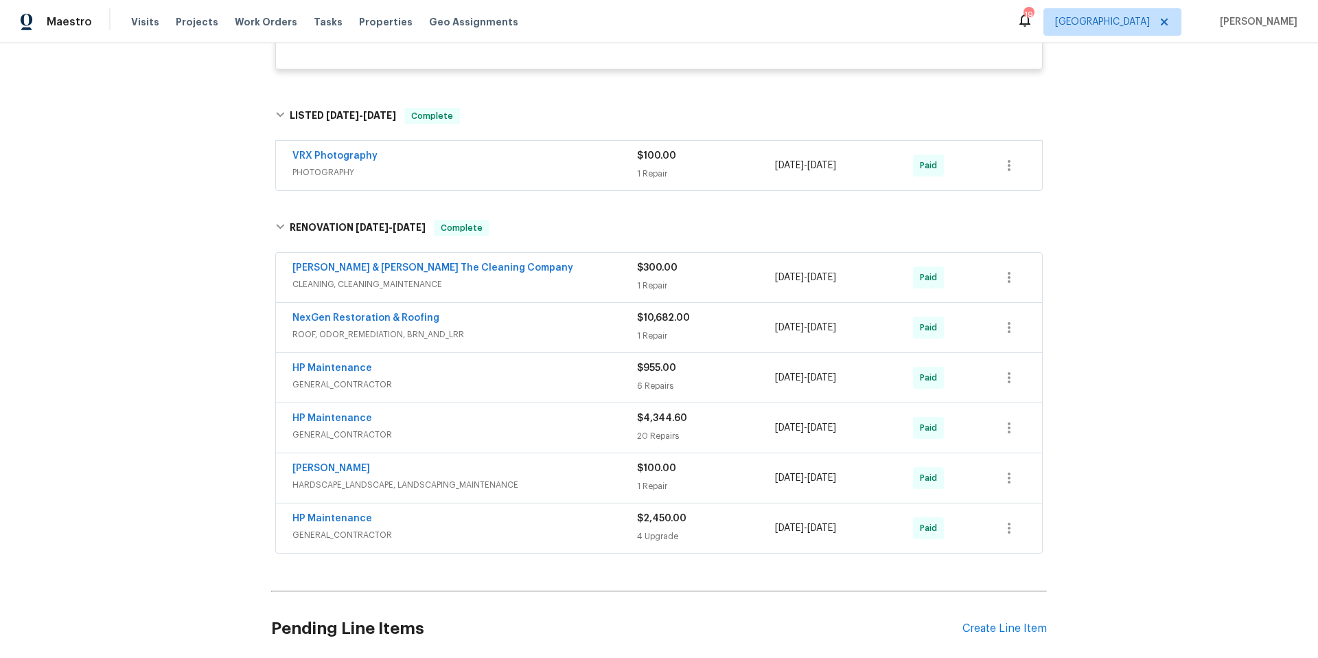
click at [551, 528] on div "HP Maintenance" at bounding box center [465, 520] width 345 height 16
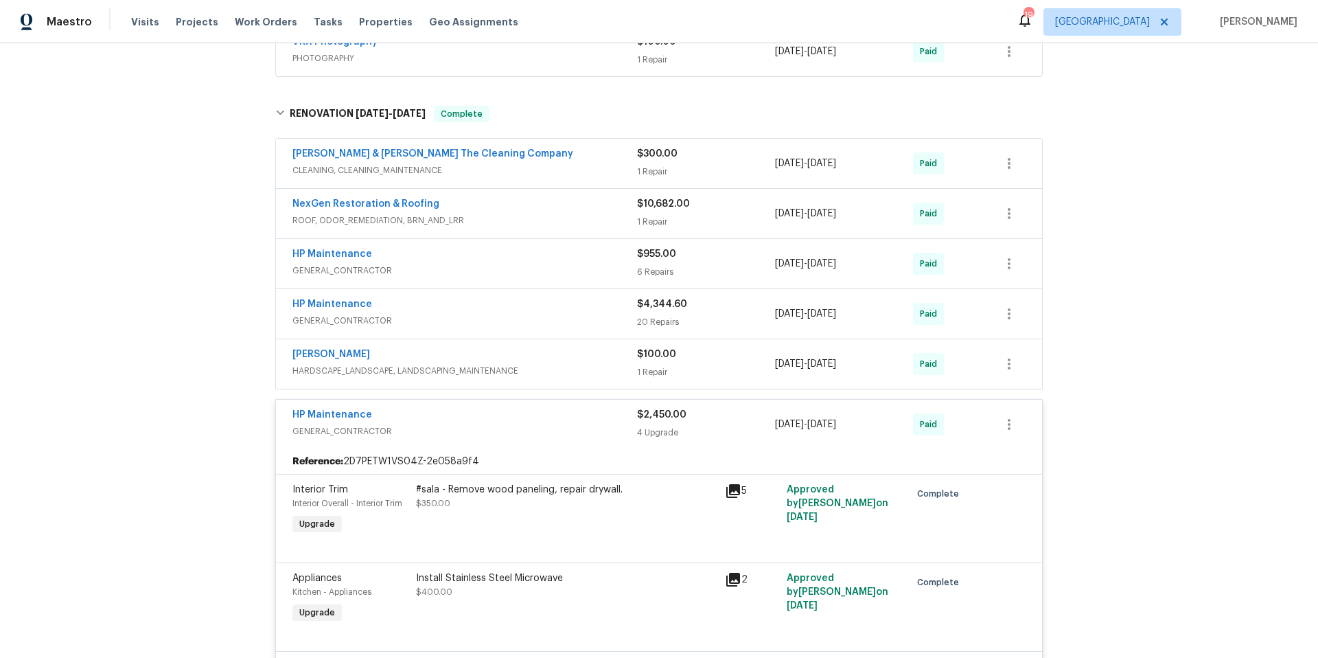
scroll to position [1294, 0]
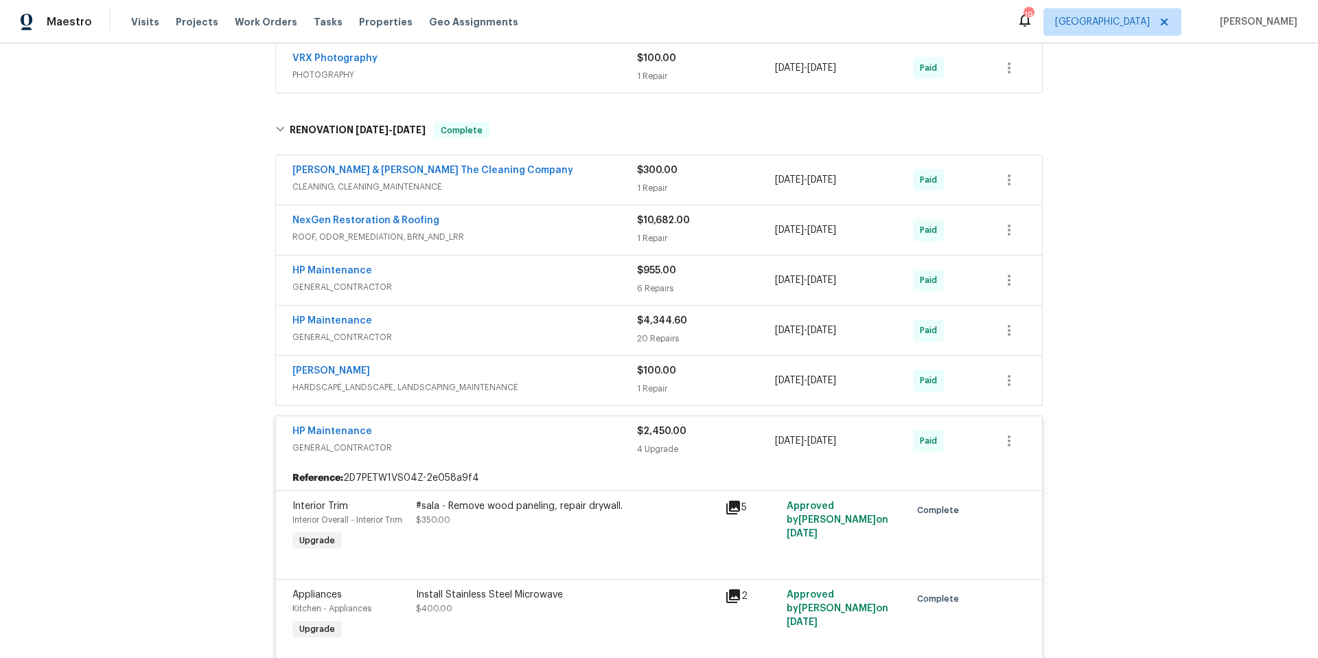
click at [517, 441] on div "HP Maintenance" at bounding box center [465, 432] width 345 height 16
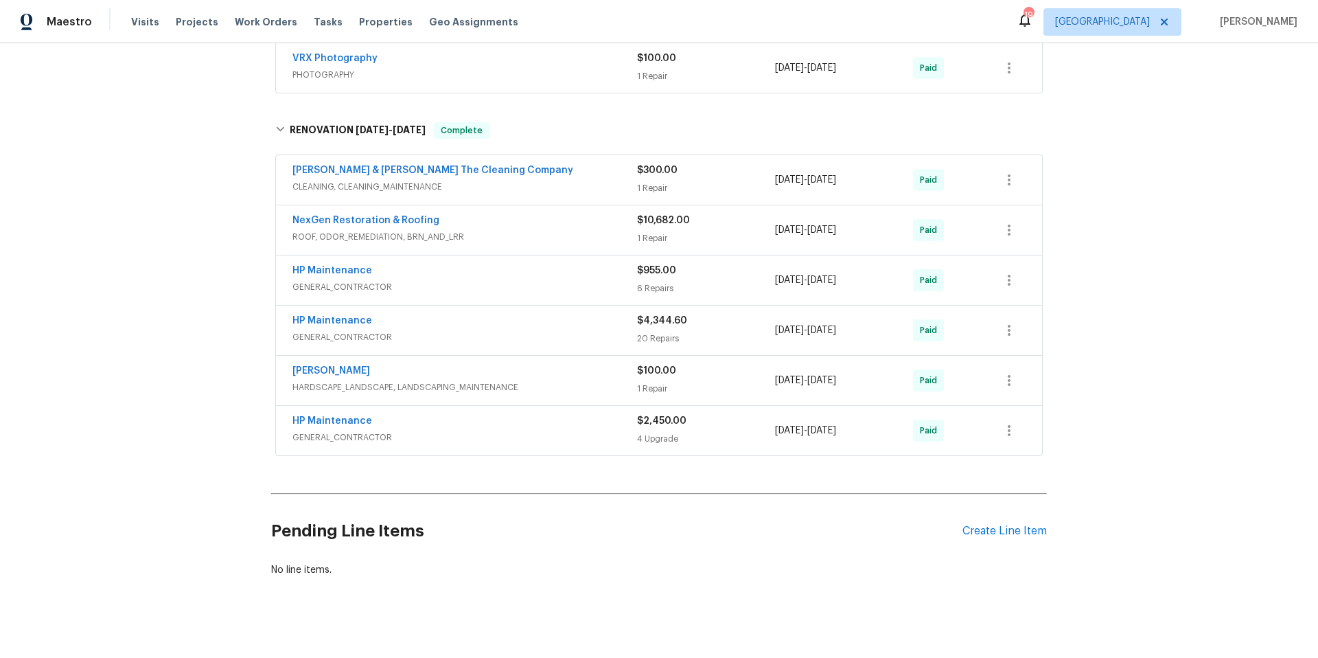
click at [581, 380] on div "[PERSON_NAME]" at bounding box center [465, 372] width 345 height 16
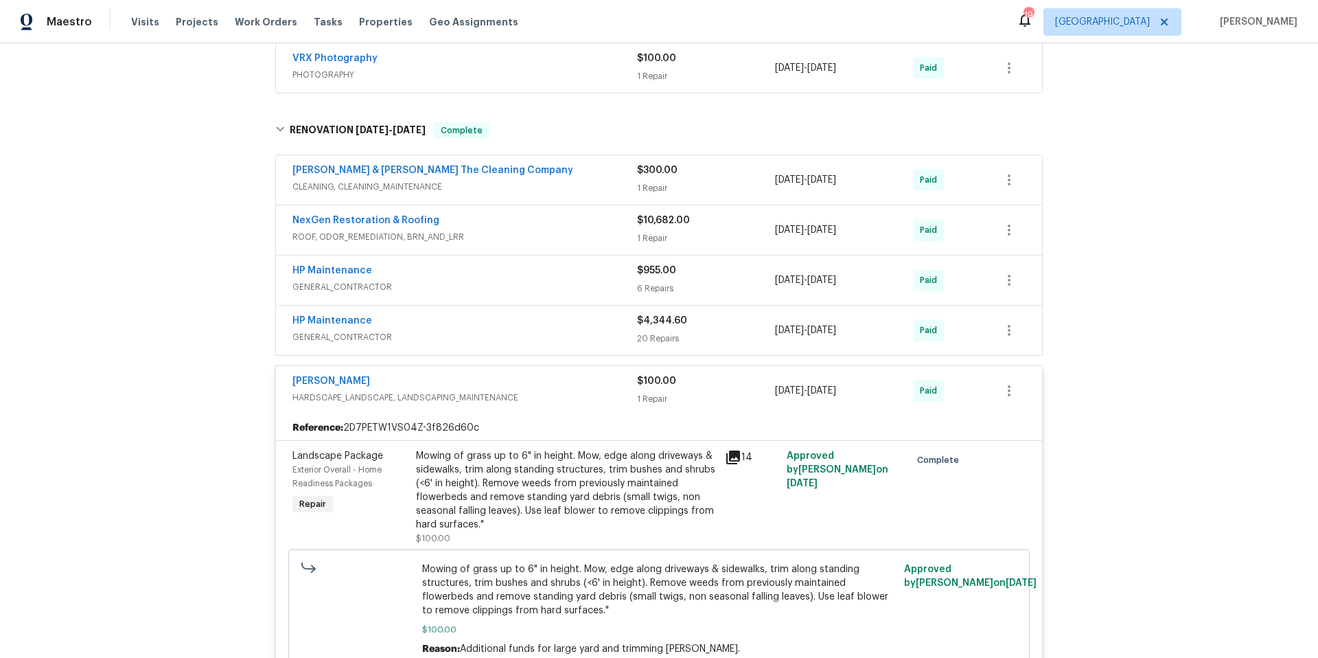
click at [581, 386] on div "[PERSON_NAME], LANDSCAPING_MAINTENANCE $100.00 1 Repair [DATE] - [DATE] Paid" at bounding box center [659, 390] width 766 height 49
click at [577, 389] on div "[PERSON_NAME]" at bounding box center [465, 382] width 345 height 16
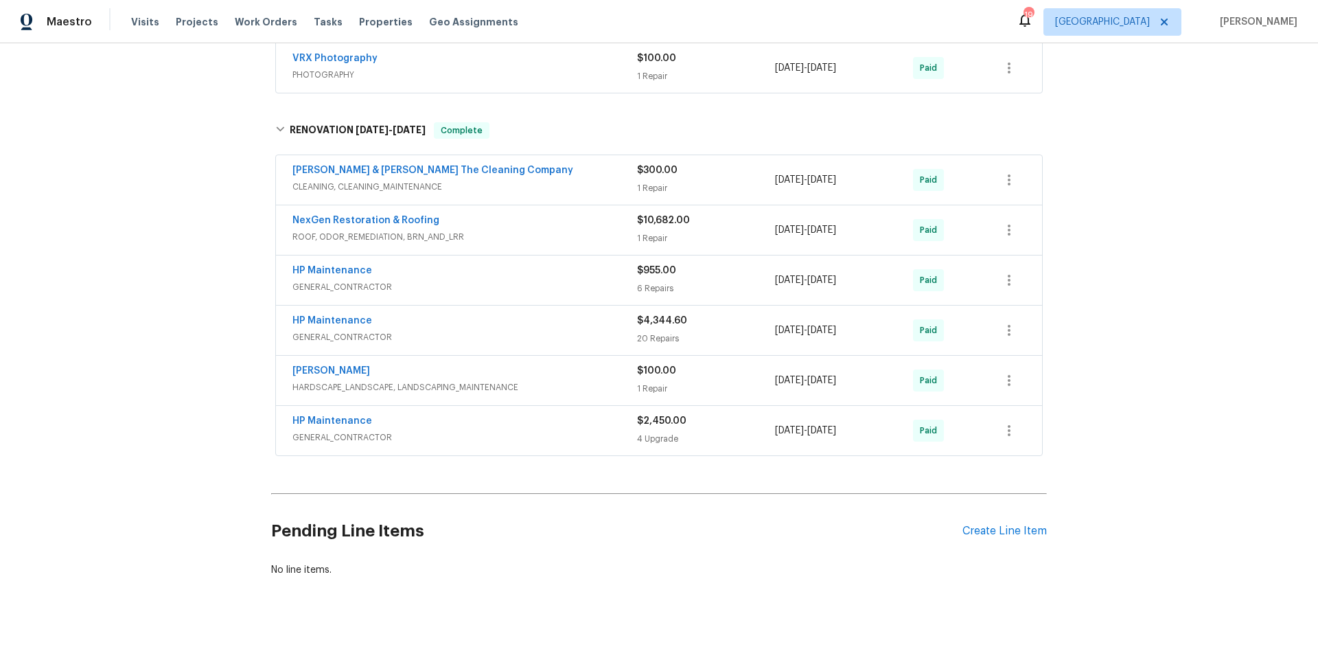
click at [581, 344] on span "GENERAL_CONTRACTOR" at bounding box center [465, 337] width 345 height 14
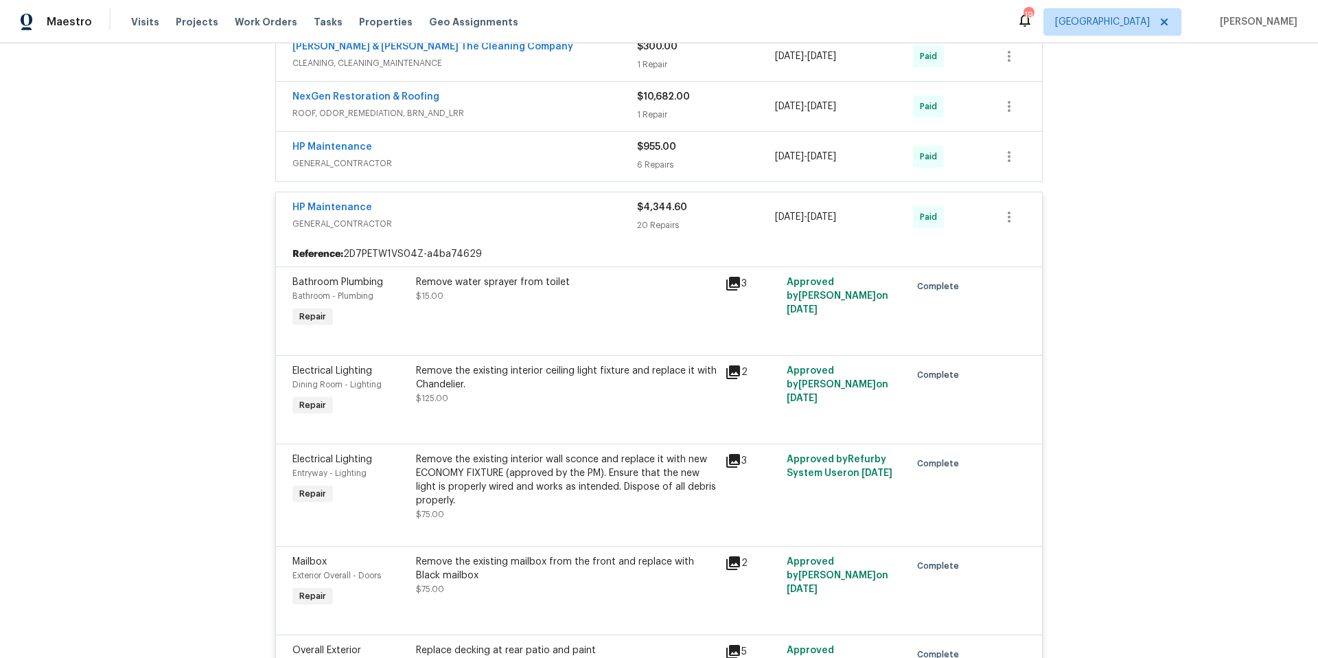
scroll to position [1291, 0]
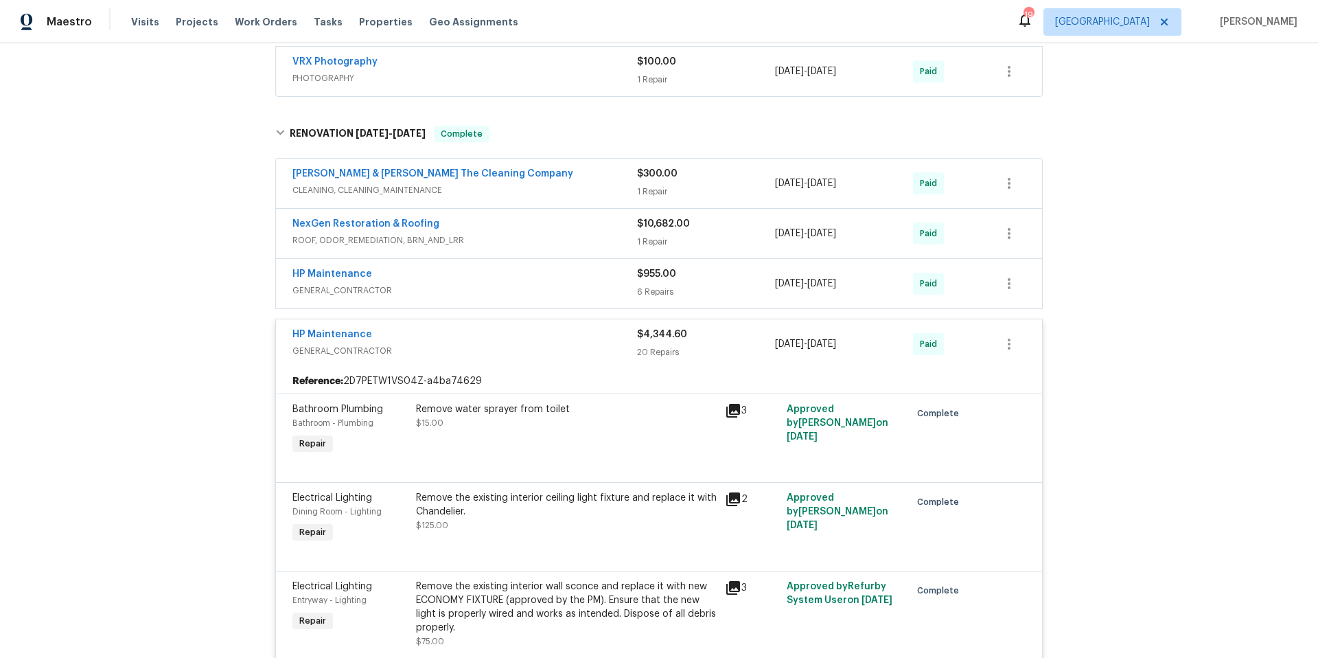
click at [492, 344] on div "HP Maintenance" at bounding box center [465, 336] width 345 height 16
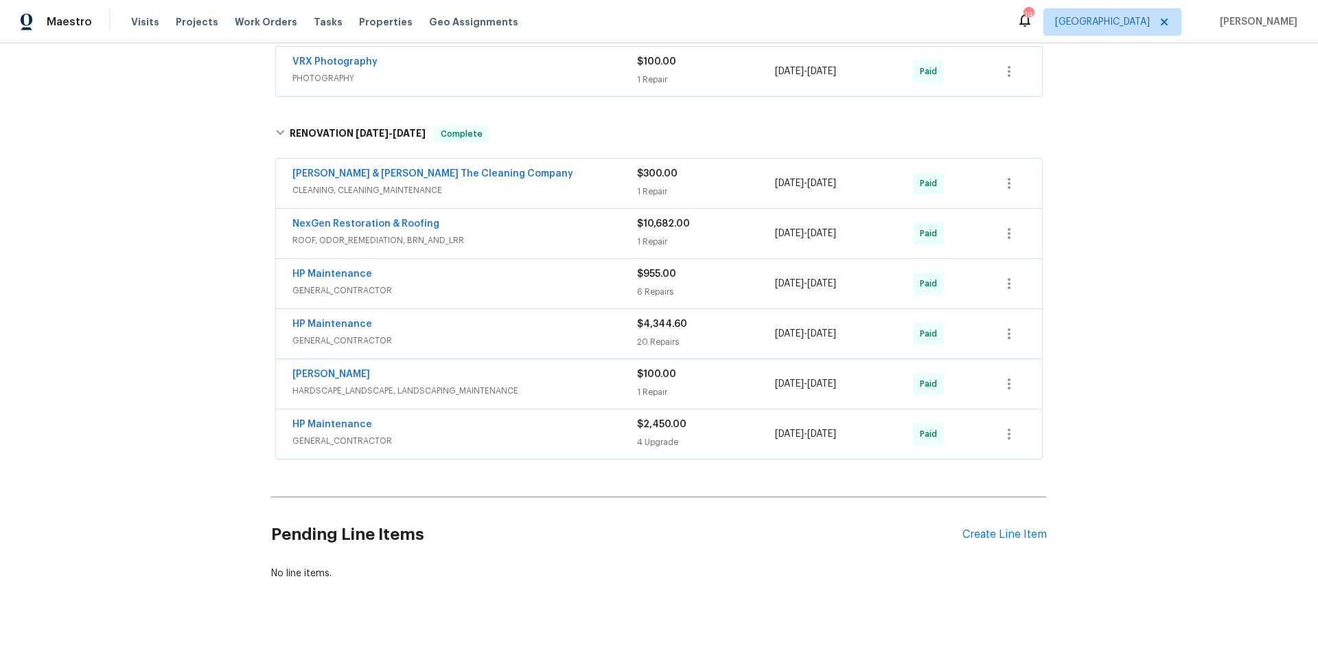
click at [530, 284] on div "HP Maintenance" at bounding box center [465, 275] width 345 height 16
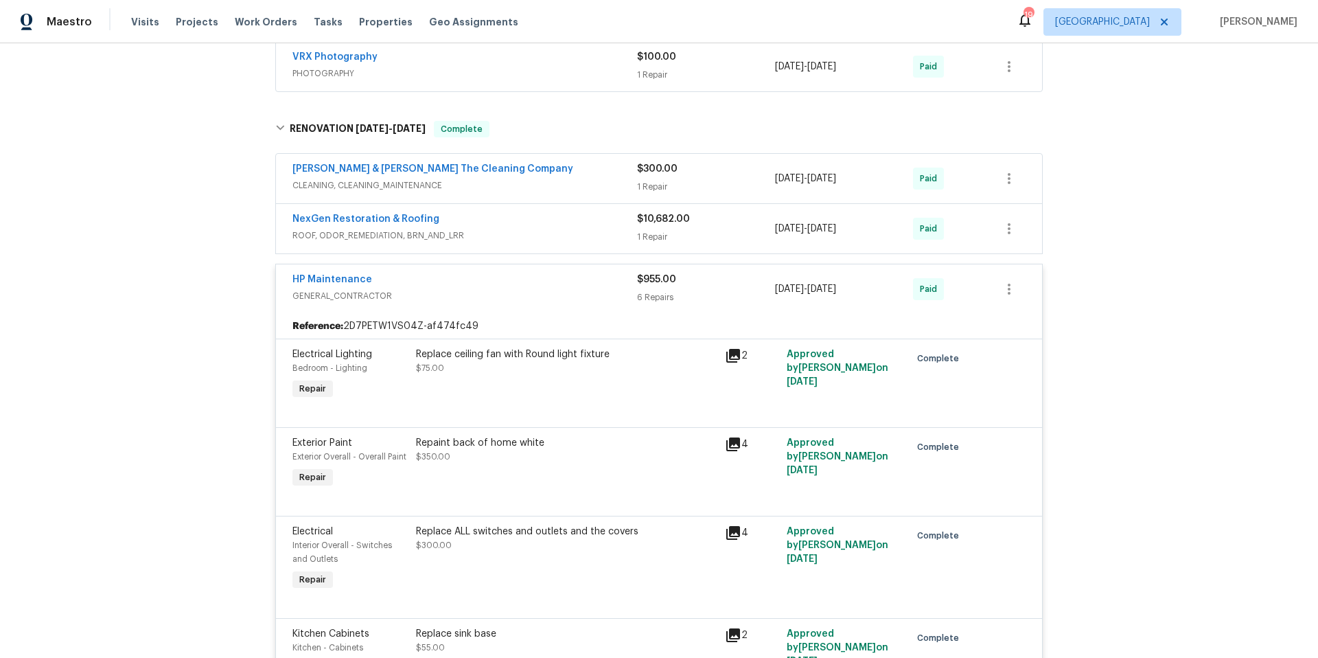
scroll to position [1296, 0]
click at [727, 450] on icon at bounding box center [733, 444] width 14 height 14
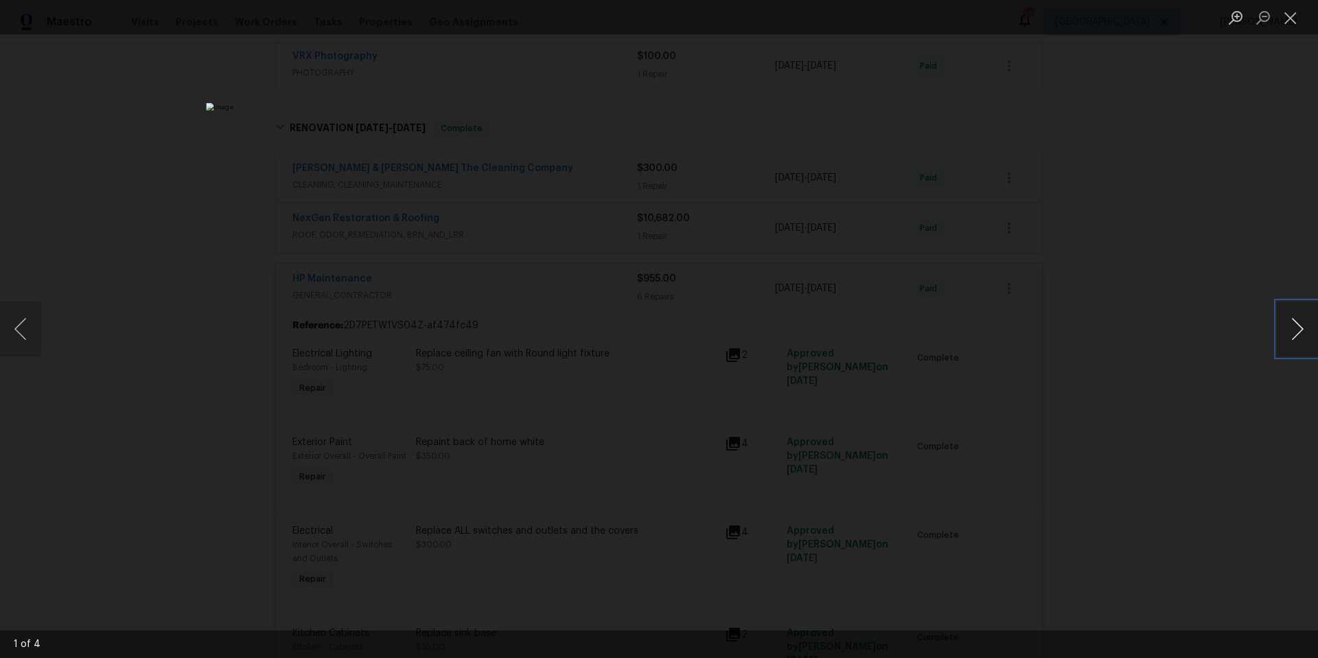
click at [1297, 326] on button "Next image" at bounding box center [1297, 328] width 41 height 55
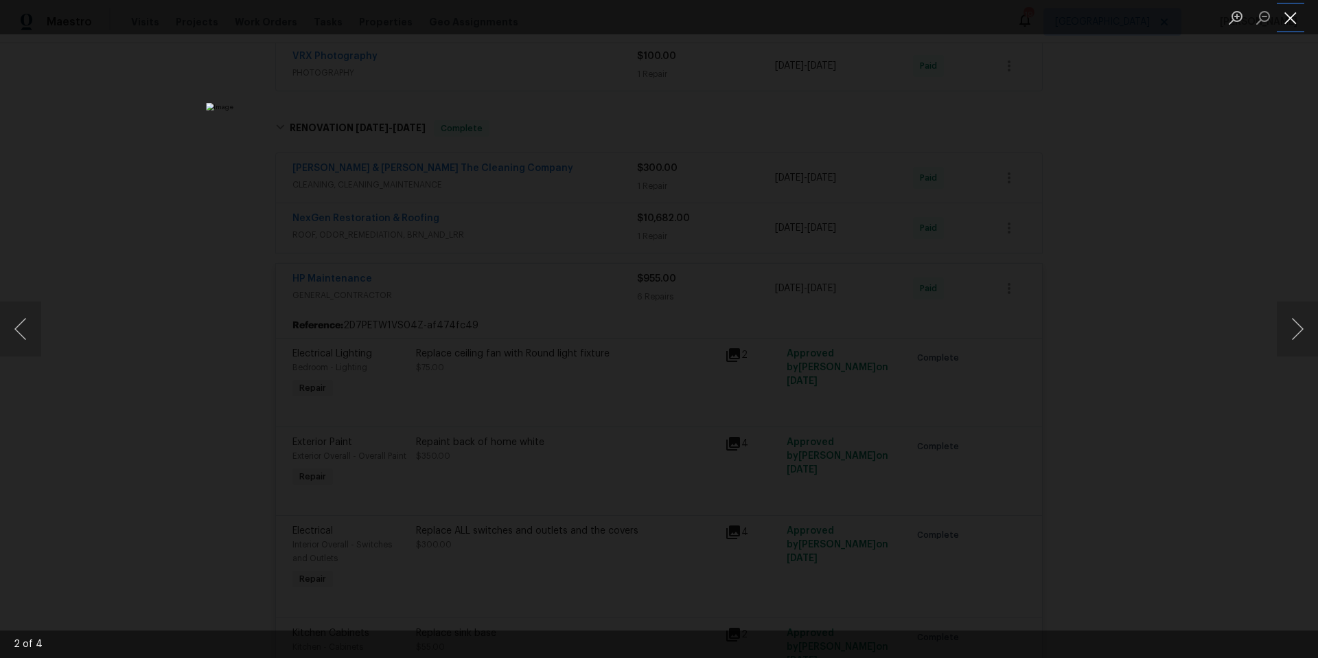
click at [1295, 22] on button "Close lightbox" at bounding box center [1290, 17] width 27 height 24
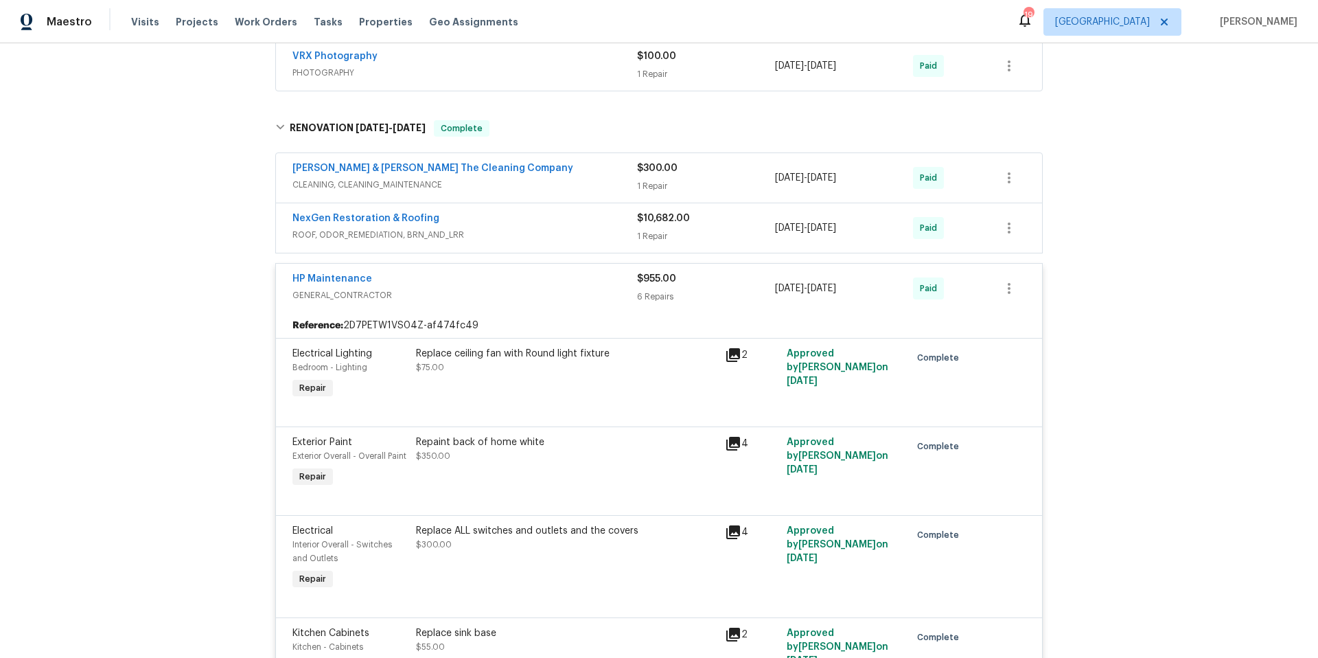
click at [547, 288] on div "HP Maintenance" at bounding box center [465, 280] width 345 height 16
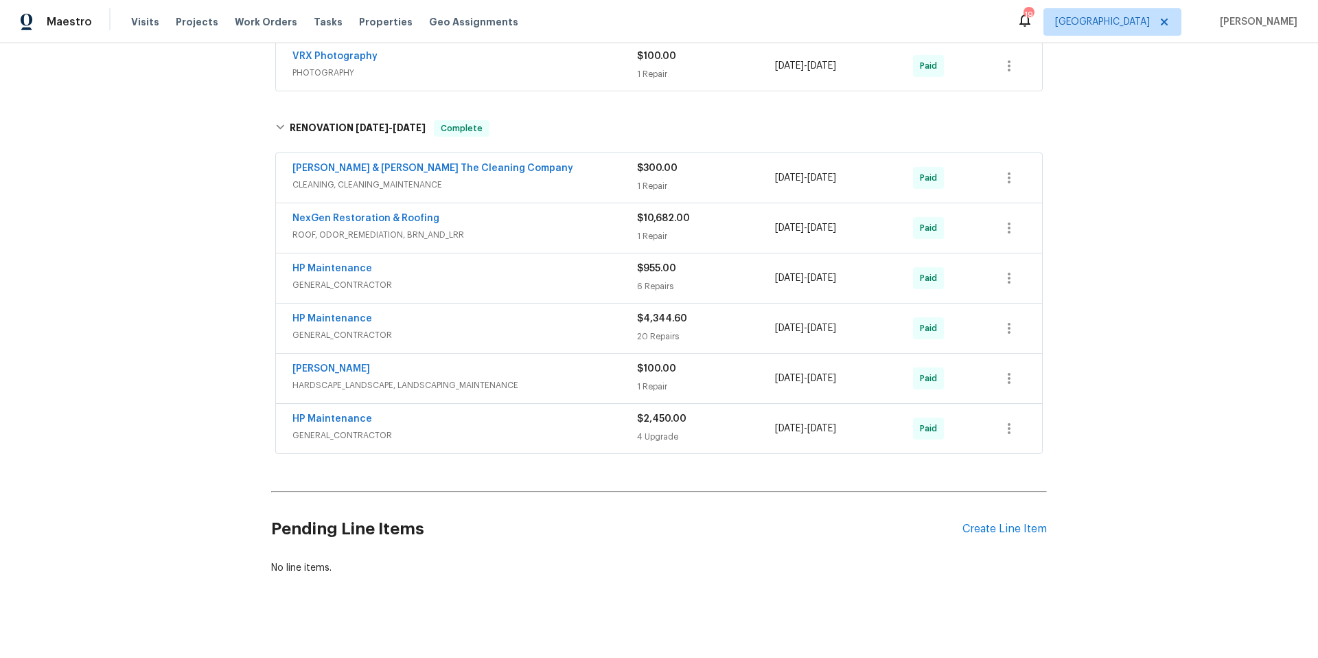
click at [558, 242] on span "ROOF, ODOR_REMEDIATION, BRN_AND_LRR" at bounding box center [465, 235] width 345 height 14
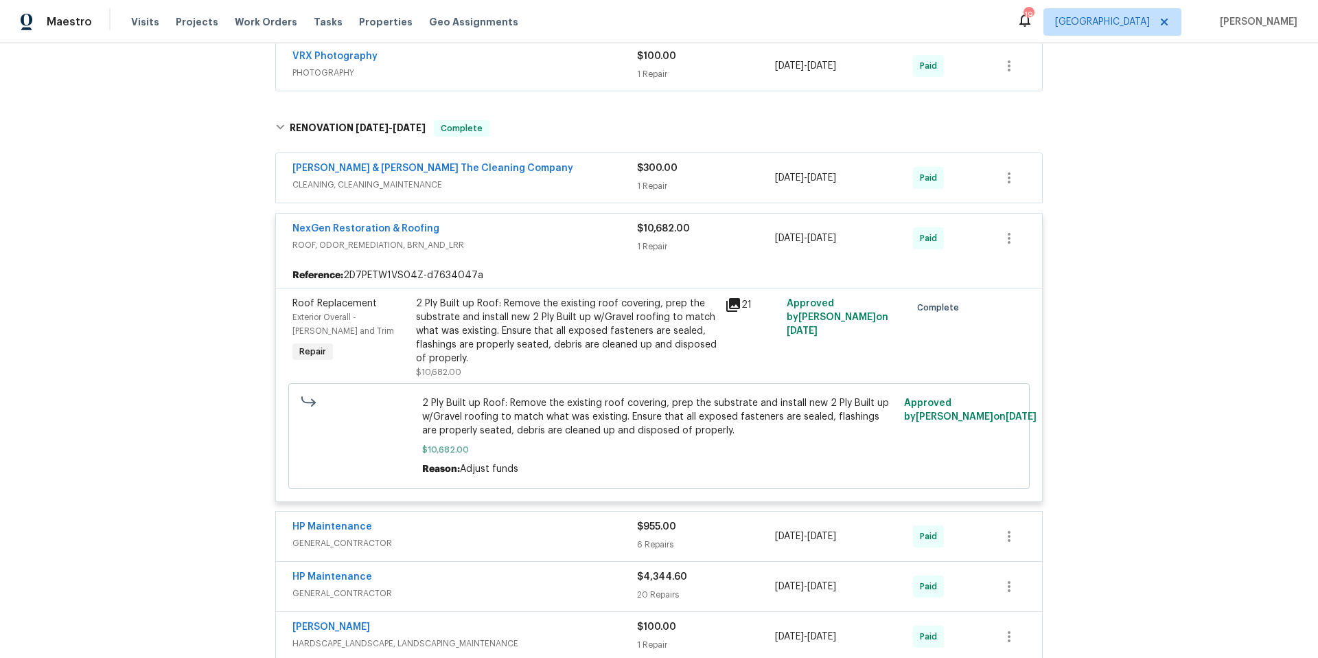
click at [558, 238] on div "NexGen Restoration & Roofing" at bounding box center [465, 230] width 345 height 16
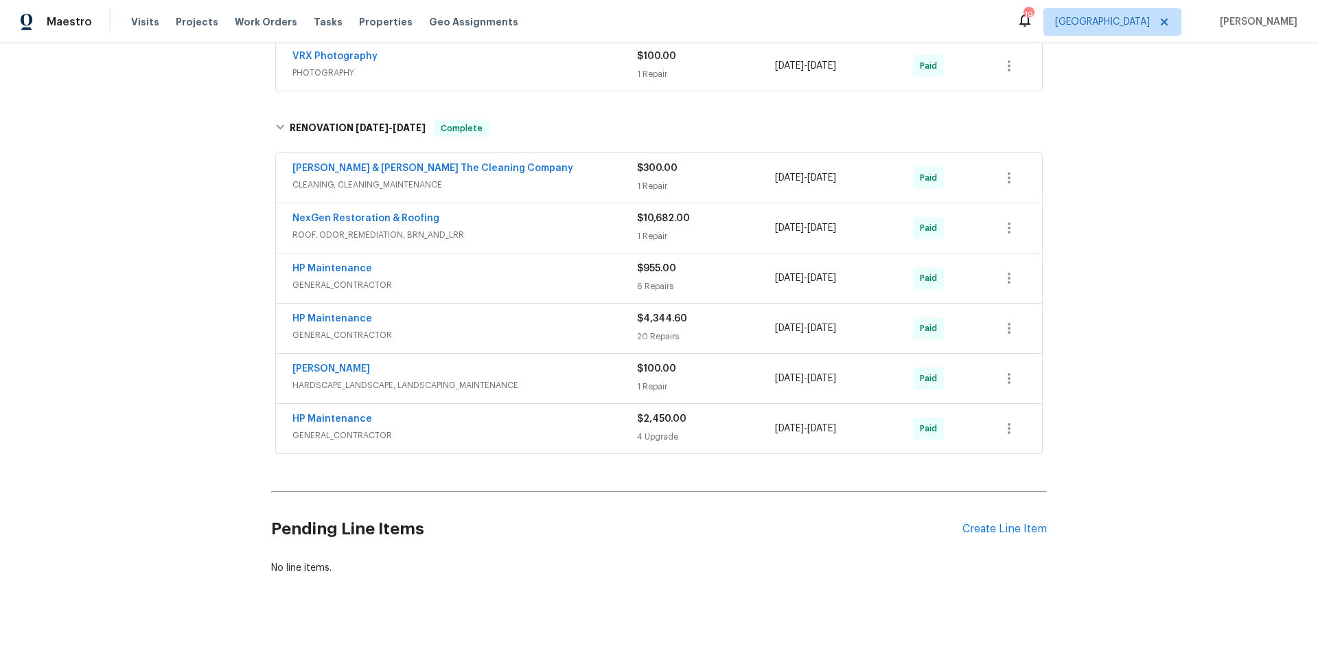
click at [558, 192] on span "CLEANING, CLEANING_MAINTENANCE" at bounding box center [465, 185] width 345 height 14
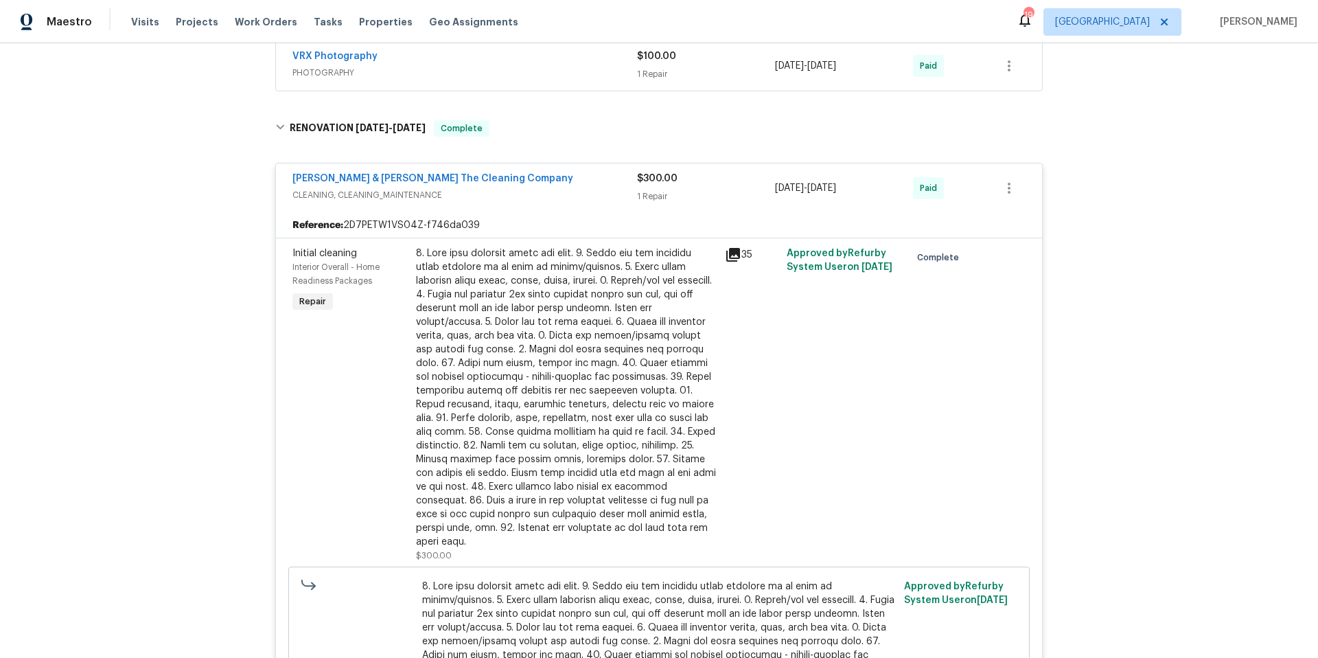
click at [558, 202] on span "CLEANING, CLEANING_MAINTENANCE" at bounding box center [465, 195] width 345 height 14
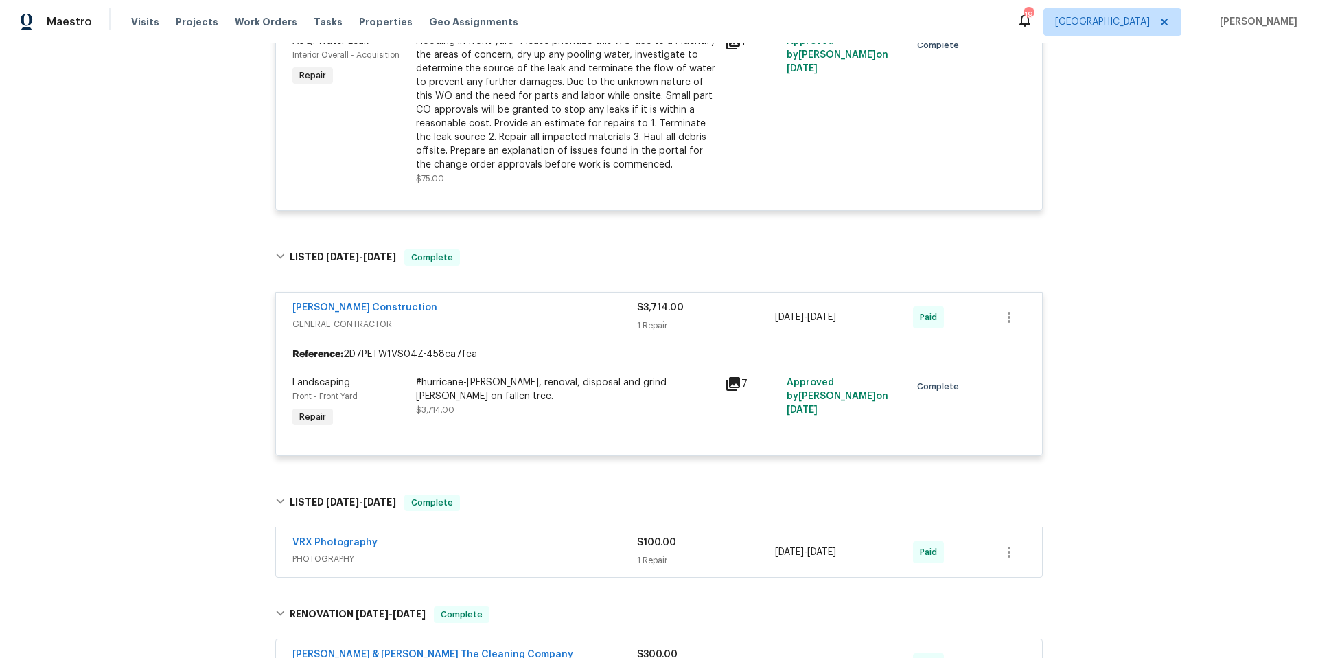
scroll to position [810, 0]
click at [733, 391] on icon at bounding box center [733, 385] width 14 height 14
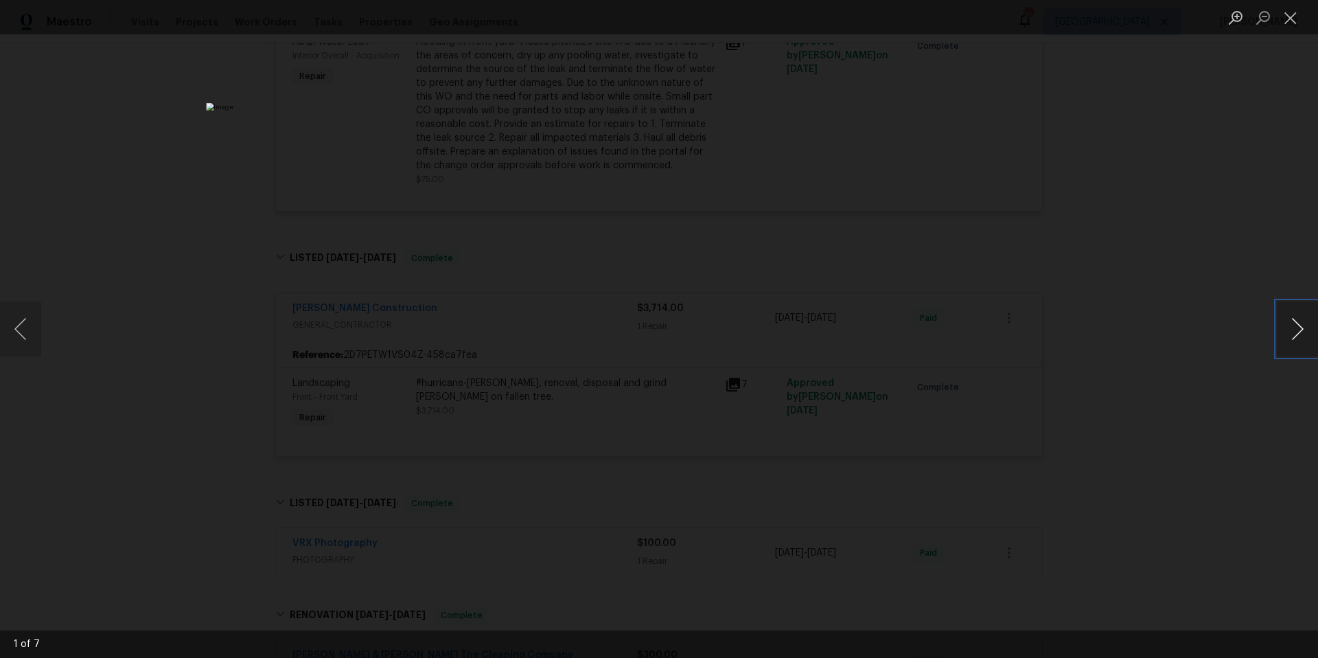
click at [1300, 334] on button "Next image" at bounding box center [1297, 328] width 41 height 55
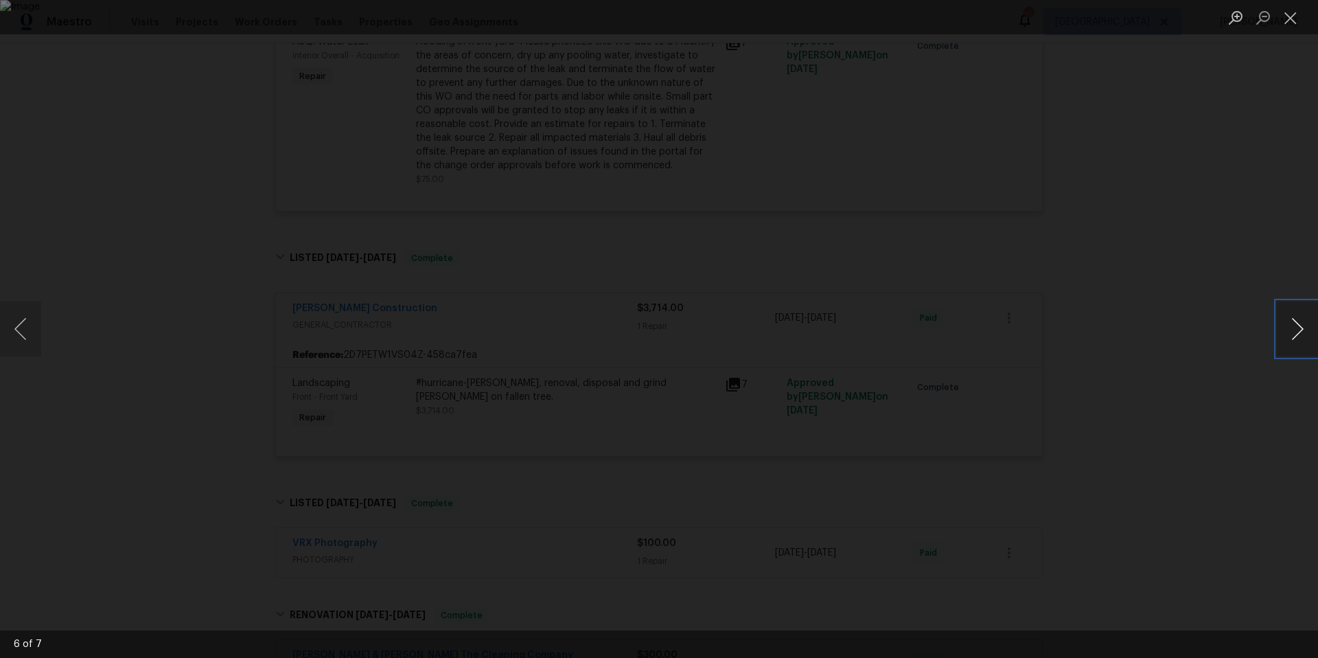
click at [1300, 334] on button "Next image" at bounding box center [1297, 328] width 41 height 55
click at [1285, 14] on button "Close lightbox" at bounding box center [1290, 17] width 27 height 24
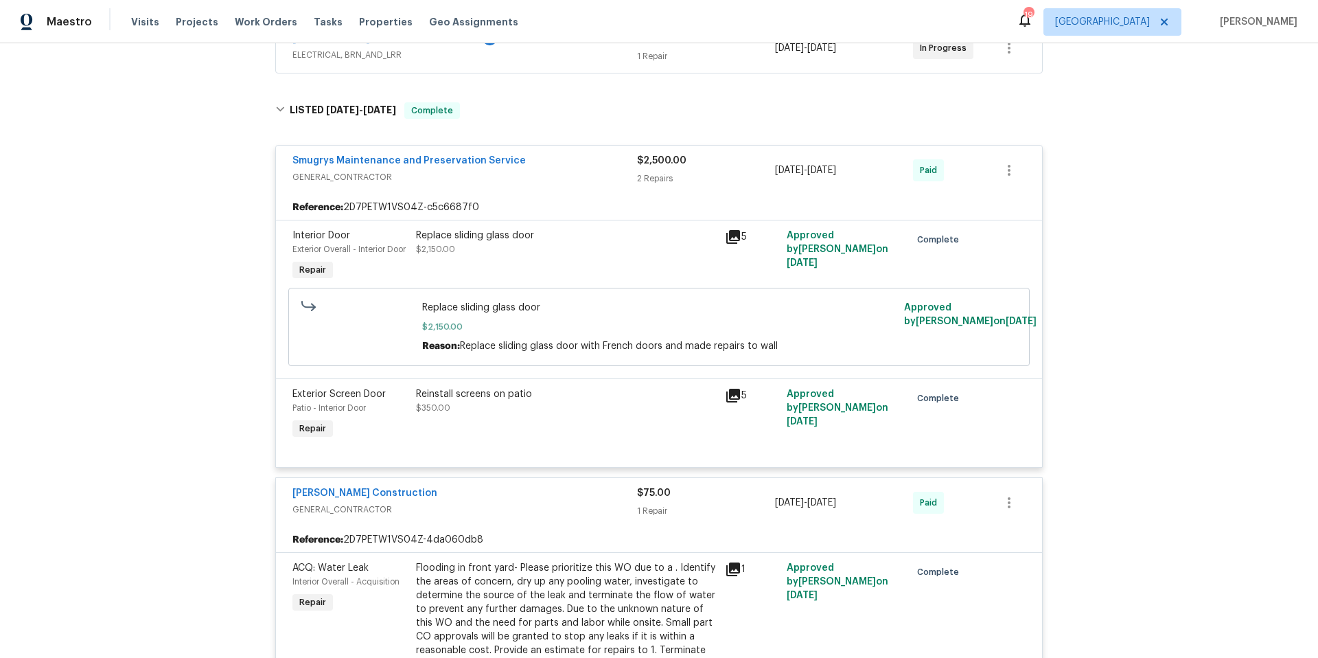
scroll to position [0, 0]
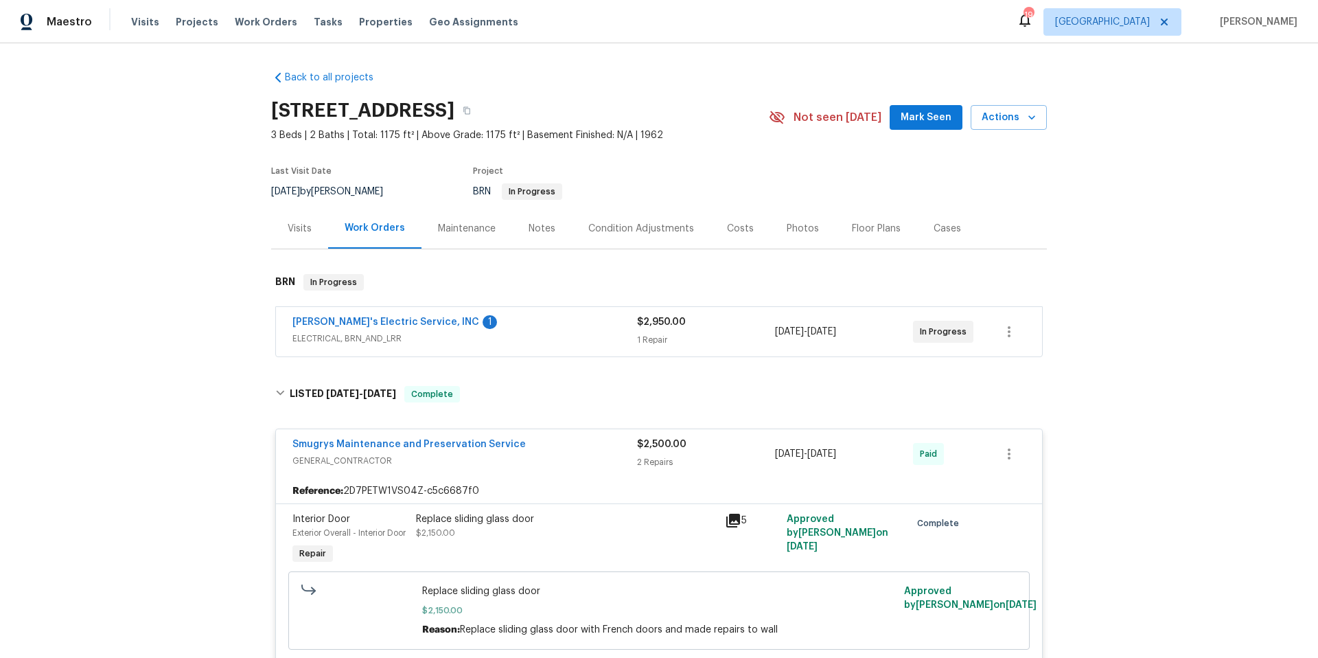
click at [810, 225] on div "Photos" at bounding box center [802, 228] width 65 height 41
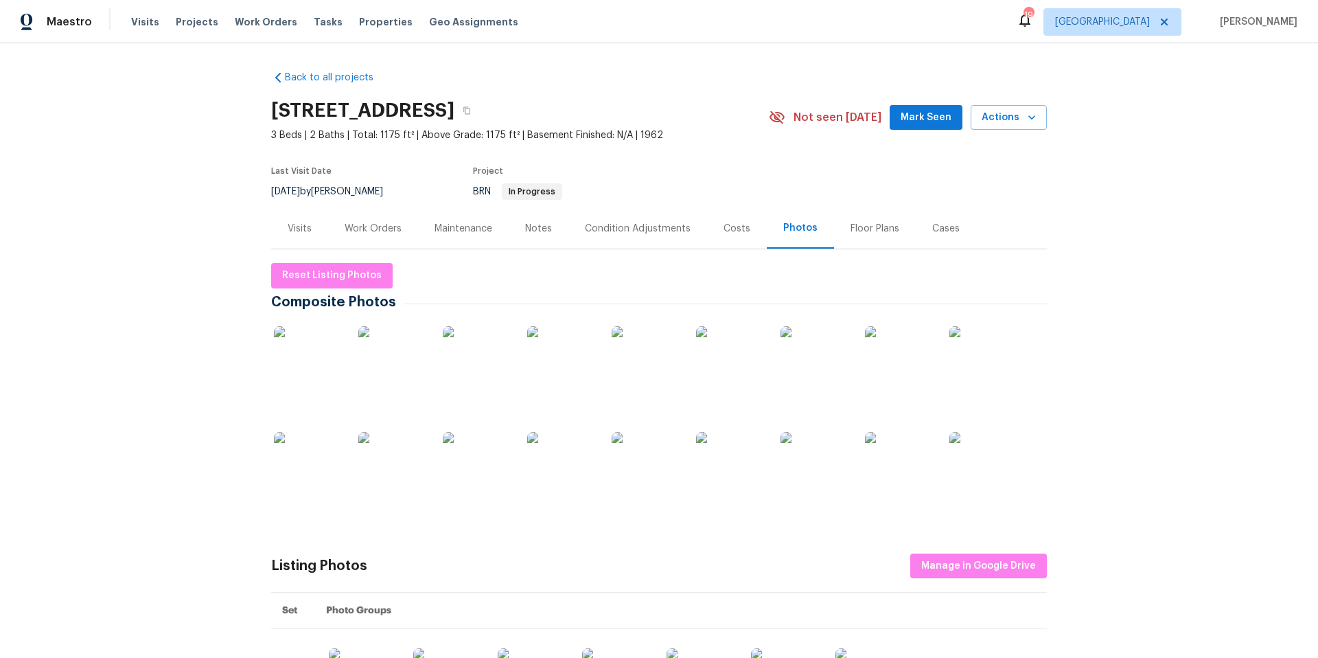
click at [317, 372] on img at bounding box center [308, 360] width 69 height 69
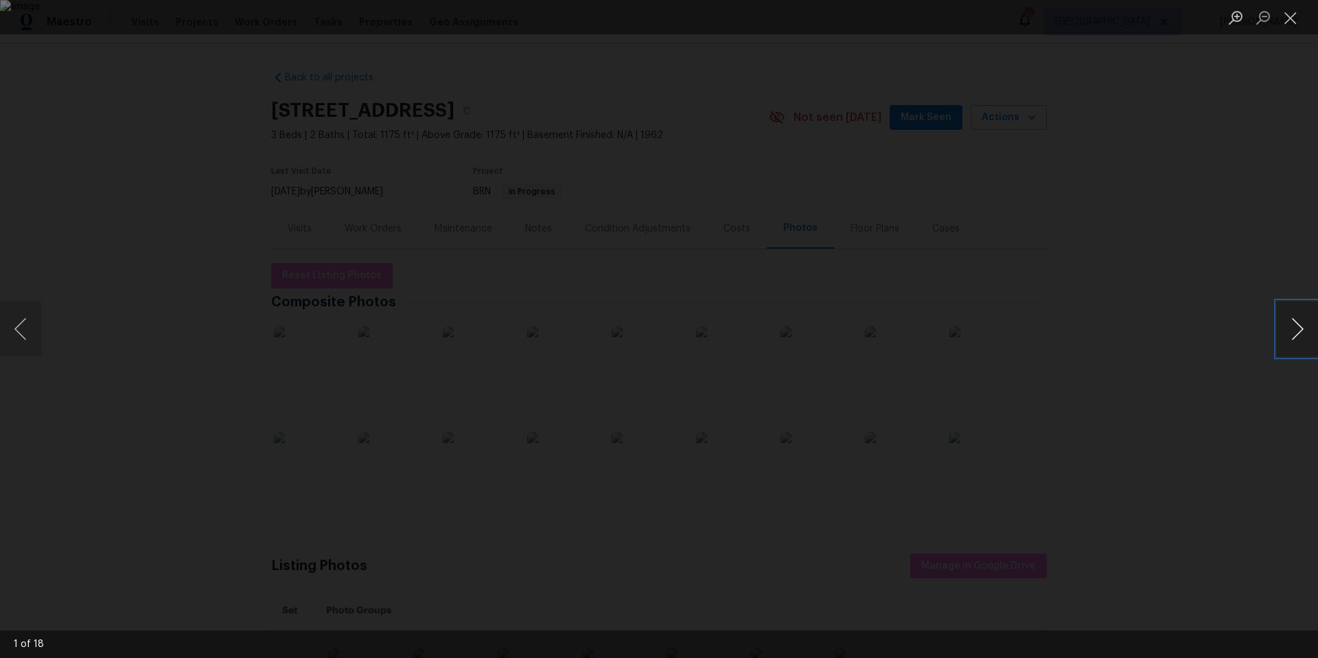
click at [1295, 323] on button "Next image" at bounding box center [1297, 328] width 41 height 55
click at [1292, 15] on button "Close lightbox" at bounding box center [1290, 17] width 27 height 24
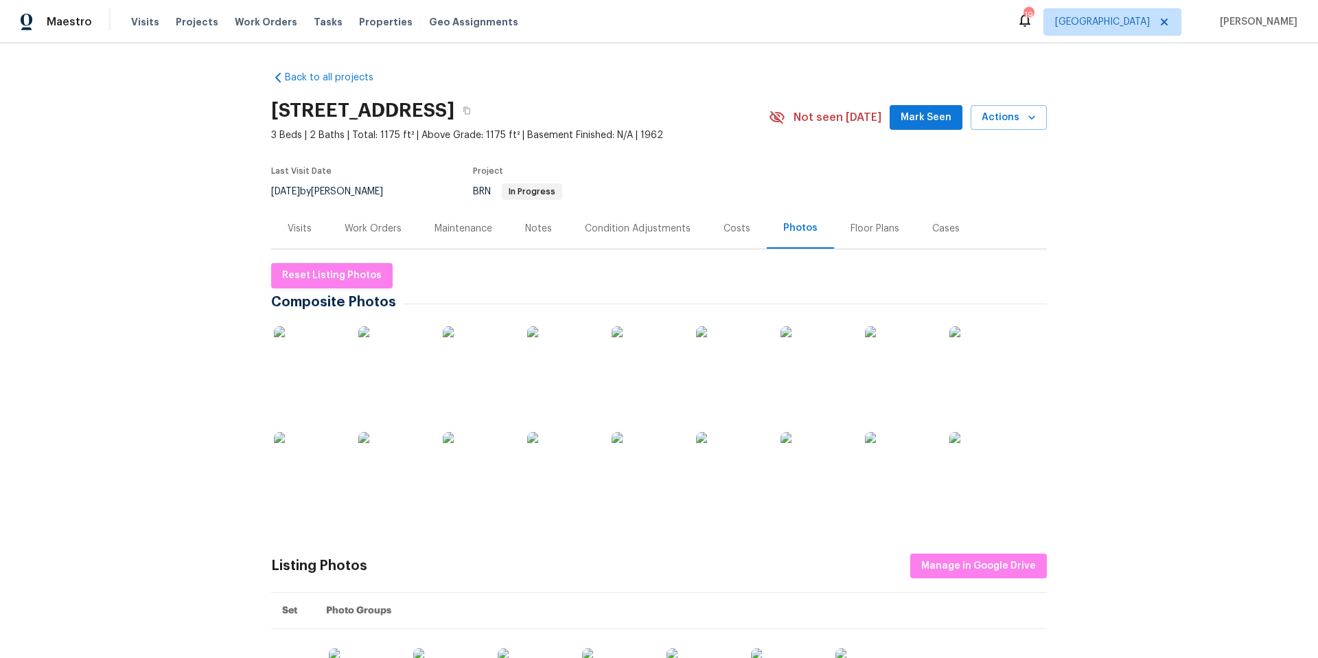
click at [296, 231] on div "Visits" at bounding box center [300, 229] width 24 height 14
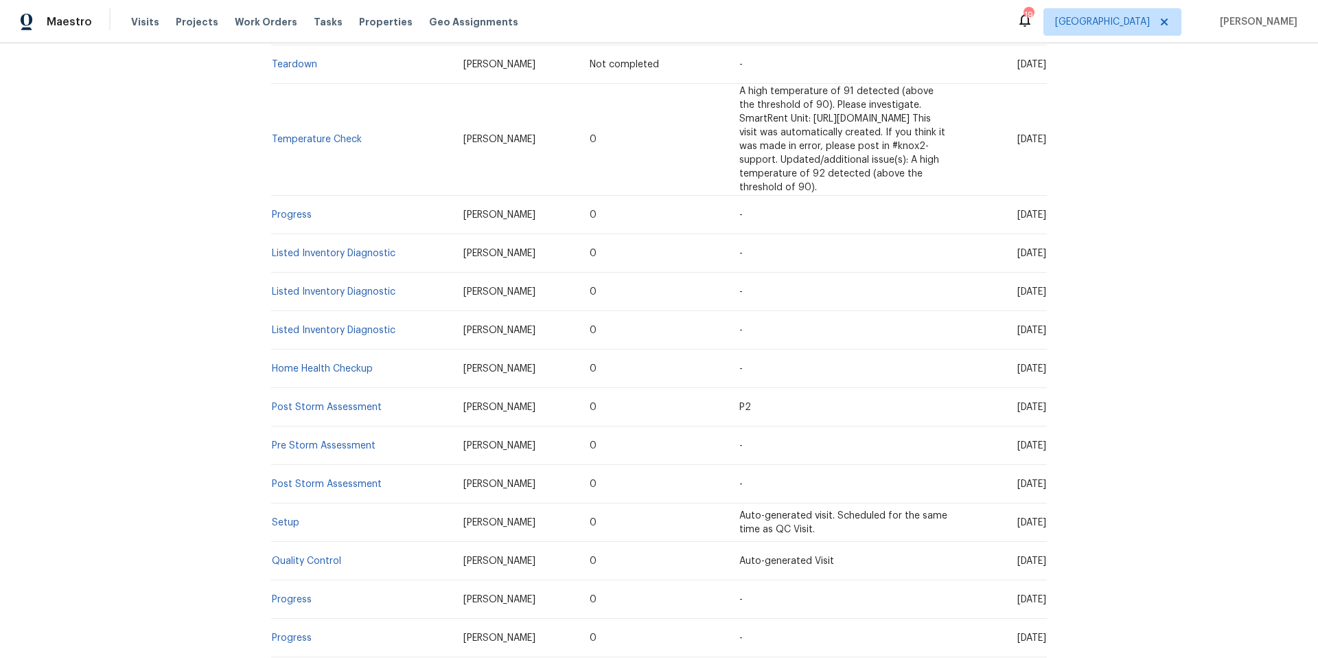
scroll to position [209, 0]
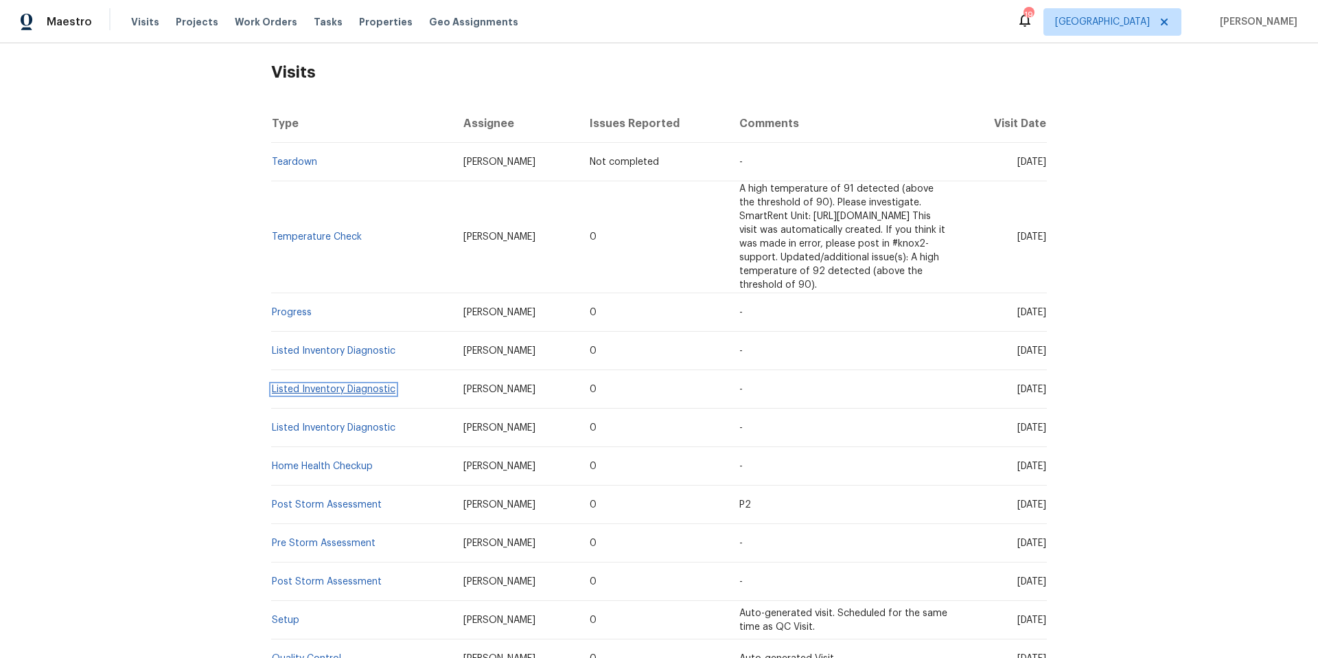
click at [338, 385] on link "Listed Inventory Diagnostic" at bounding box center [334, 390] width 124 height 10
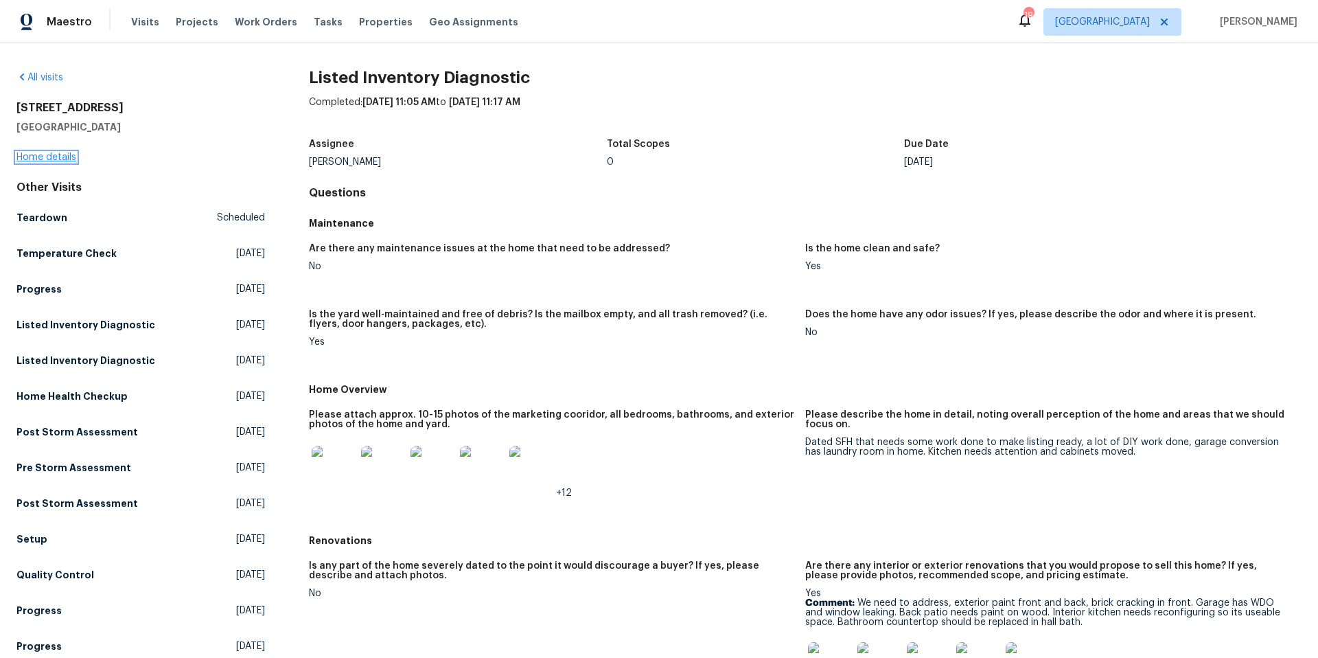
click at [49, 155] on link "Home details" at bounding box center [46, 157] width 60 height 10
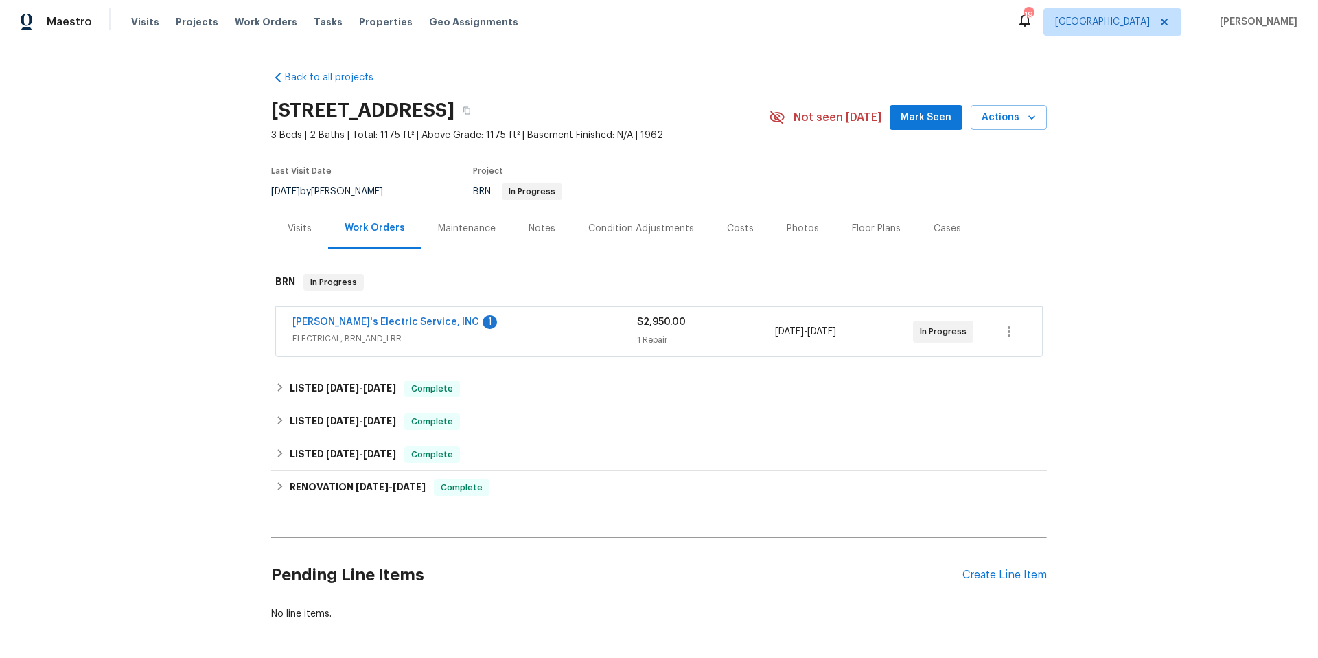
click at [294, 227] on div "Visits" at bounding box center [300, 229] width 24 height 14
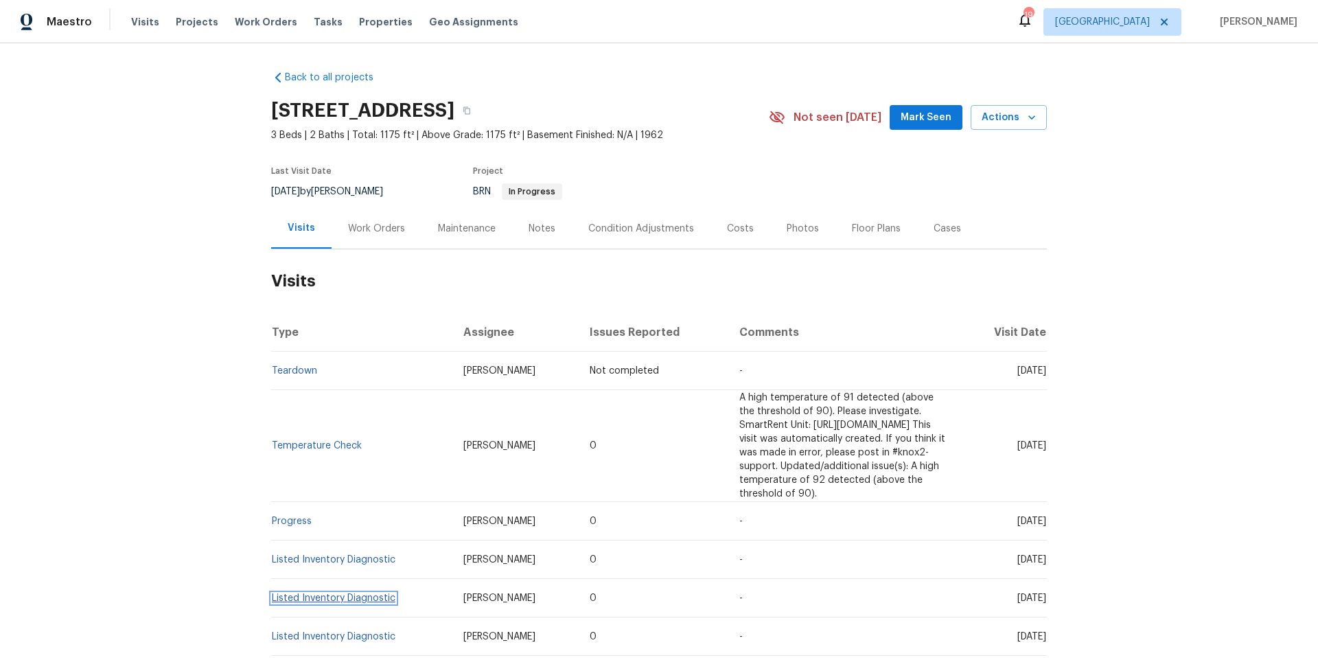
click at [366, 593] on link "Listed Inventory Diagnostic" at bounding box center [334, 598] width 124 height 10
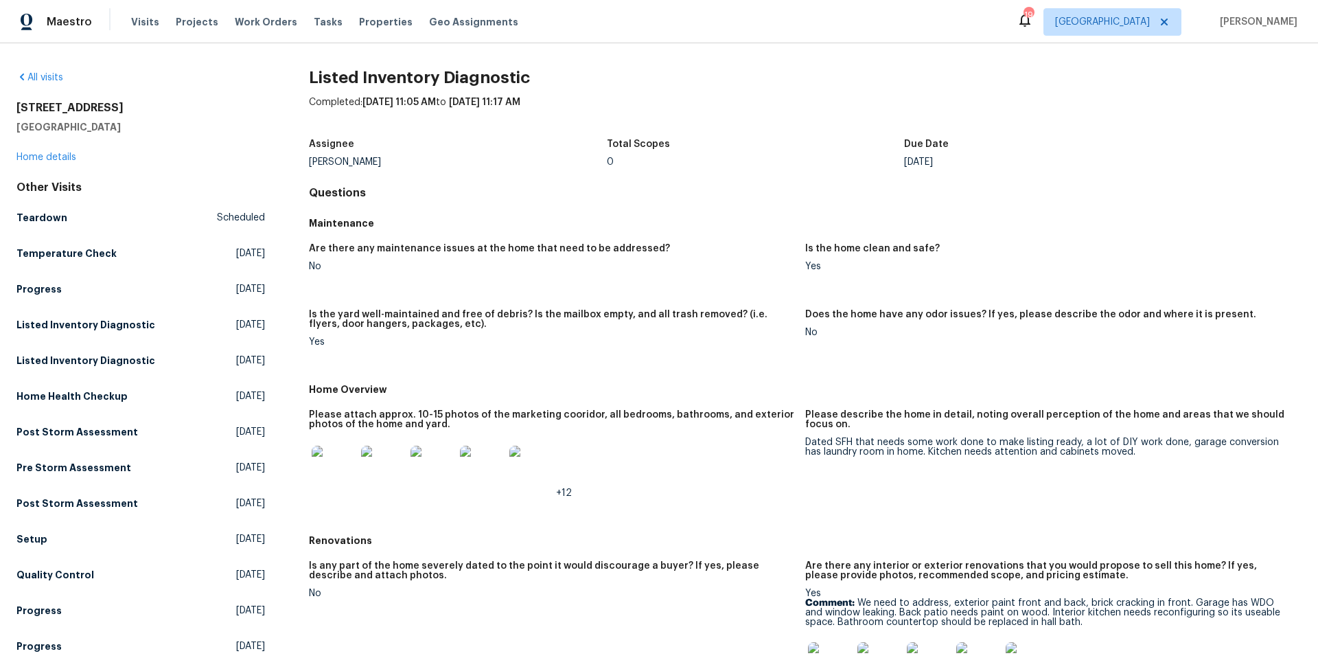
click at [325, 471] on img at bounding box center [334, 468] width 44 height 44
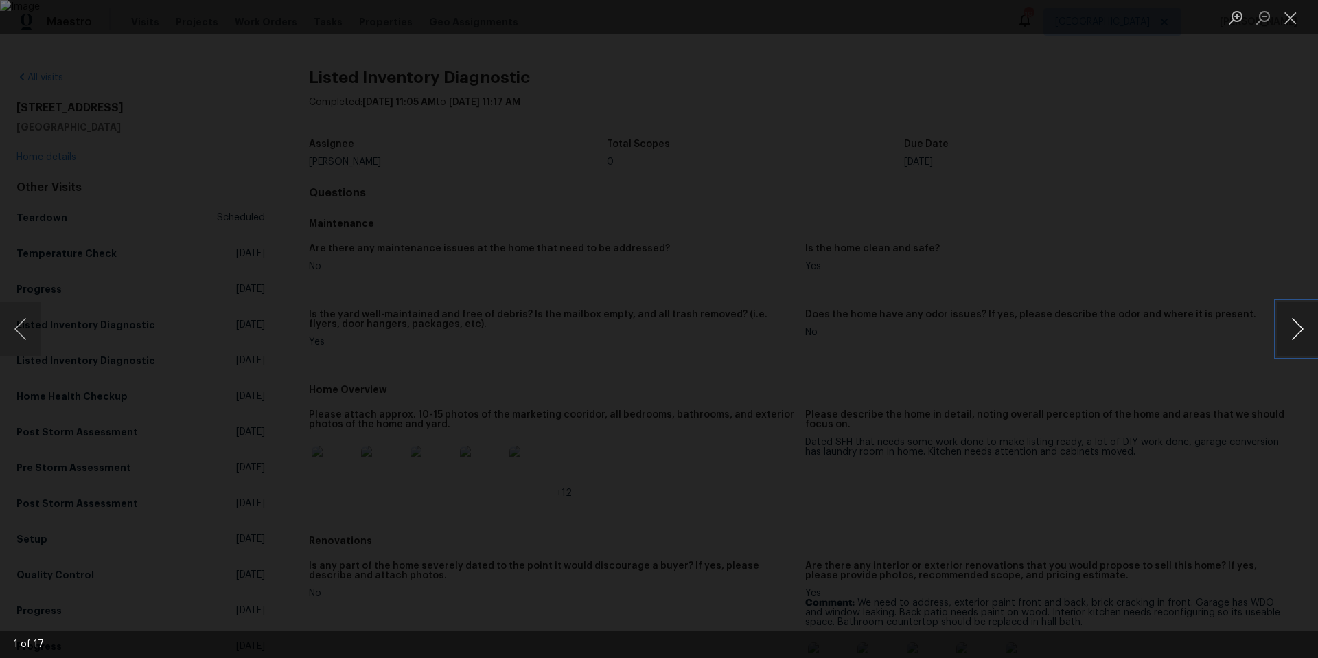
click at [1294, 332] on button "Next image" at bounding box center [1297, 328] width 41 height 55
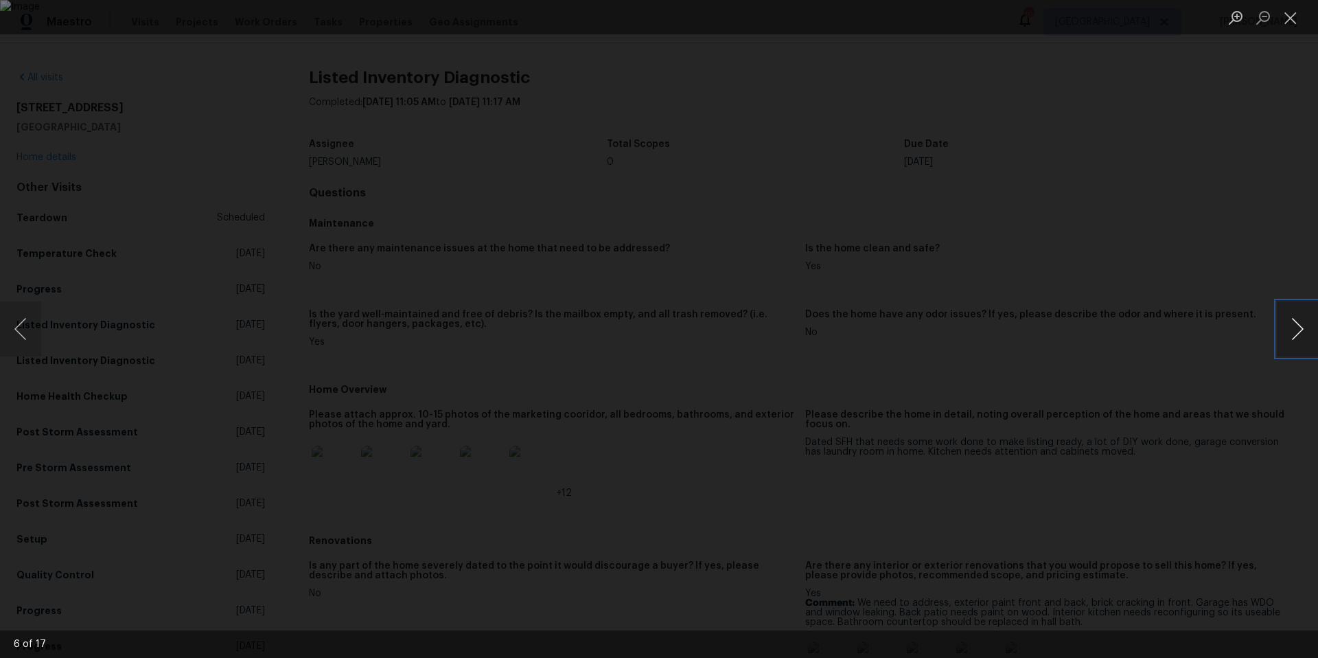
click at [1294, 332] on button "Next image" at bounding box center [1297, 328] width 41 height 55
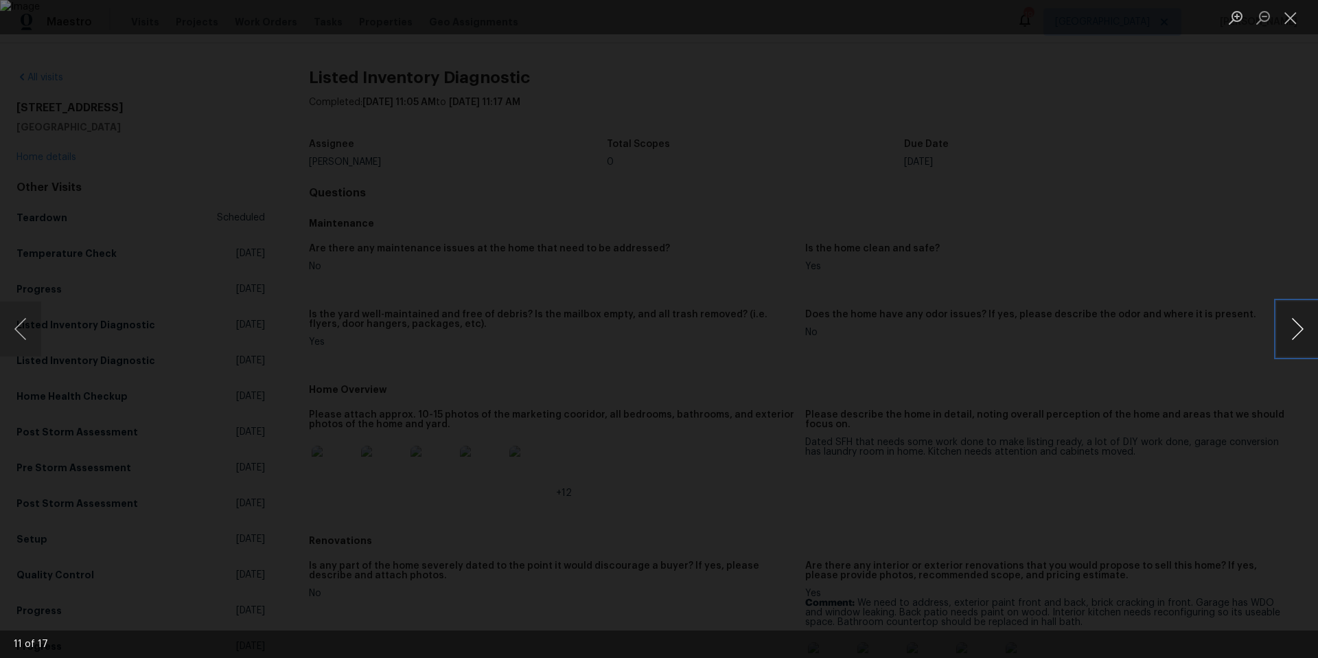
click at [1294, 332] on button "Next image" at bounding box center [1297, 328] width 41 height 55
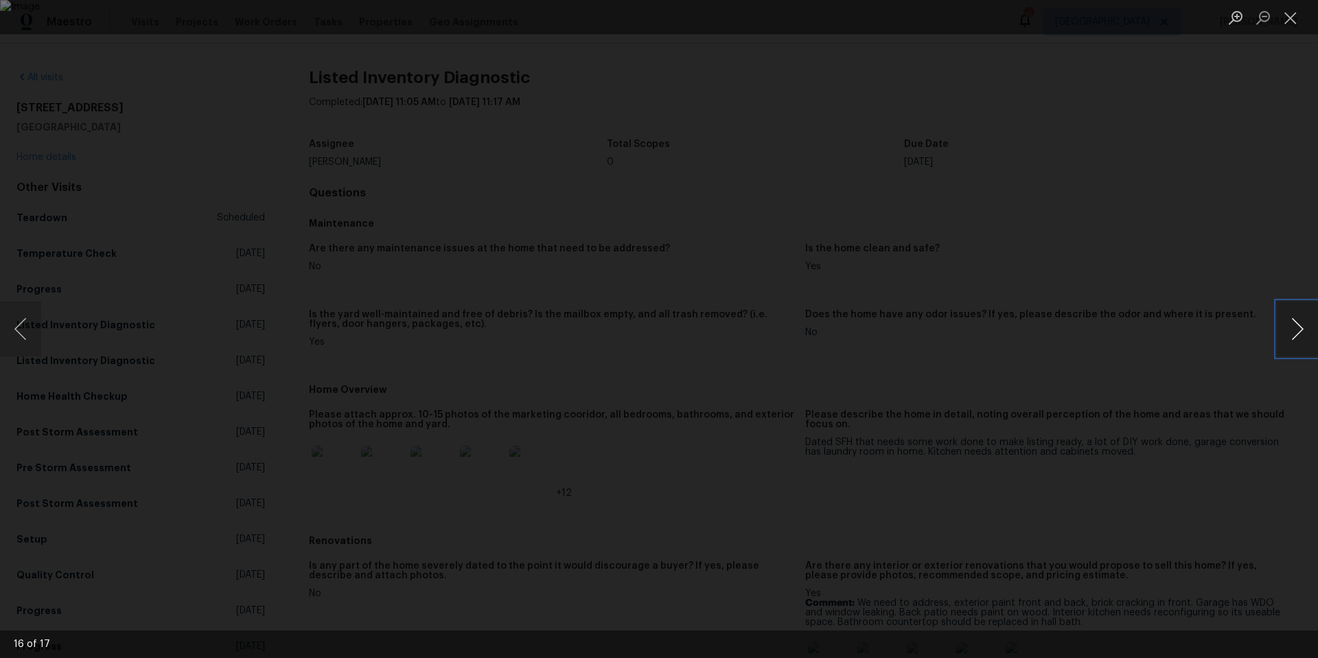
click at [1294, 332] on button "Next image" at bounding box center [1297, 328] width 41 height 55
click at [1288, 21] on button "Close lightbox" at bounding box center [1290, 17] width 27 height 24
